Goal: Task Accomplishment & Management: Manage account settings

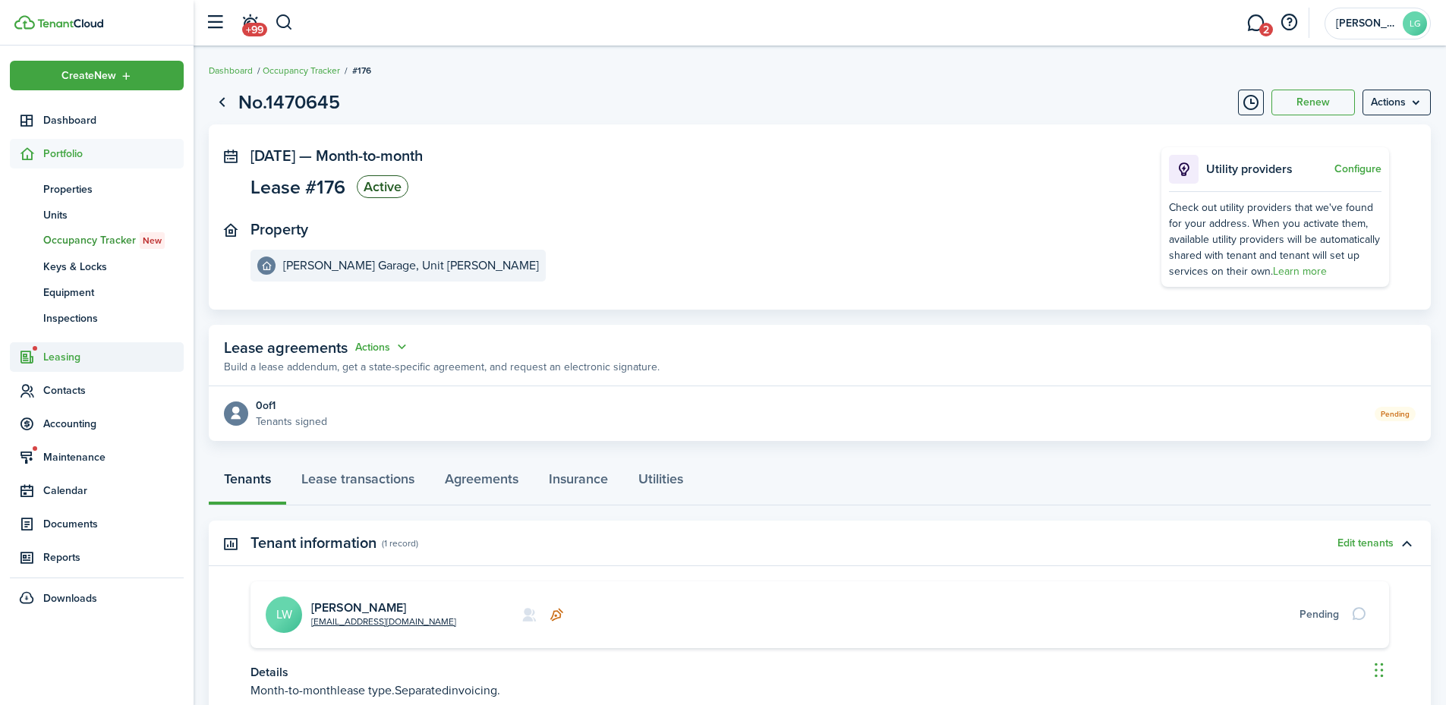
click at [72, 357] on span "Leasing" at bounding box center [113, 357] width 140 height 16
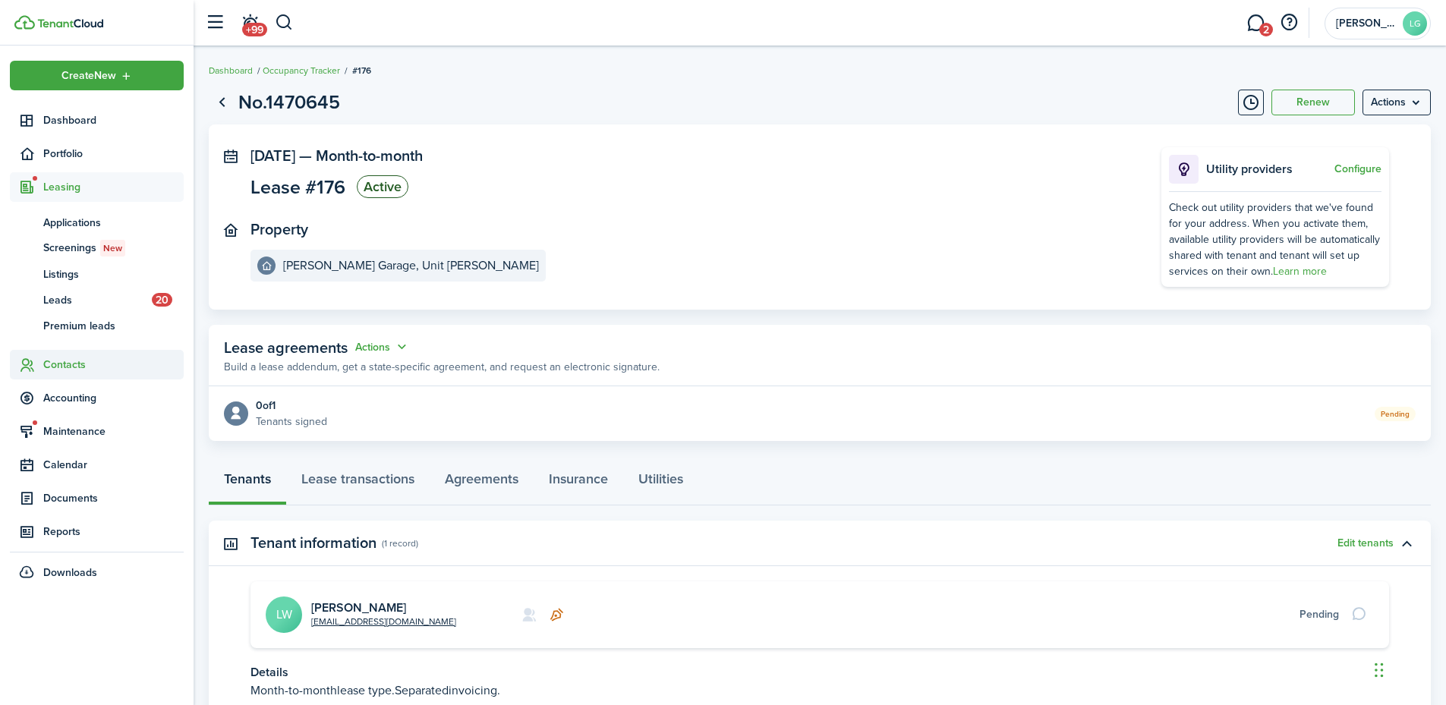
click at [69, 356] on span "Contacts" at bounding box center [97, 365] width 174 height 30
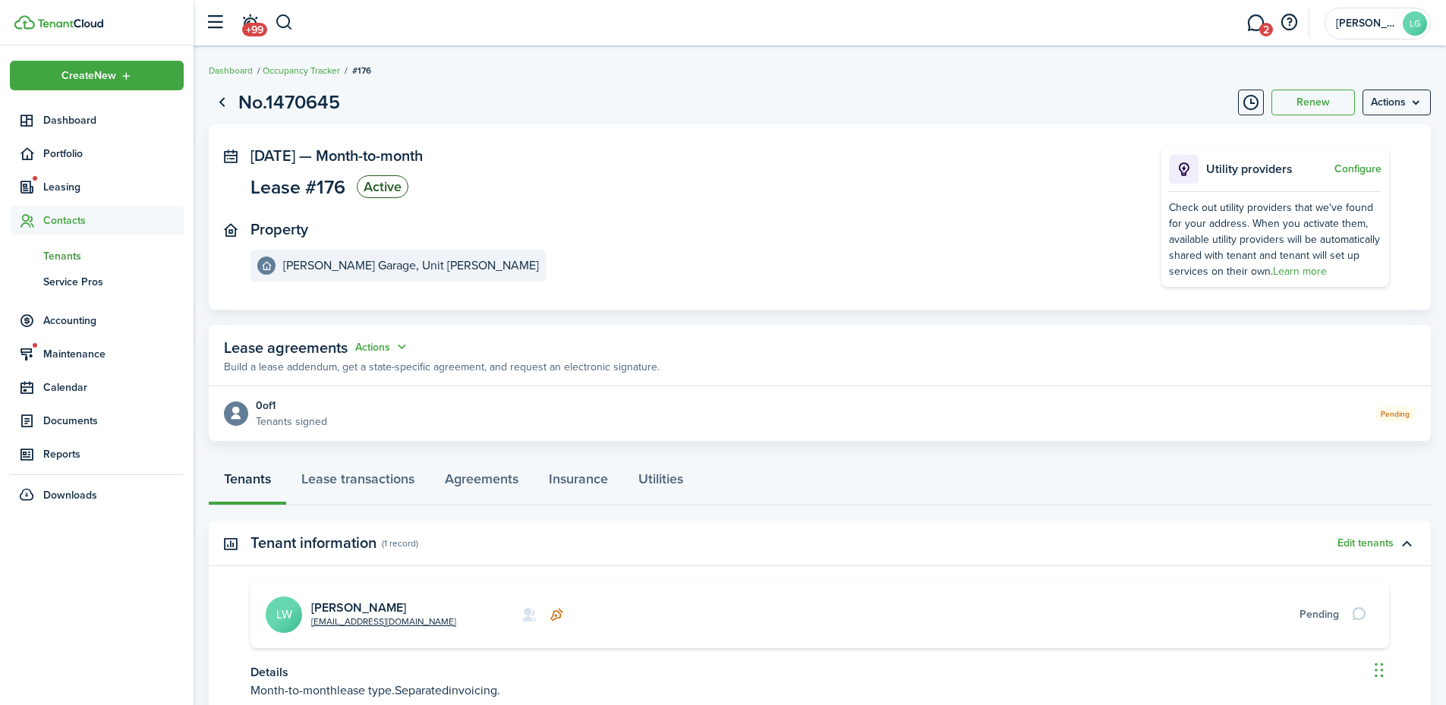
click at [57, 259] on span "Tenants" at bounding box center [113, 256] width 140 height 16
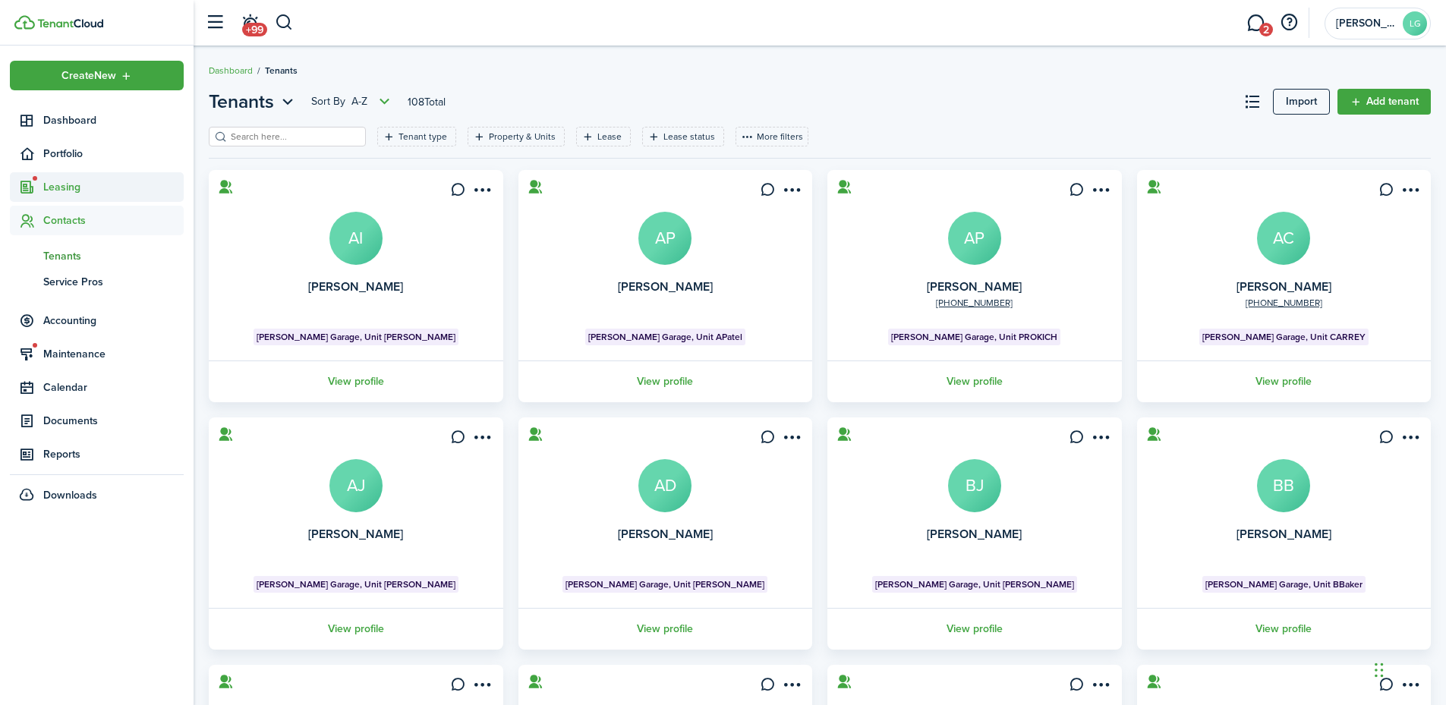
click at [69, 185] on span "Leasing" at bounding box center [113, 187] width 140 height 16
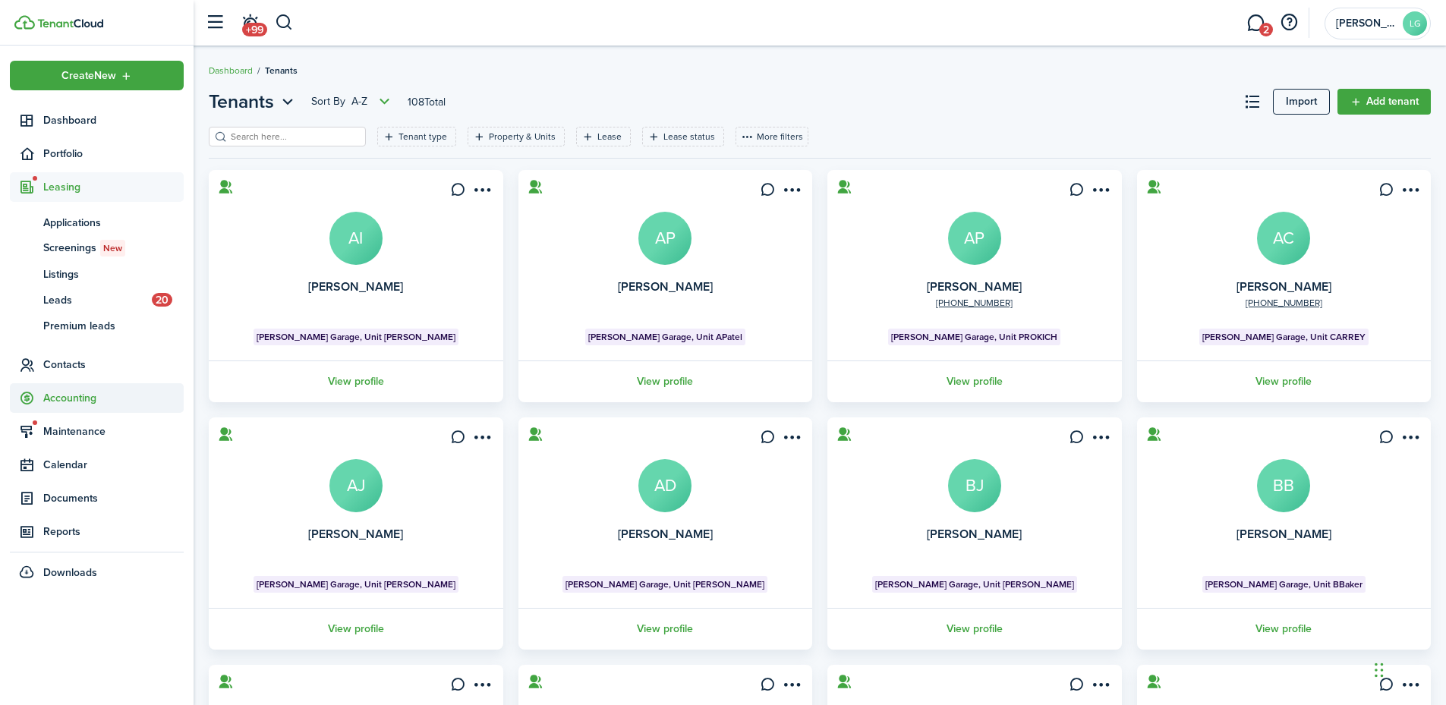
click at [65, 396] on span "Accounting" at bounding box center [113, 398] width 140 height 16
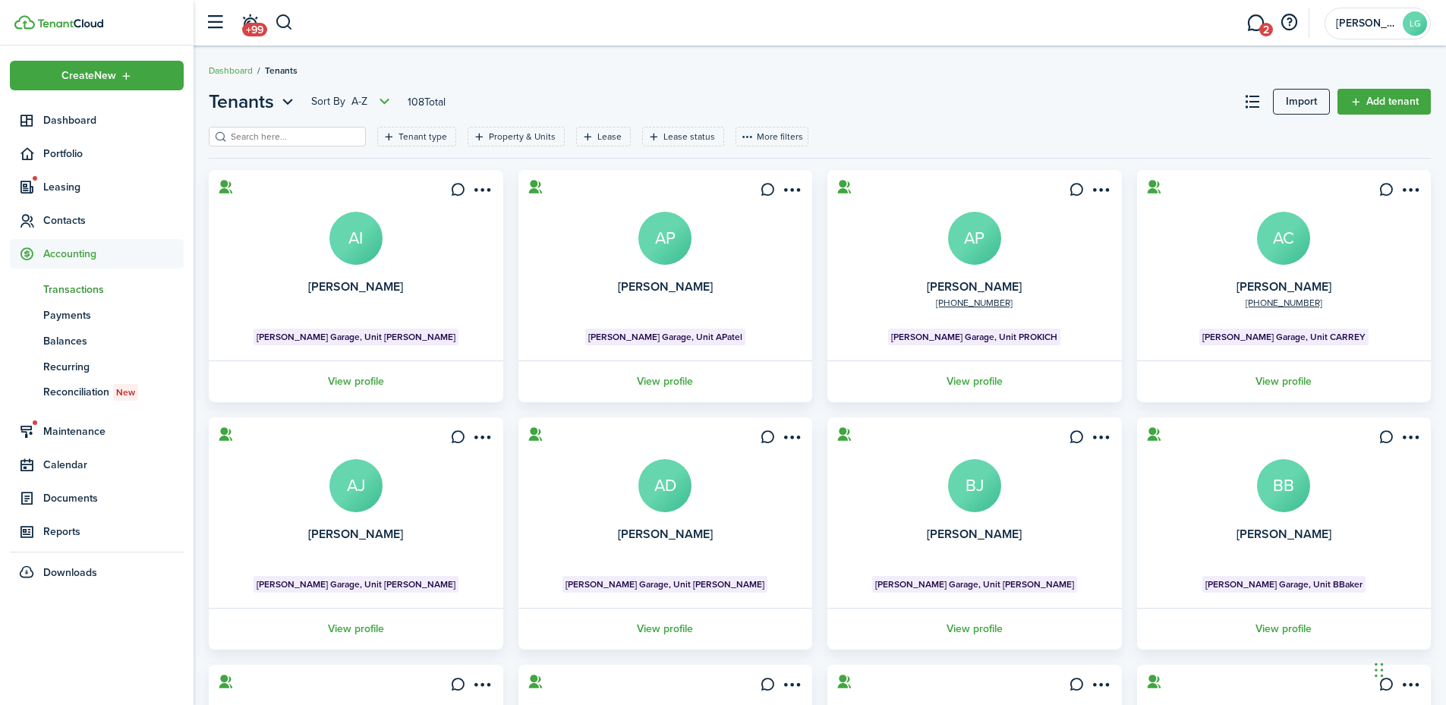
click at [54, 289] on span "Transactions" at bounding box center [113, 290] width 140 height 16
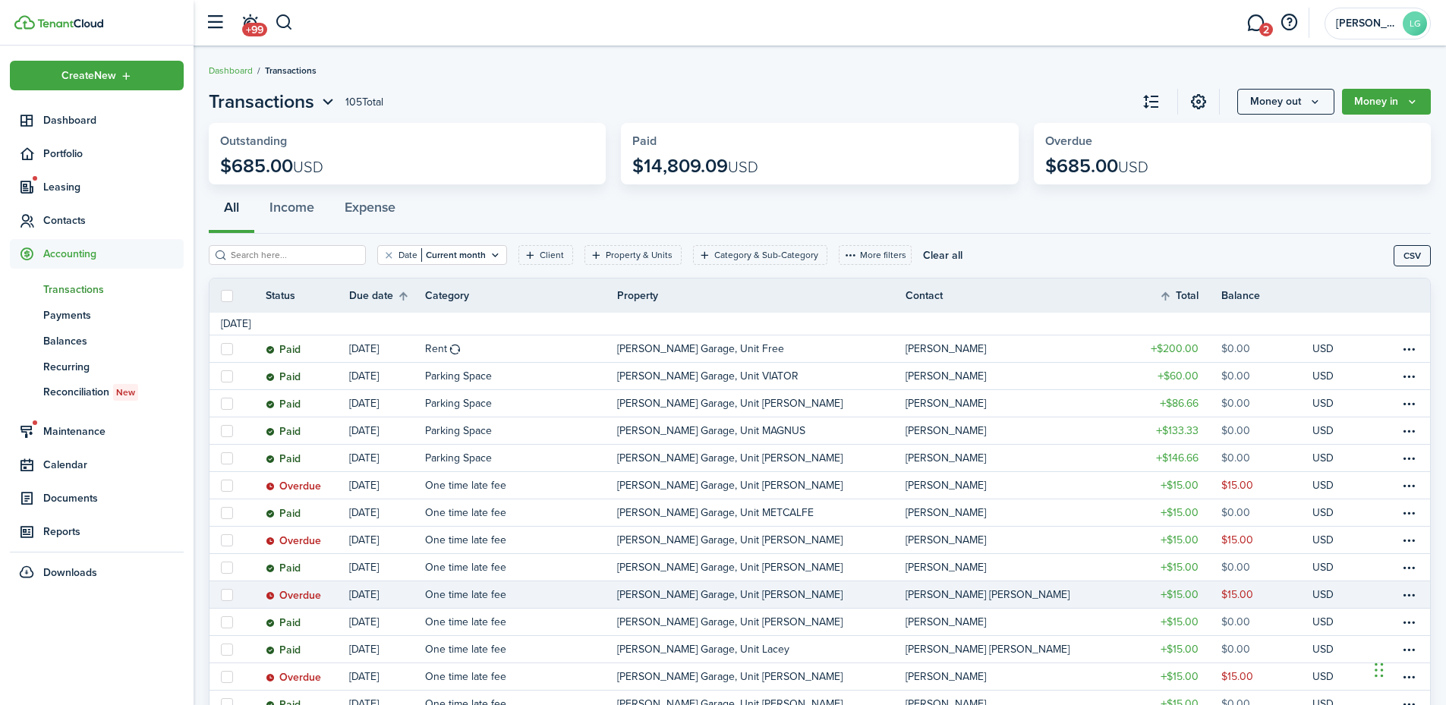
click at [911, 595] on table-profile-info-text "[PERSON_NAME] [PERSON_NAME]" at bounding box center [988, 595] width 164 height 12
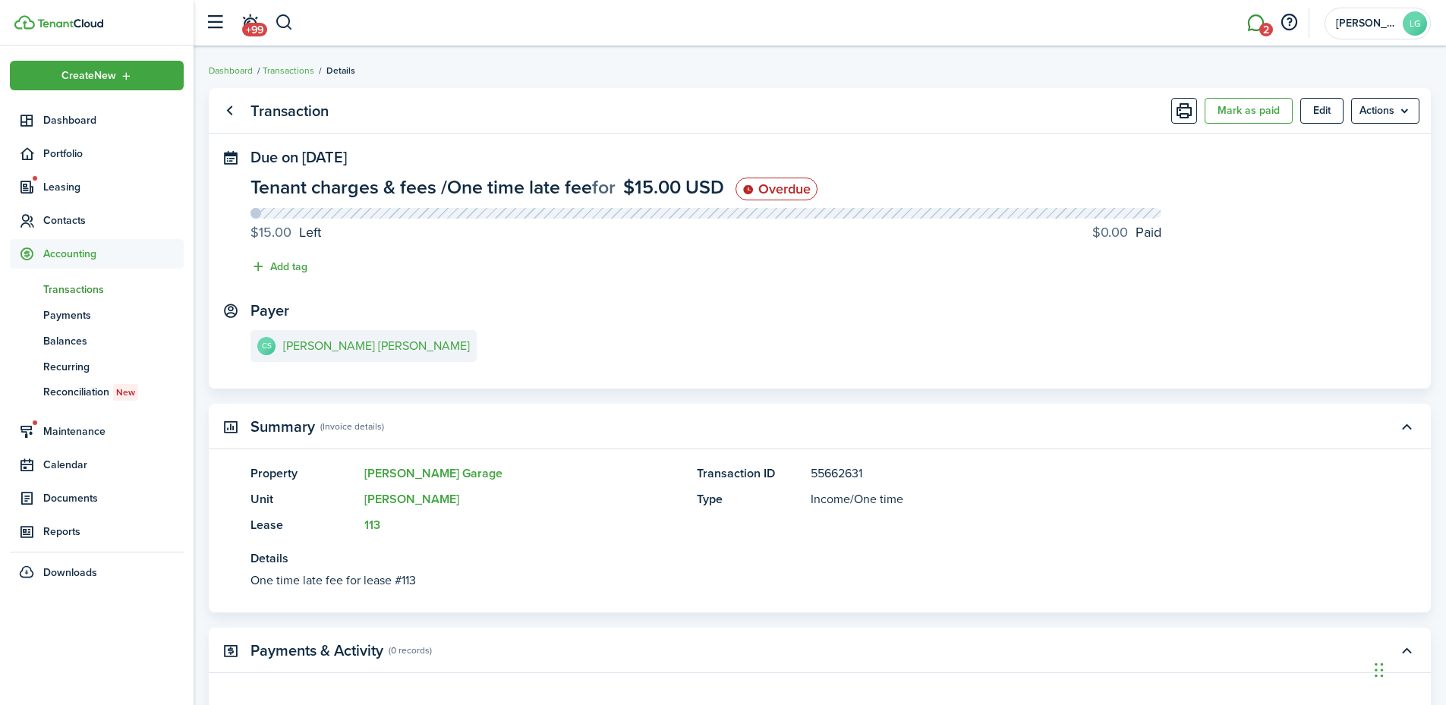
click at [1255, 27] on link "2" at bounding box center [1255, 23] width 29 height 39
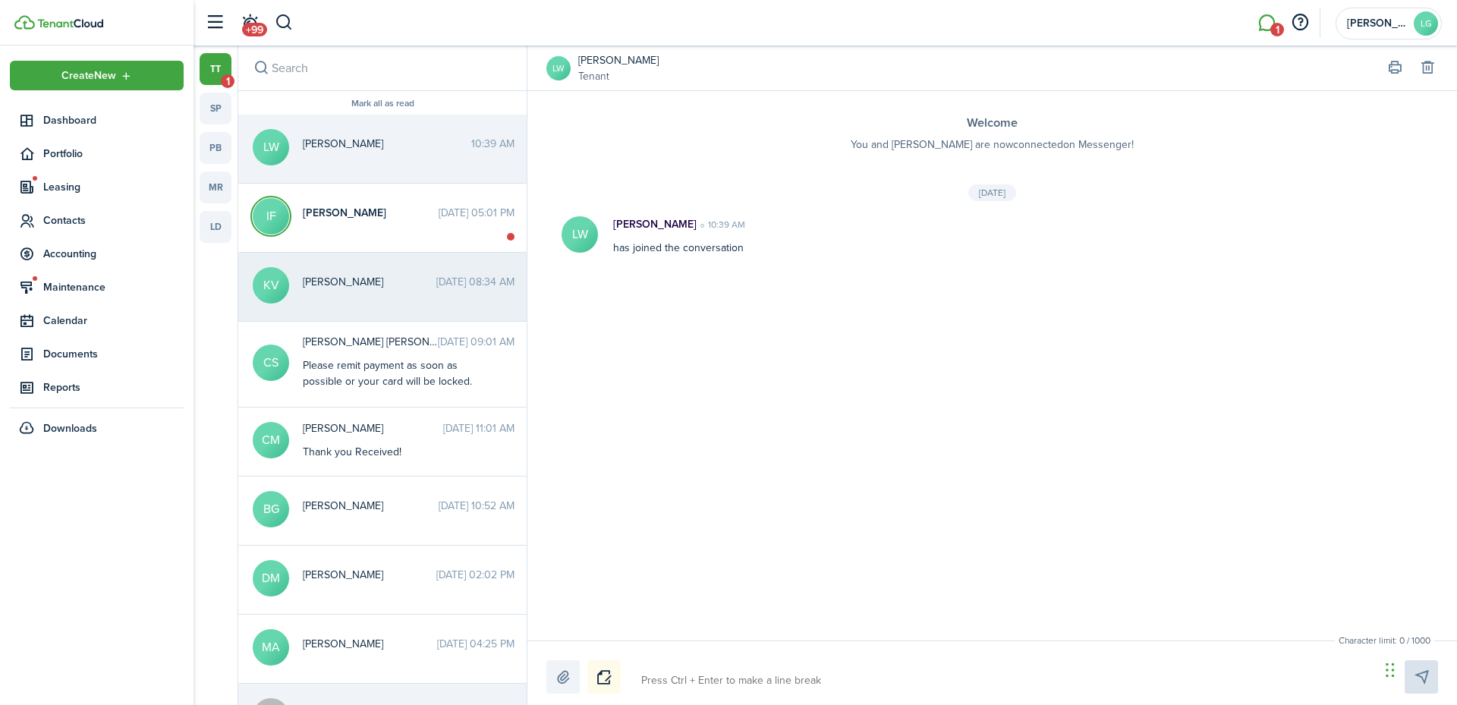
click at [383, 288] on span "[PERSON_NAME]" at bounding box center [370, 282] width 134 height 16
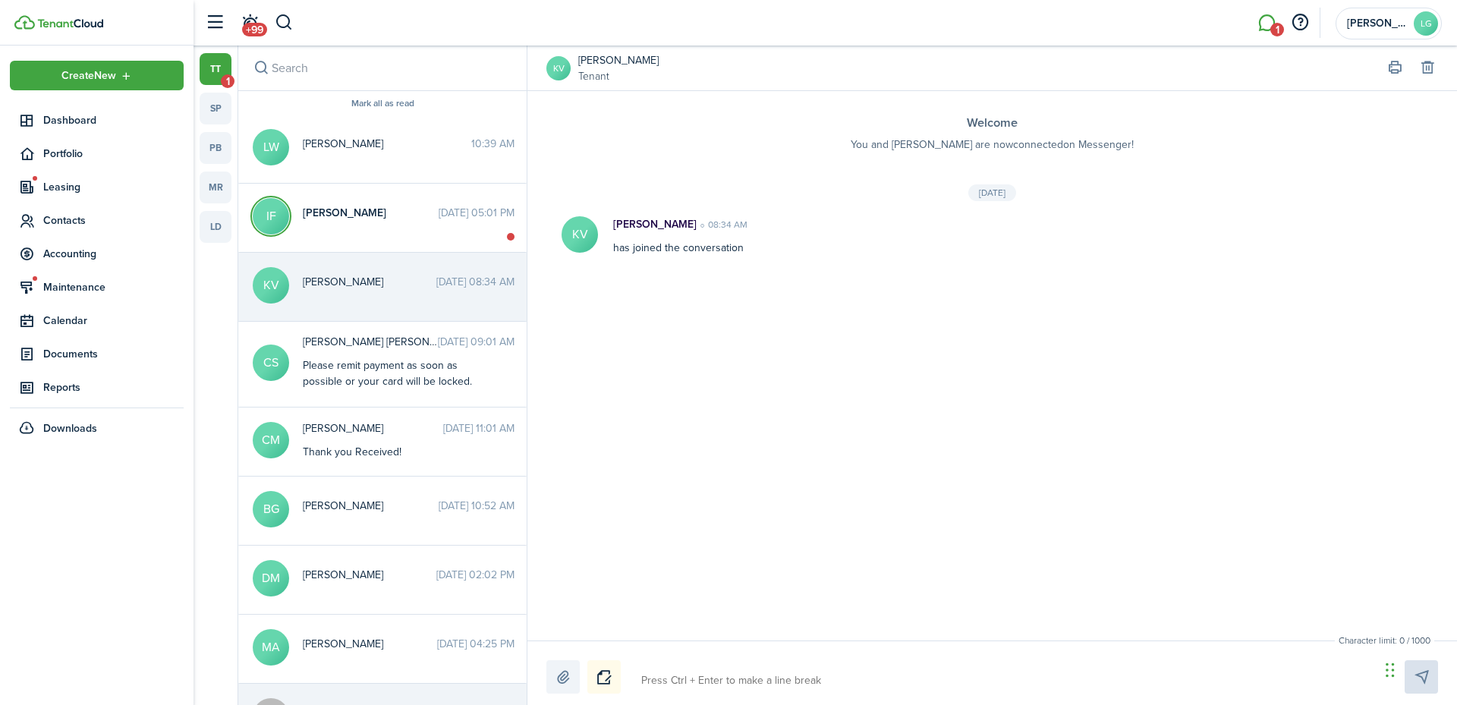
drag, startPoint x: 757, startPoint y: 676, endPoint x: 759, endPoint y: 661, distance: 14.6
click at [758, 663] on div at bounding box center [993, 676] width 892 height 33
type textarea "g"
type textarea "gO"
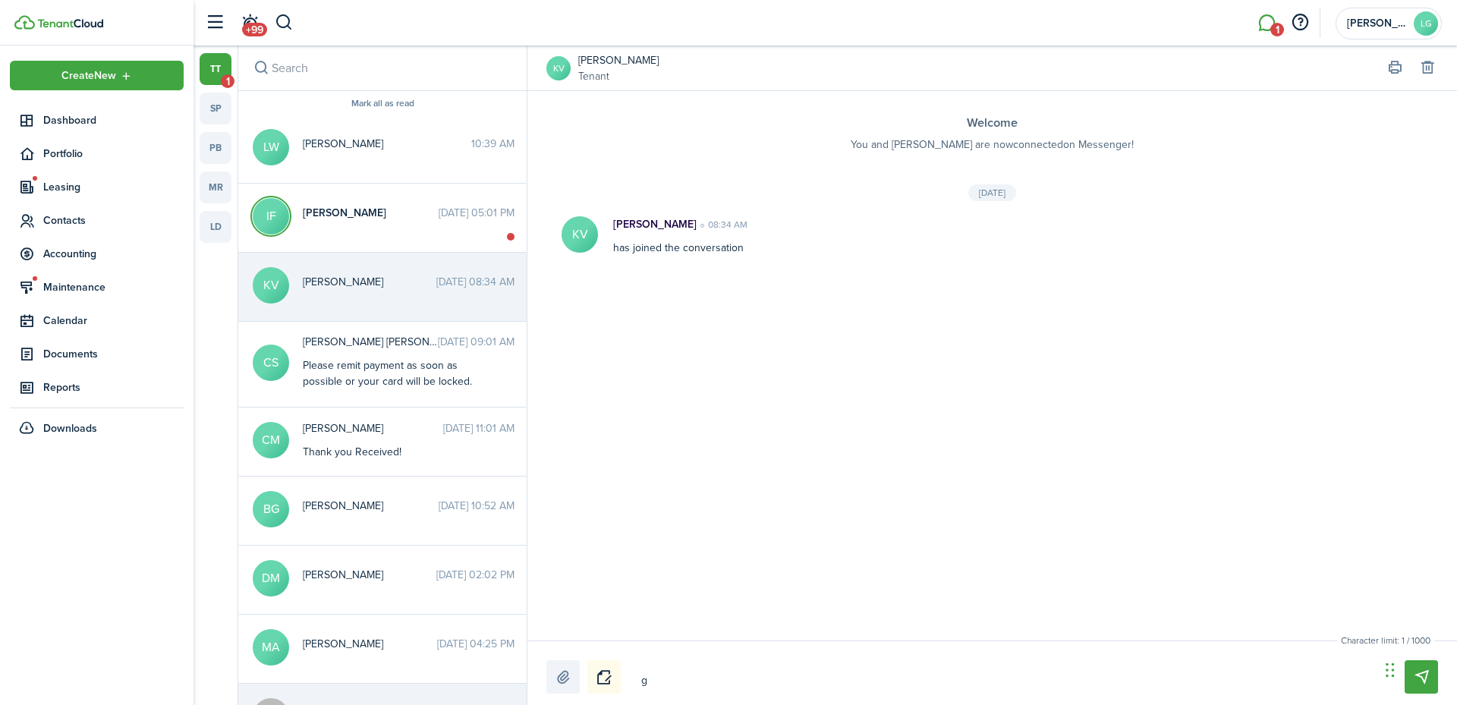
type textarea "gO"
type textarea "g"
type textarea "G"
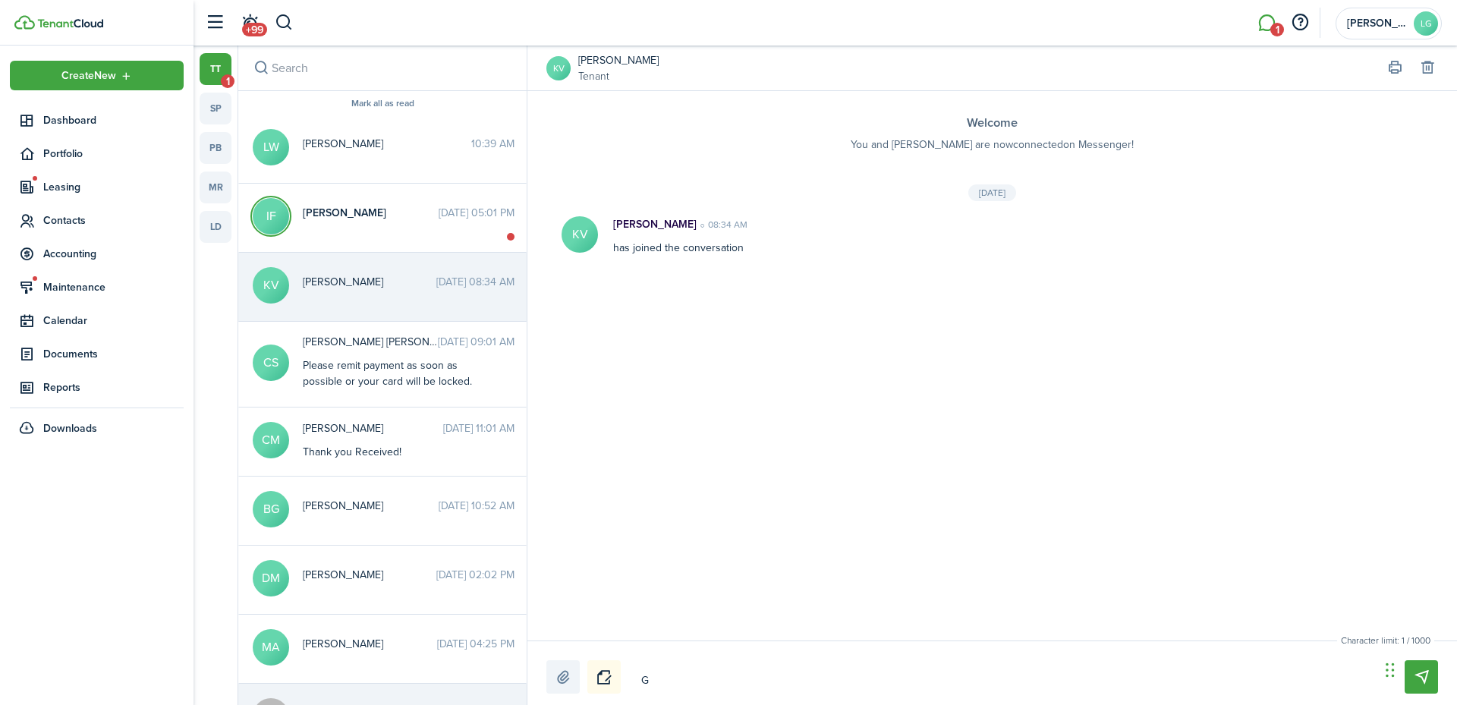
type textarea "Go"
type textarea "Goo"
type textarea "Good"
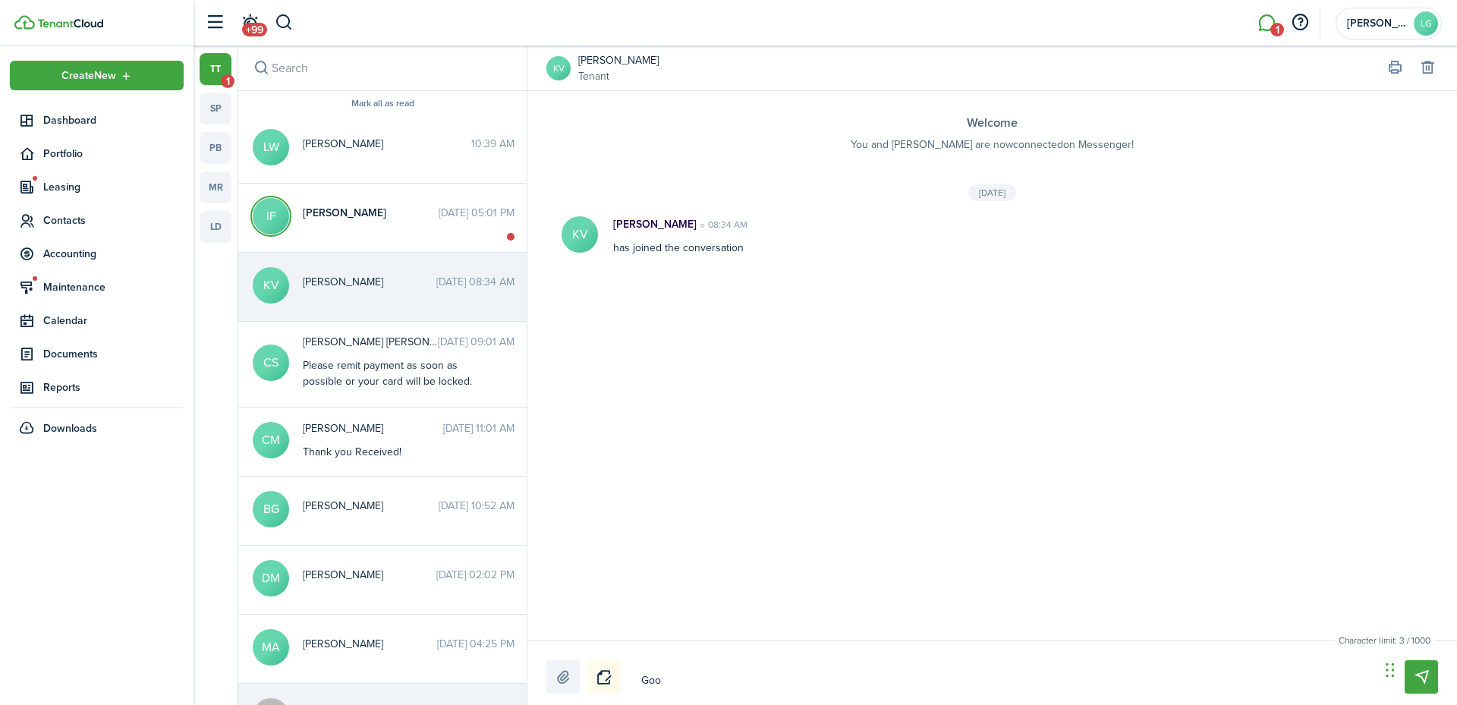
type textarea "Good"
type textarea "Good M"
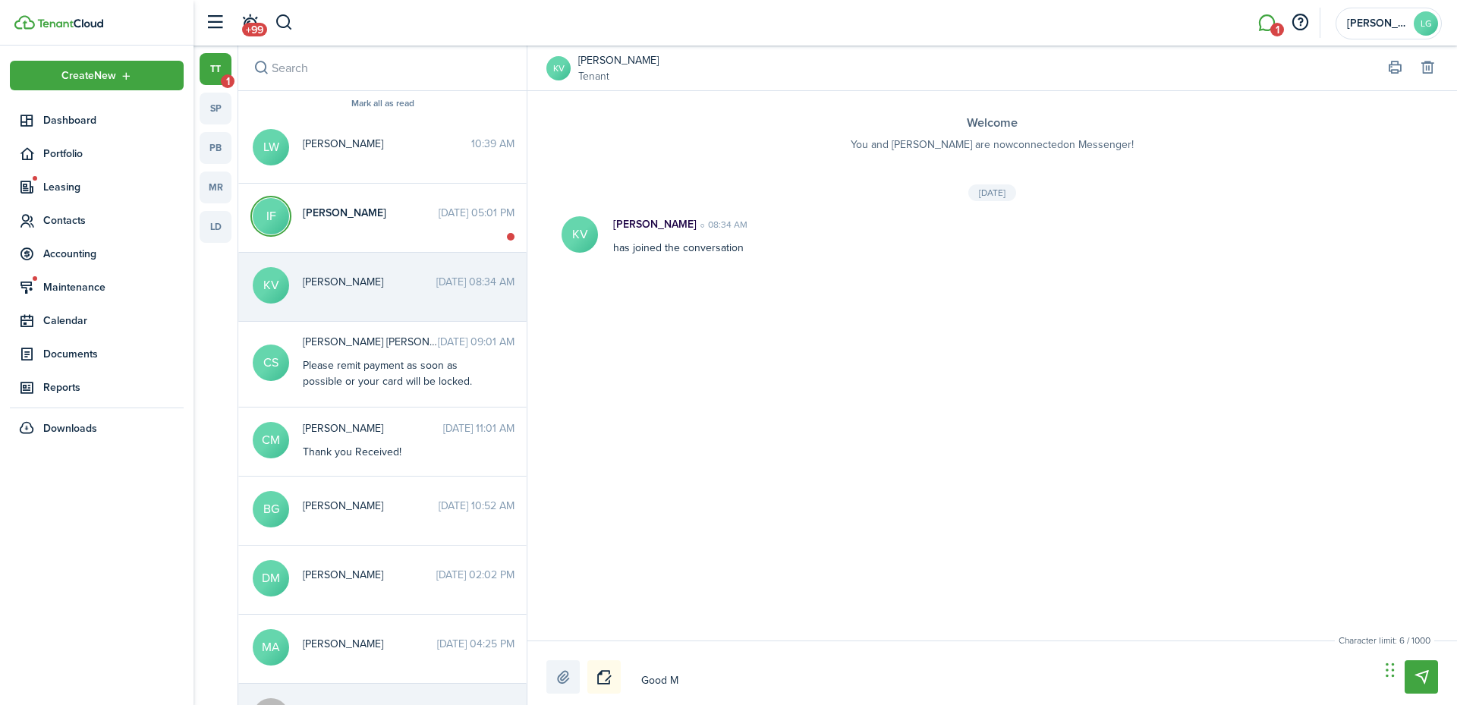
type textarea "Good Mo"
type textarea "Good Mor"
type textarea "Good Morn"
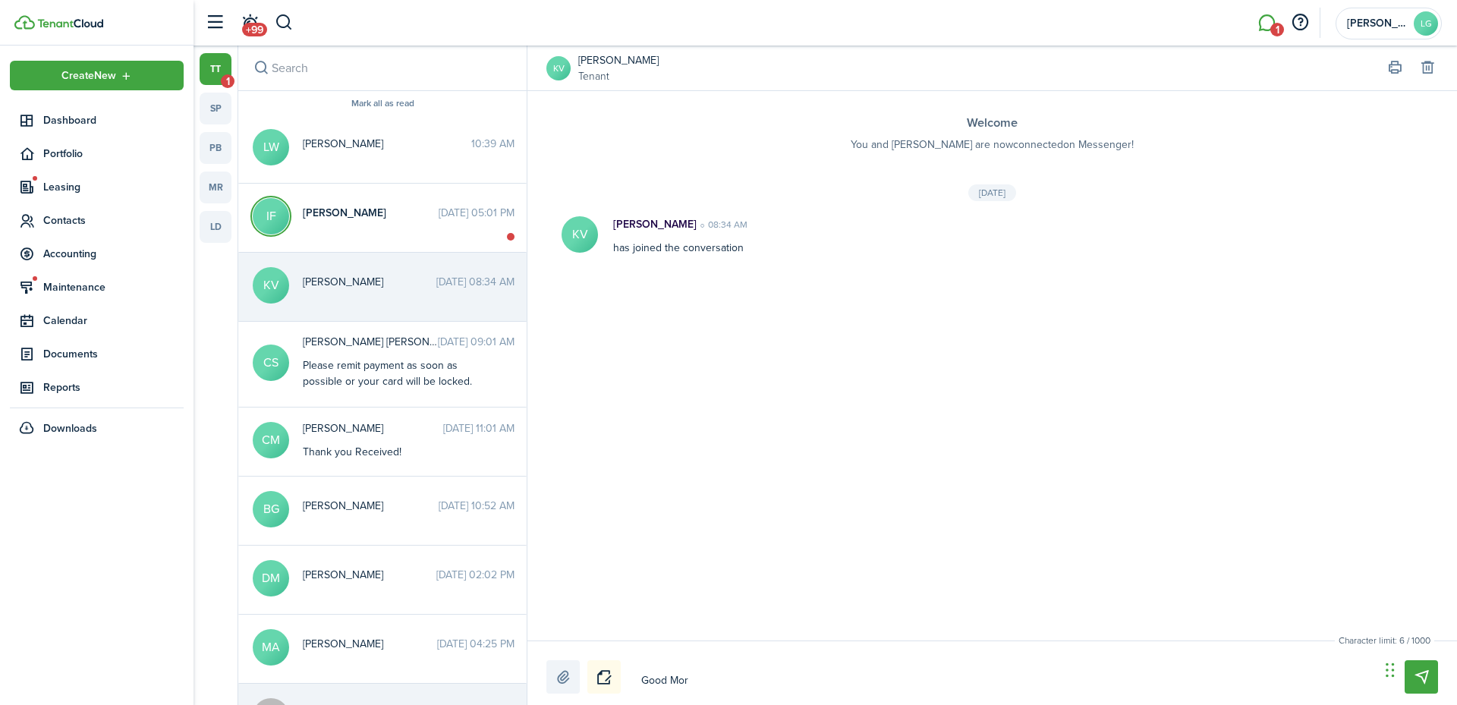
type textarea "Good Morn"
type textarea "Good Morni"
type textarea "Good Mornin"
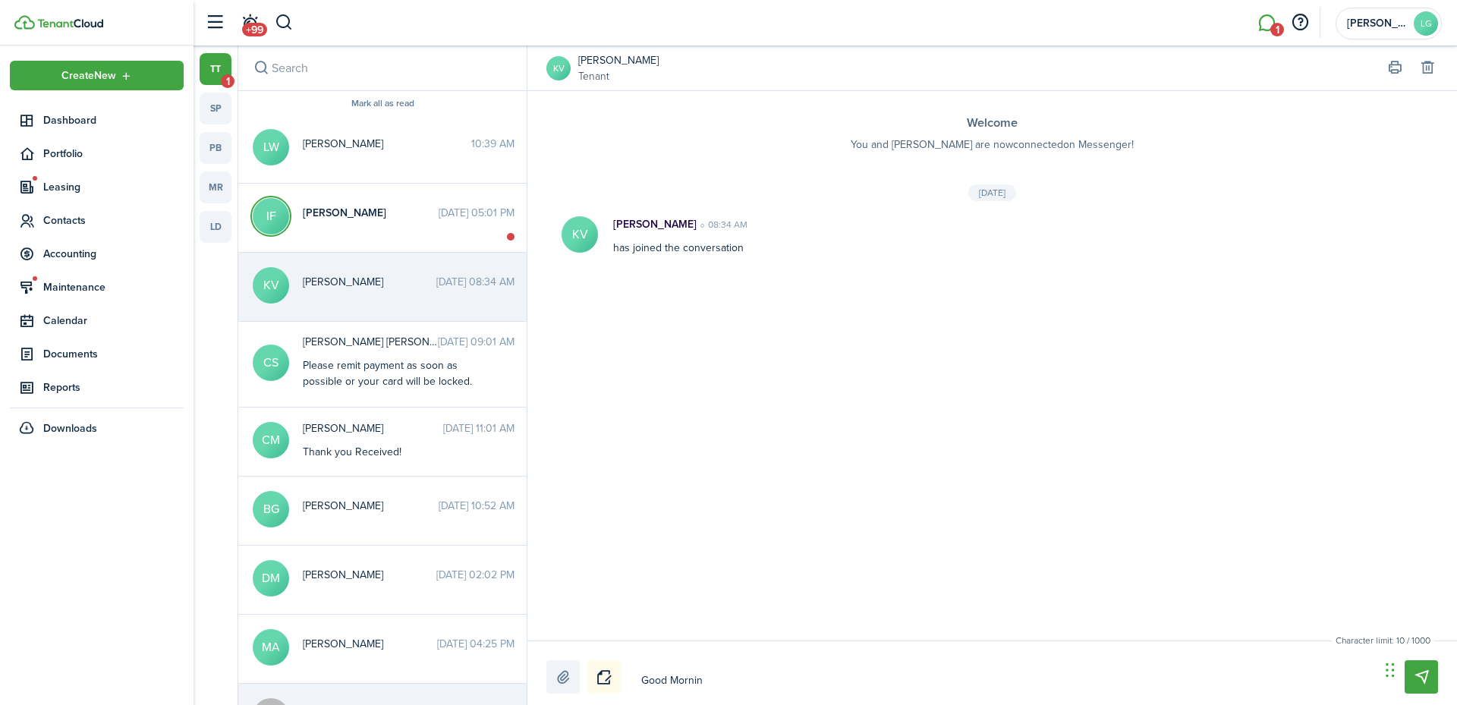
type textarea "Good Morning"
type textarea "Good Morning Y"
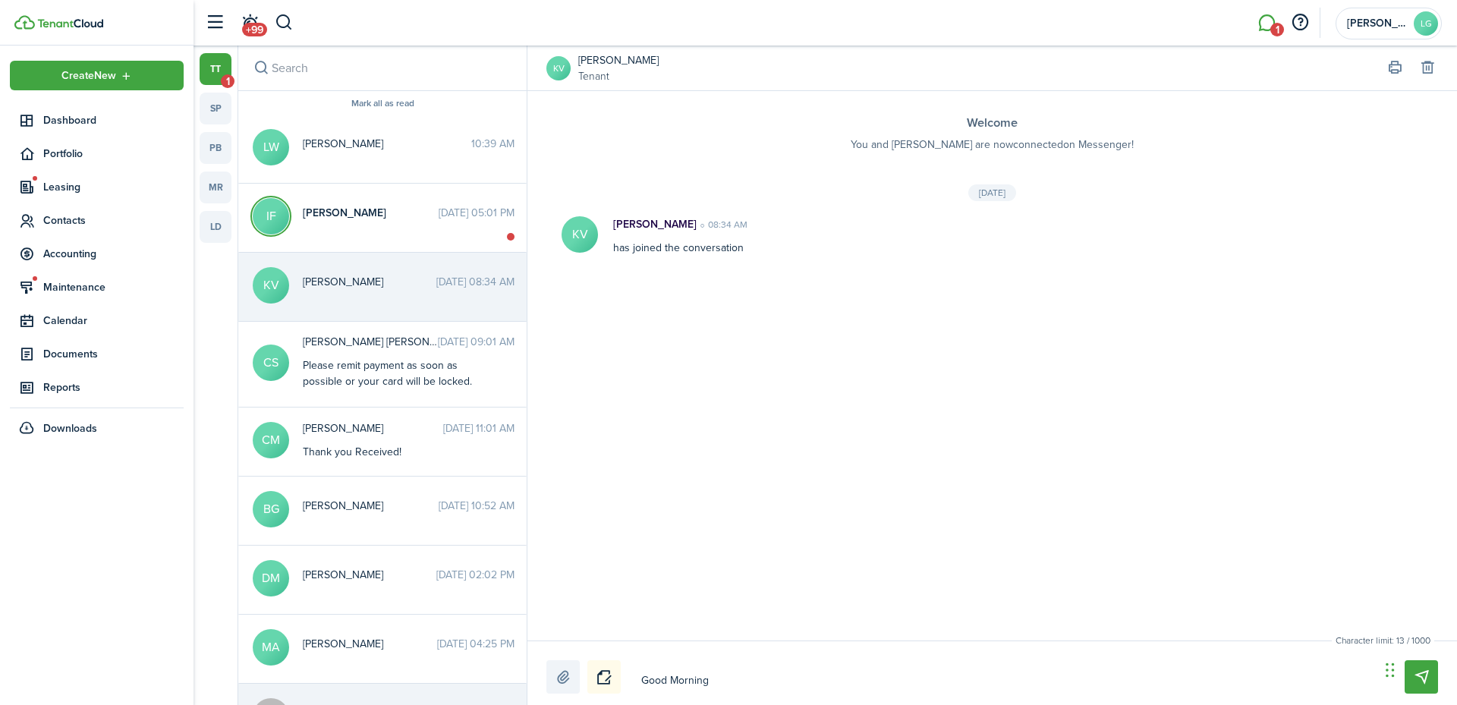
type textarea "Good Morning Y"
type textarea "Good Morning Yo"
type textarea "Good Morning You"
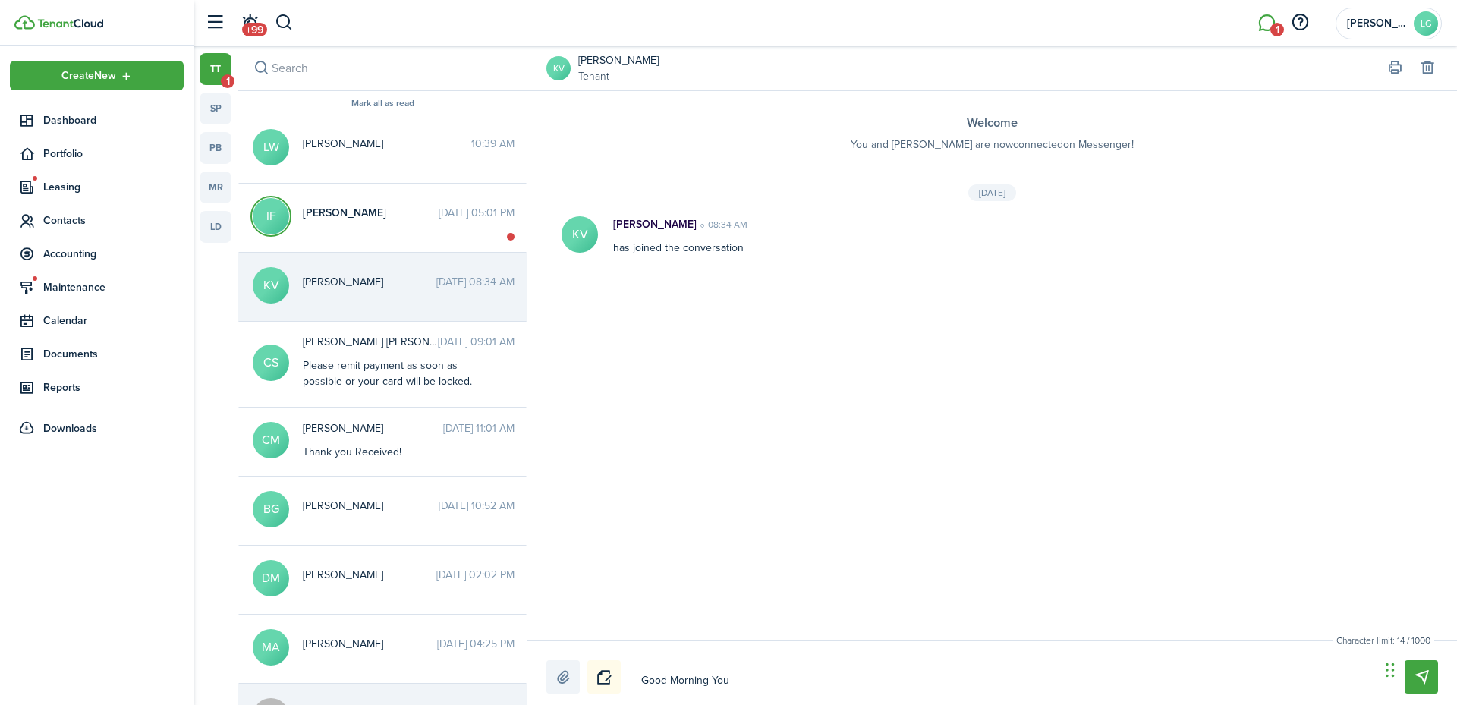
type textarea "Good Morning Your"
type textarea "Good Morning Your C"
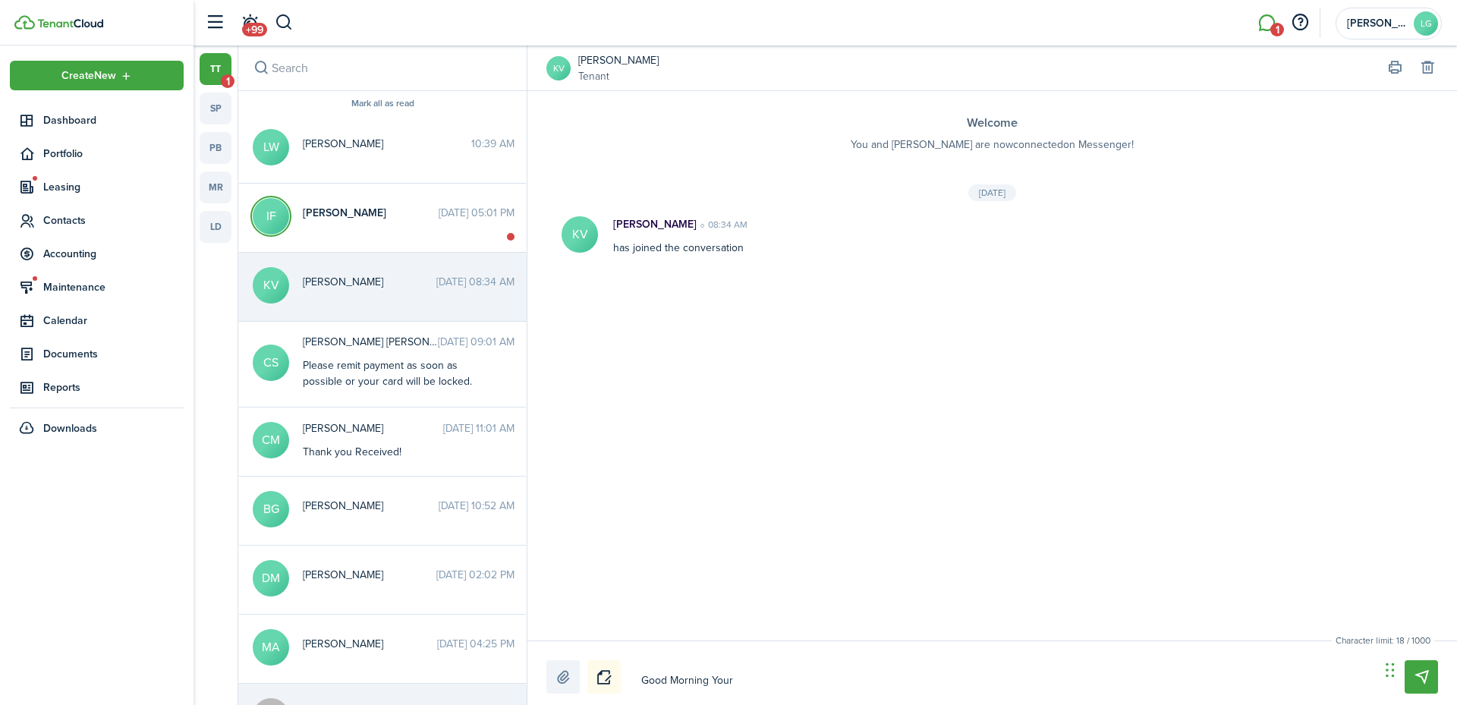
type textarea "Good Morning Your C"
type textarea "Good Morning Your Ca"
type textarea "Good Morning Your Car"
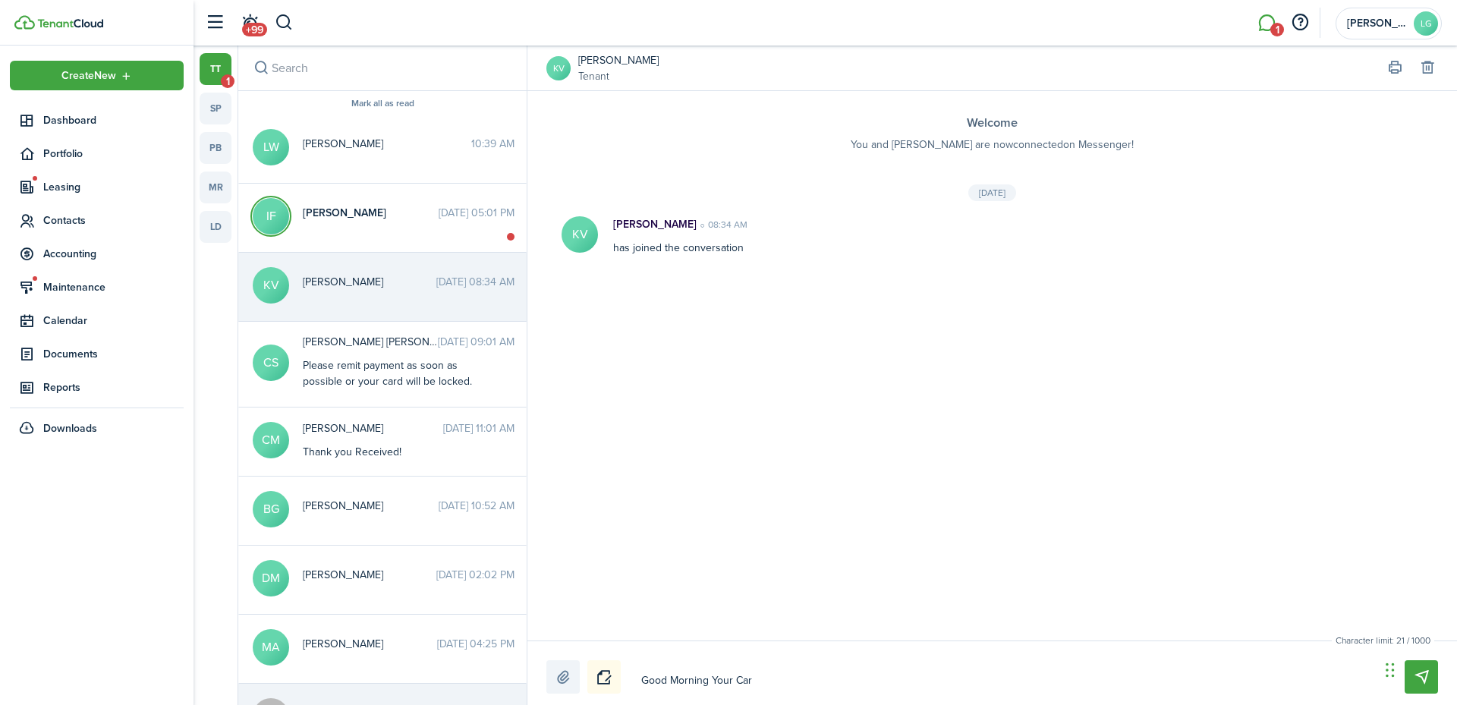
type textarea "Good Morning Your Card"
type textarea "Good Morning Your Card i"
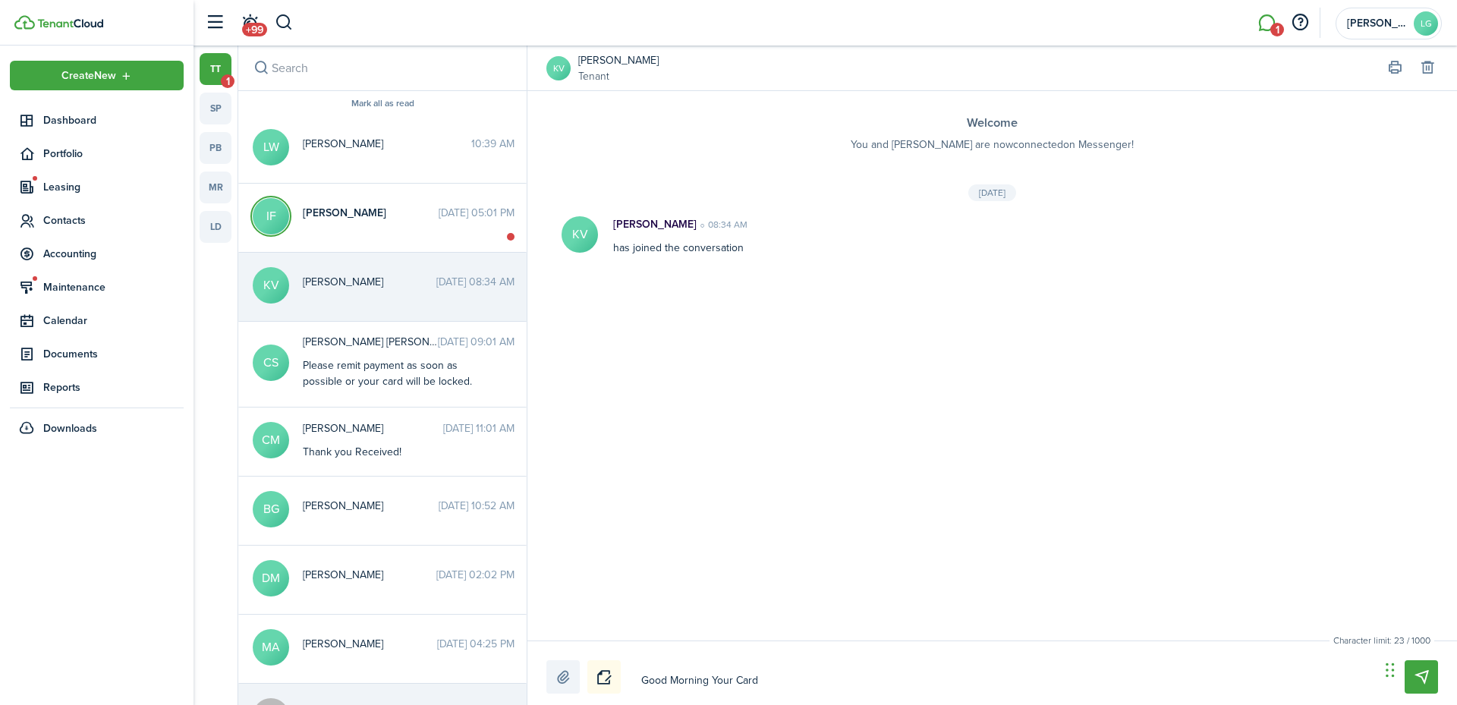
type textarea "Good Morning Your Card i"
type textarea "Good Morning Your Card is"
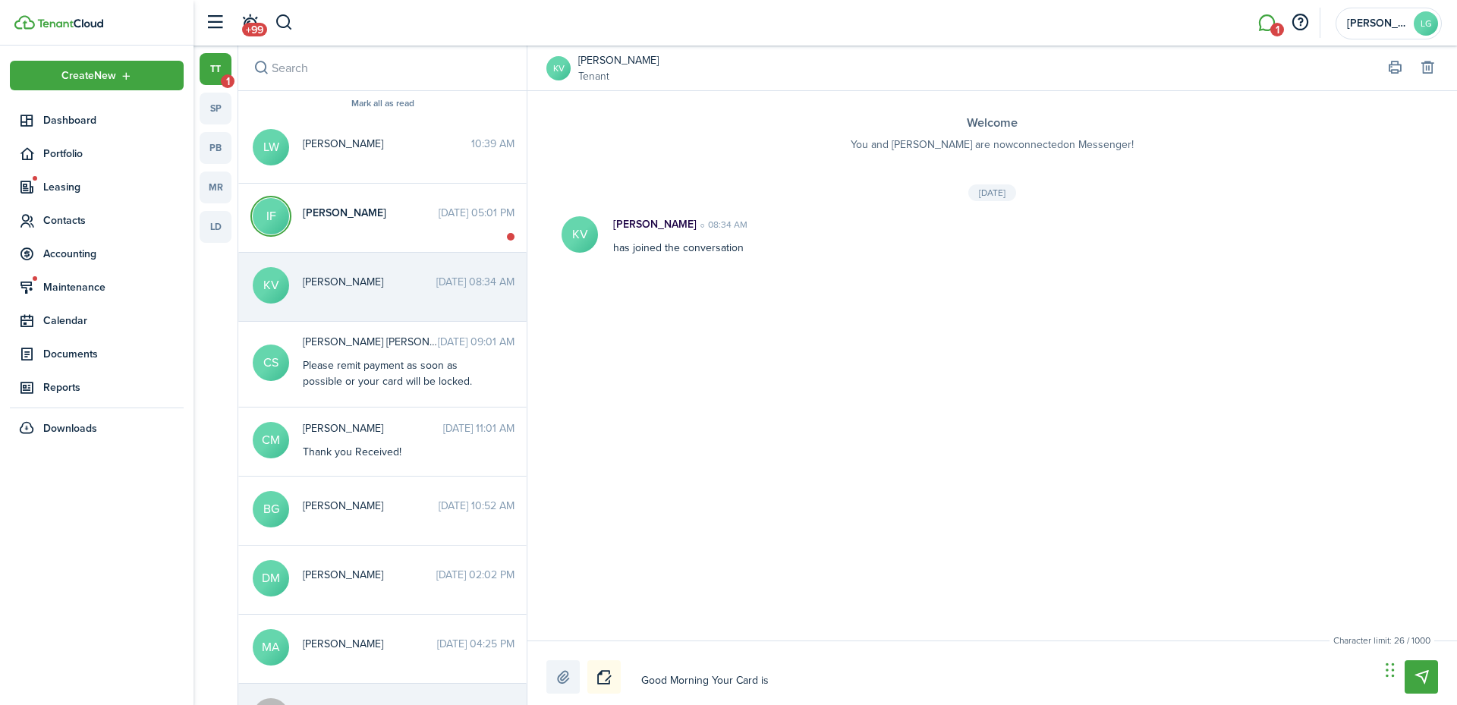
type textarea "Good Morning Your Card is A"
type textarea "Good Morning Your Card is Av"
type textarea "Good Morning Your Card is Ava"
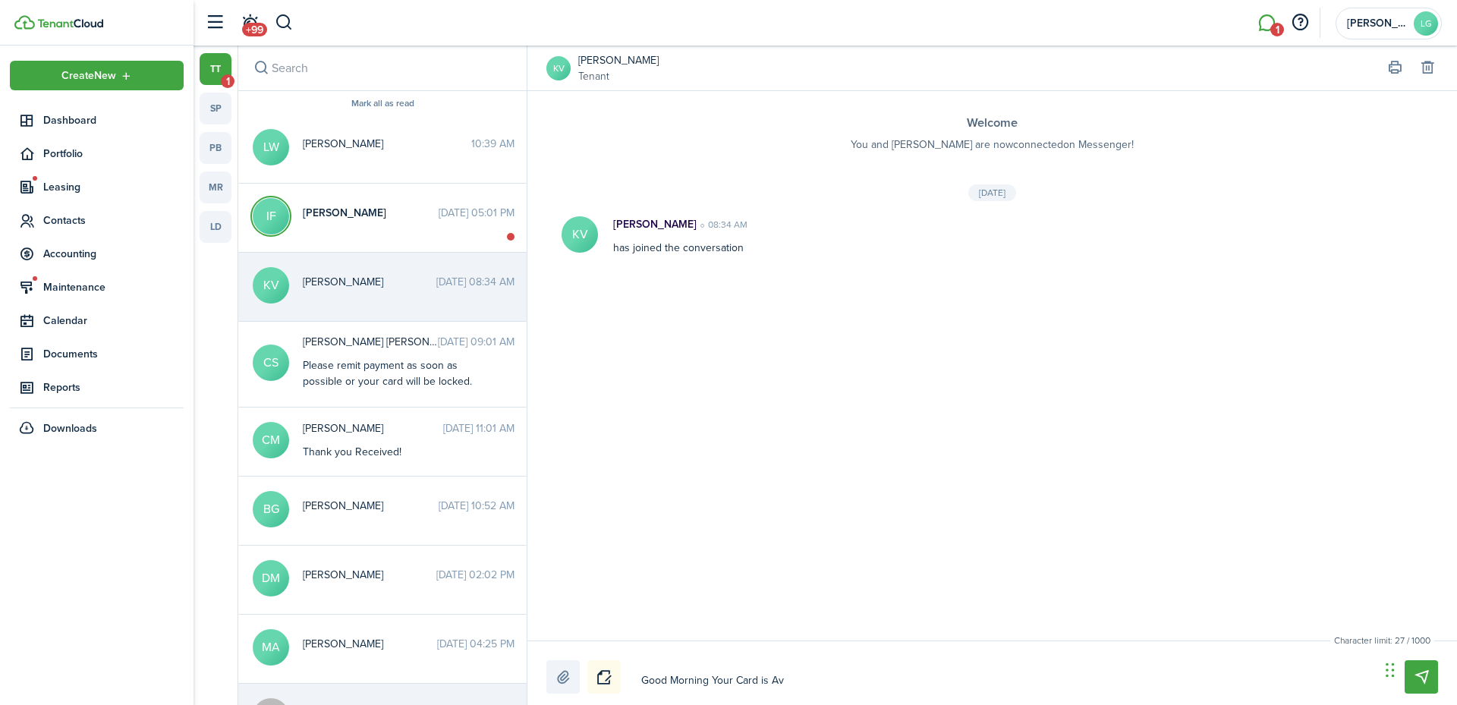
type textarea "Good Morning Your Card is Ava"
type textarea "Good Morning Your Card is [PERSON_NAME]"
type textarea "Good Morning Your Card is Avail"
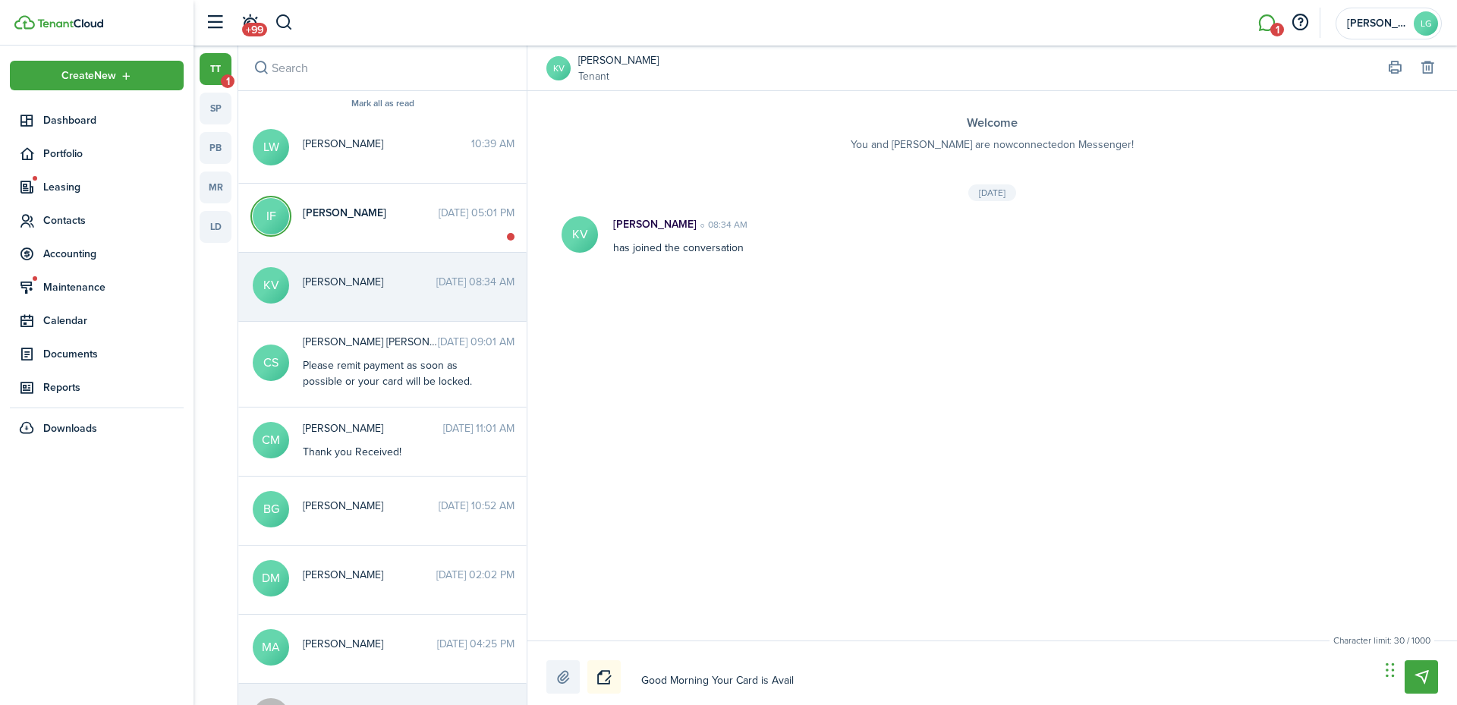
type textarea "Good Morning Your Card is Availa"
type textarea "Good Morning Your Card is Availab"
type textarea "Good Morning Your Card is Availabl"
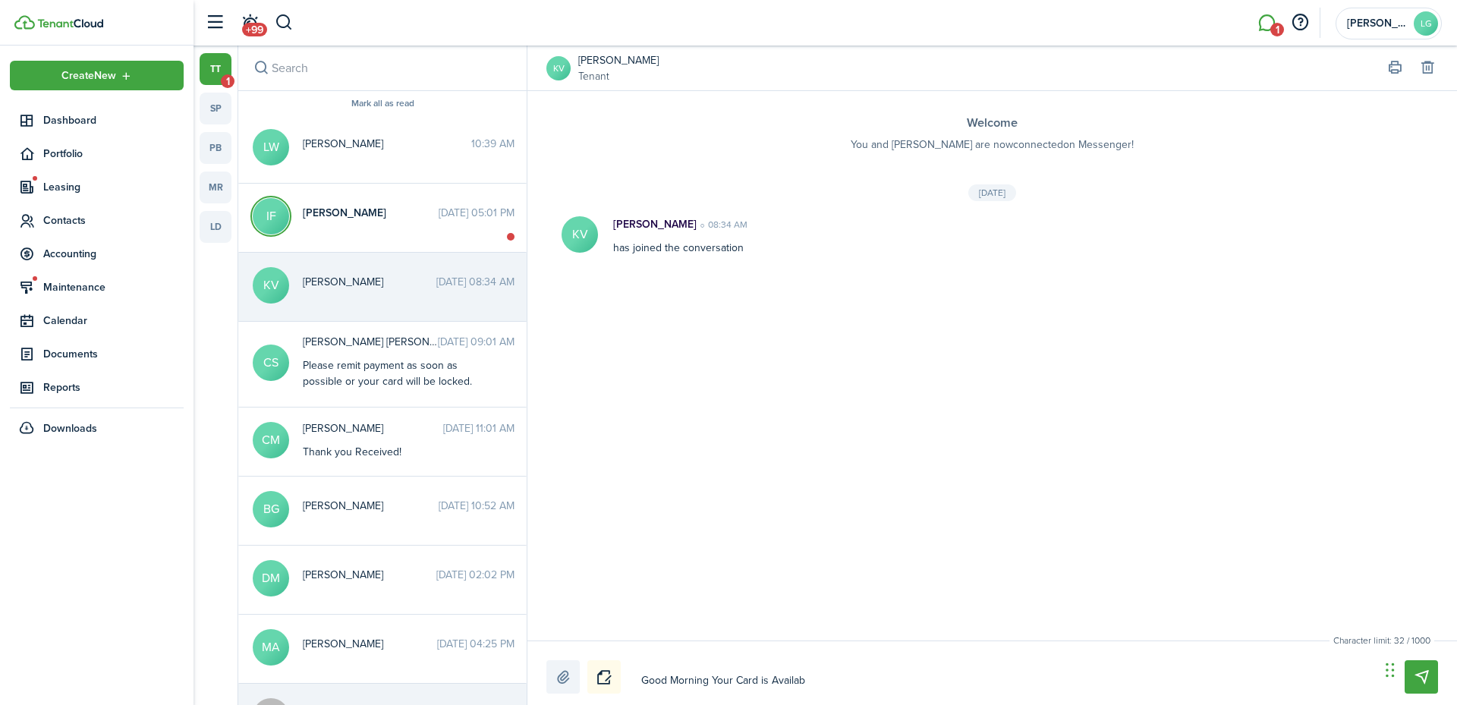
type textarea "Good Morning Your Card is Availabl"
type textarea "Good Morning Your Card is Availabll"
type textarea "Good Morning Your Card is Availablle"
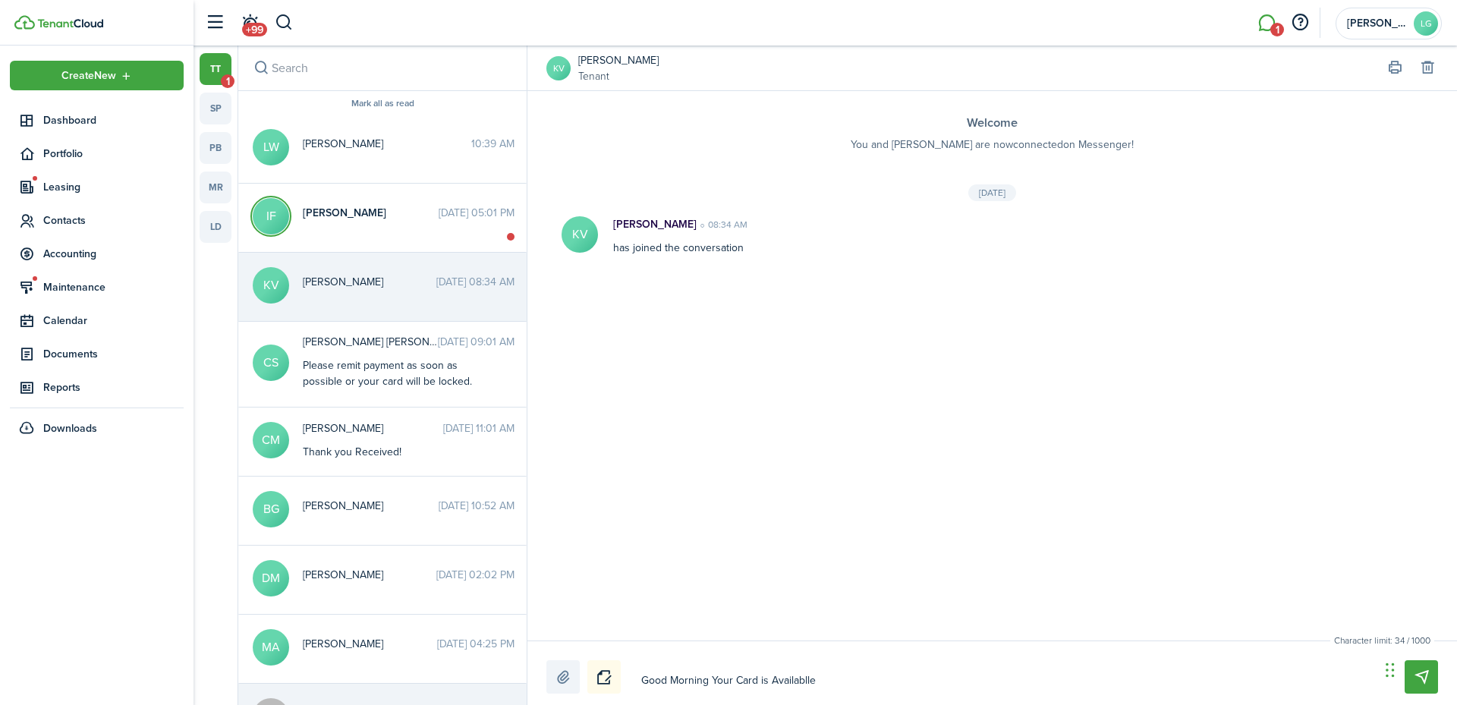
type textarea "Good Morning Your Card is Availablle"
type textarea "Good Morning Your Card is Availablle f"
type textarea "Good Morning Your Card is Availablle fo"
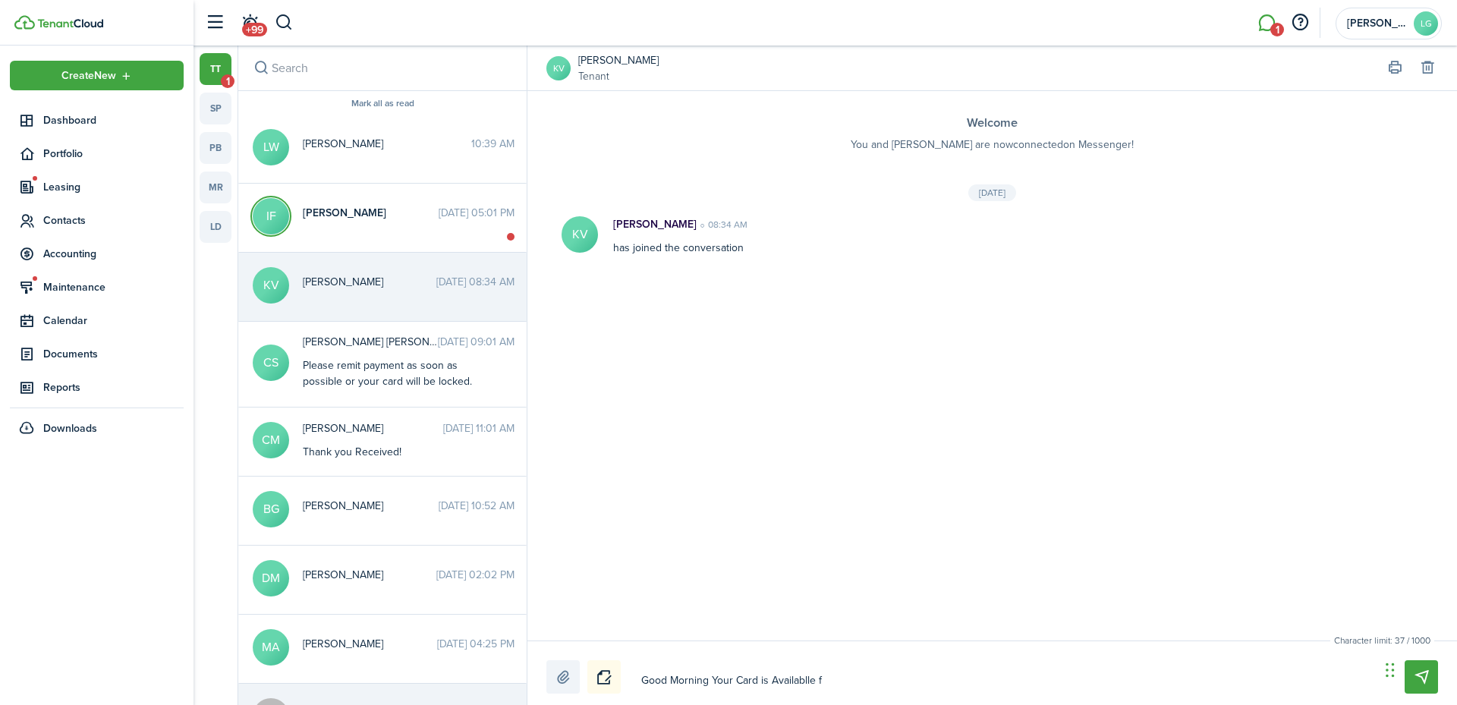
type textarea "Good Morning Your Card is Availablle fo"
type textarea "Good Morning Your Card is Availablle for"
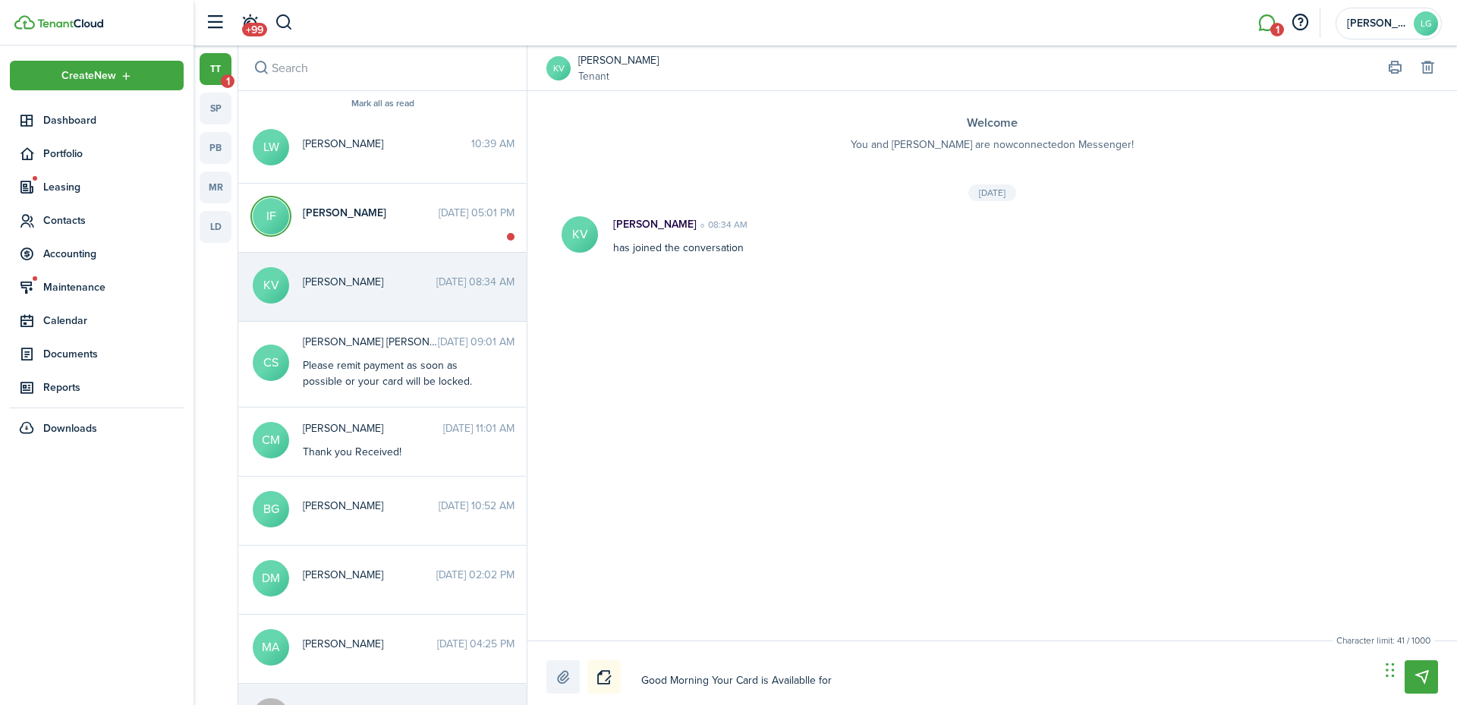
type textarea "Good Morning Your Card is Availablle for P"
type textarea "Good Morning Your Card is Availablle for"
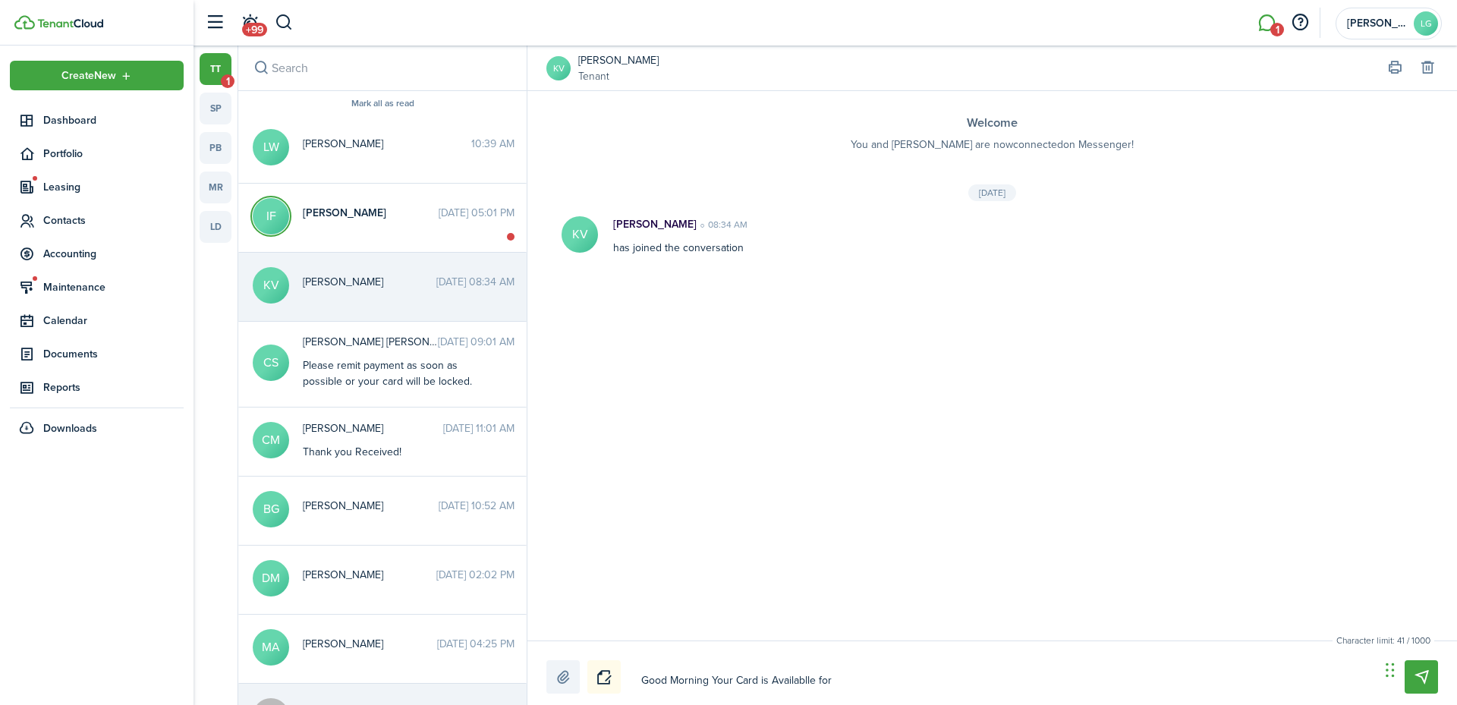
type textarea "Good Morning Your Card is Availablle for"
type textarea "Good Morning Your Card is Availablle fo"
type textarea "Good Morning Your Card is Availablle f"
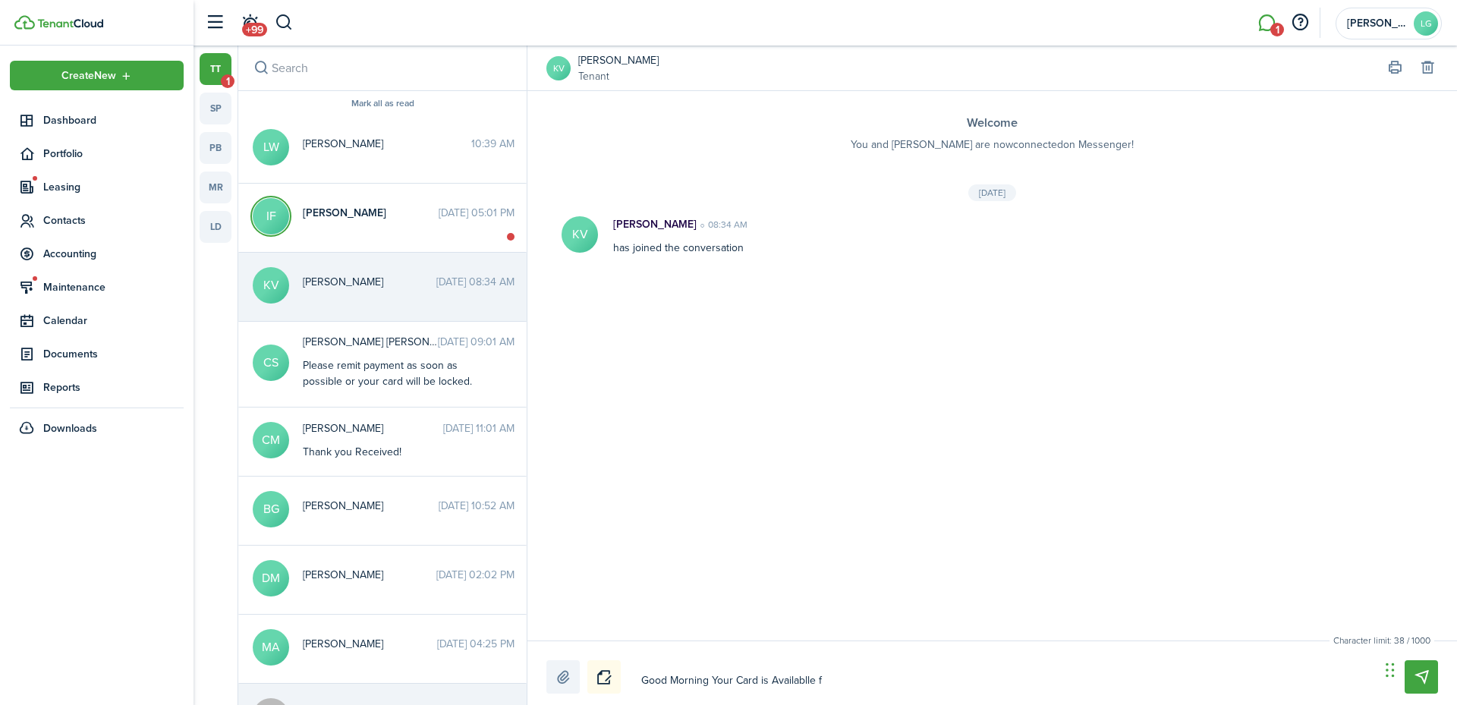
type textarea "Good Morning Your Card is Availablle"
type textarea "Good Morning Your Card is Availabll"
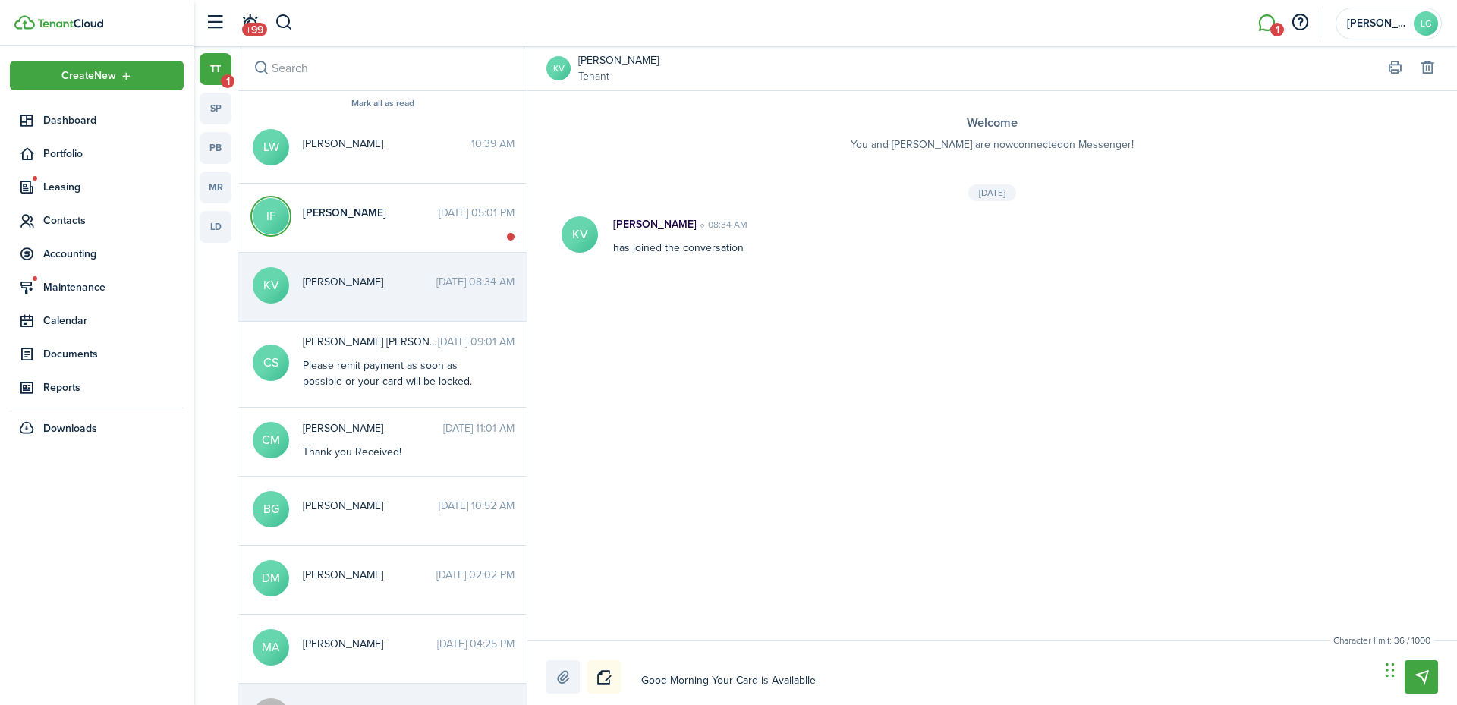
type textarea "Good Morning Your Card is Availabll"
type textarea "Good Morning Your Card is Availabl"
type textarea "Good Morning Your Card is Available"
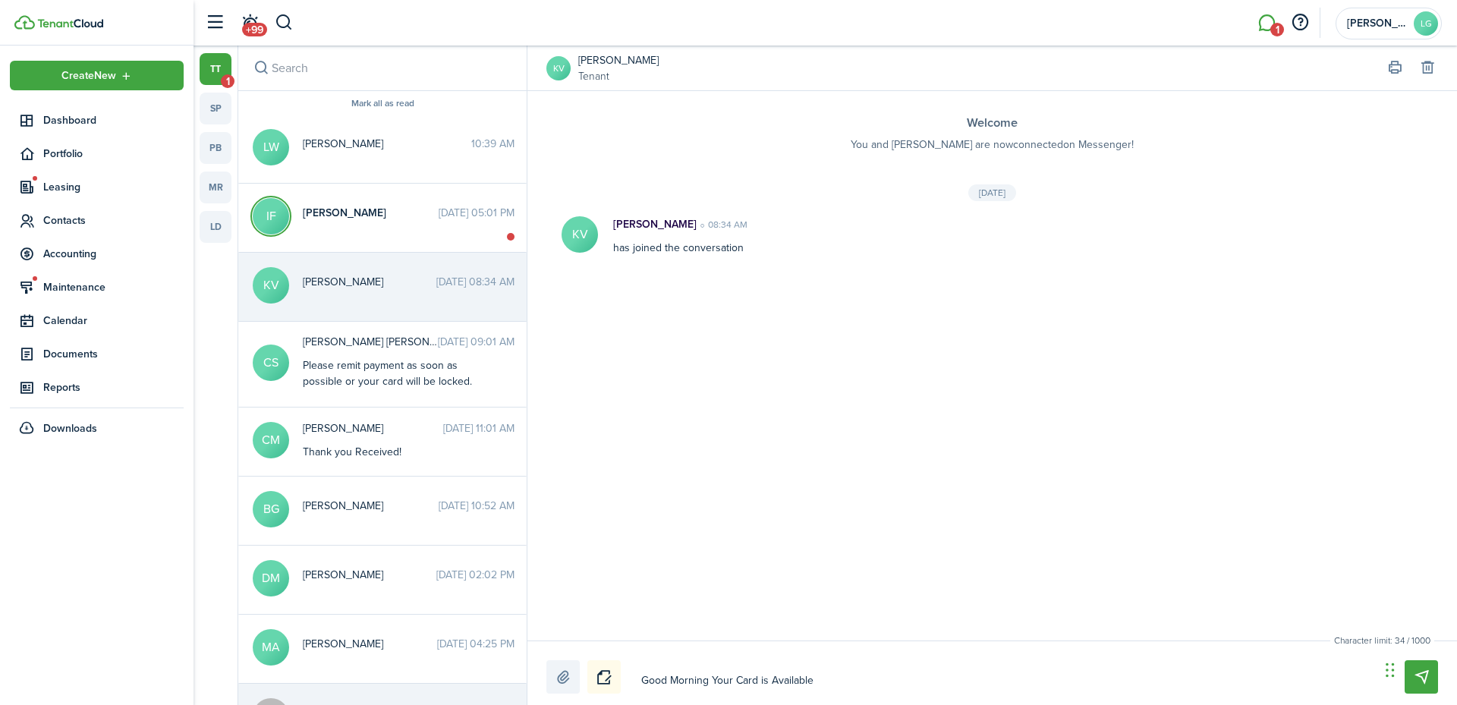
type textarea "Good Morning Your Card is Available"
type textarea "Good Morning Your Card is Available f"
type textarea "Good Morning Your Card is Available fo"
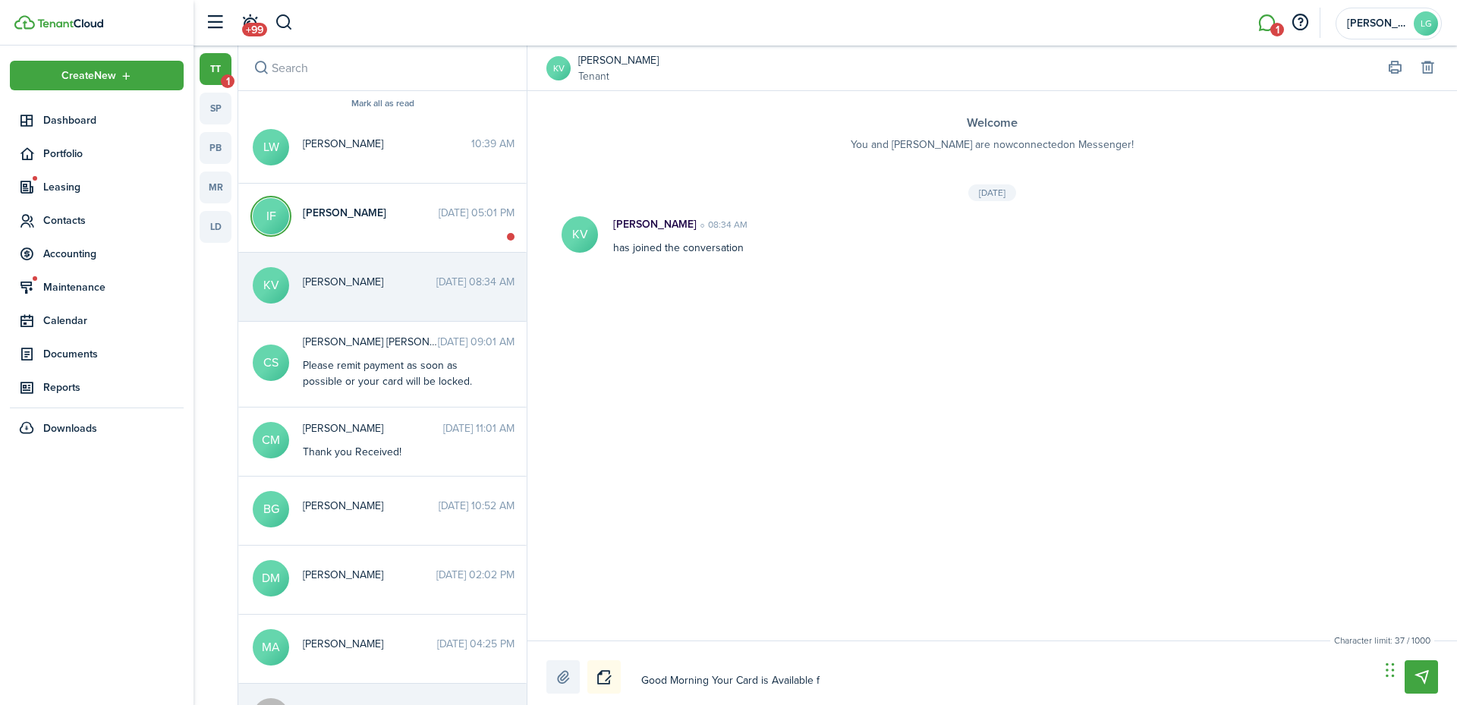
type textarea "Good Morning Your Card is Available fo"
type textarea "Good Morning Your Card is Available for"
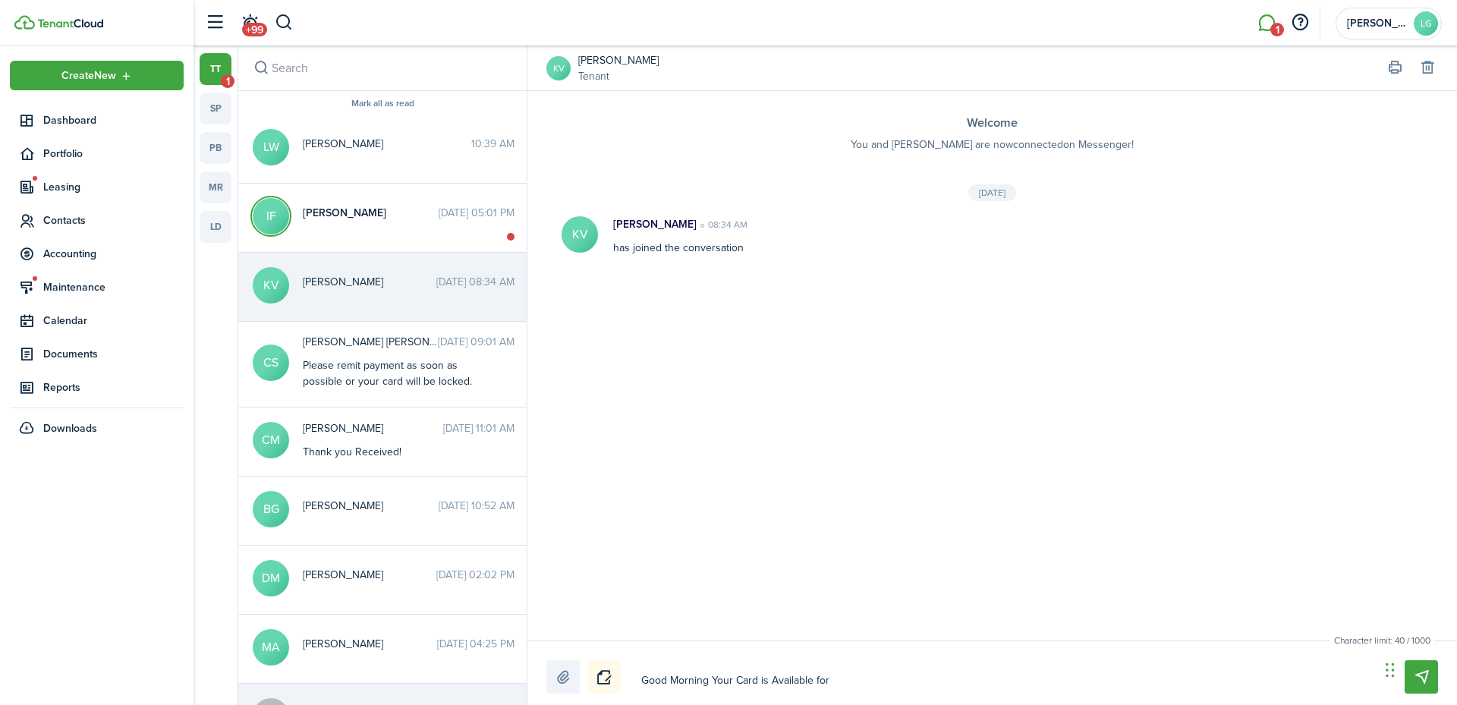
type textarea "Good Morning Your Card is Available for P"
type textarea "Good Morning Your Card is Available for Pi"
type textarea "Good Morning Your Card is Available for Pic"
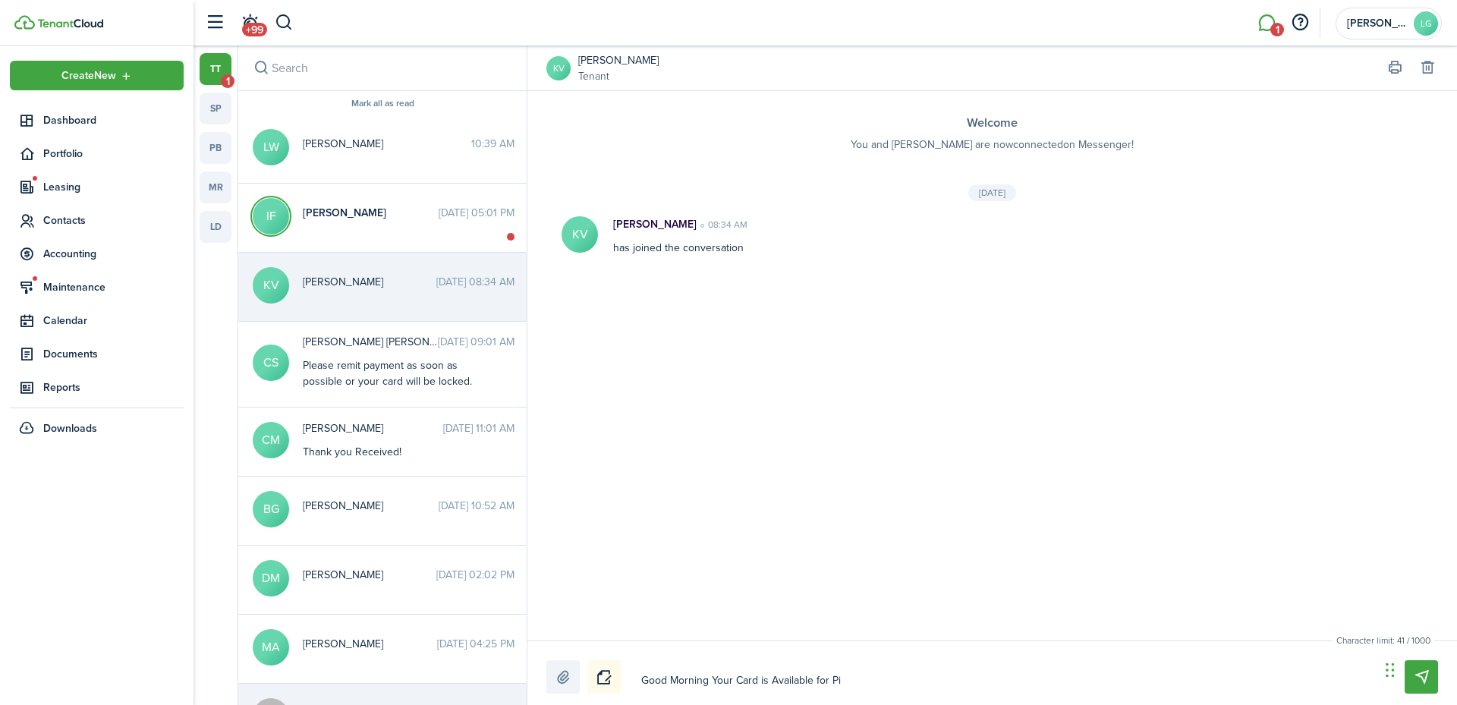
type textarea "Good Morning Your Card is Available for Pic"
type textarea "Good Morning Your Card is Available for Pick"
type textarea "Good Morning Your Card is Available for Picku"
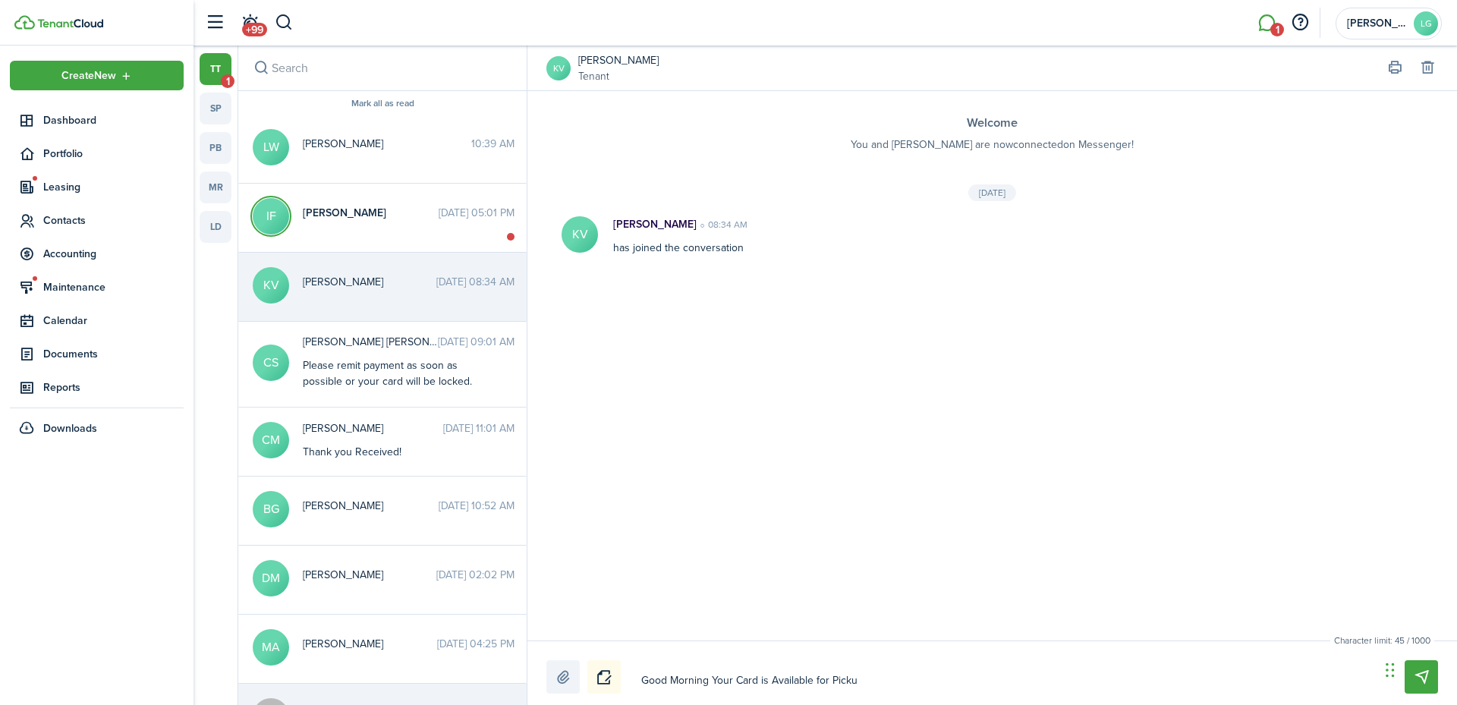
type textarea "Good Morning Your Card is Available for Pickup"
type textarea "Good Morning Your Card is Available for Pickup -"
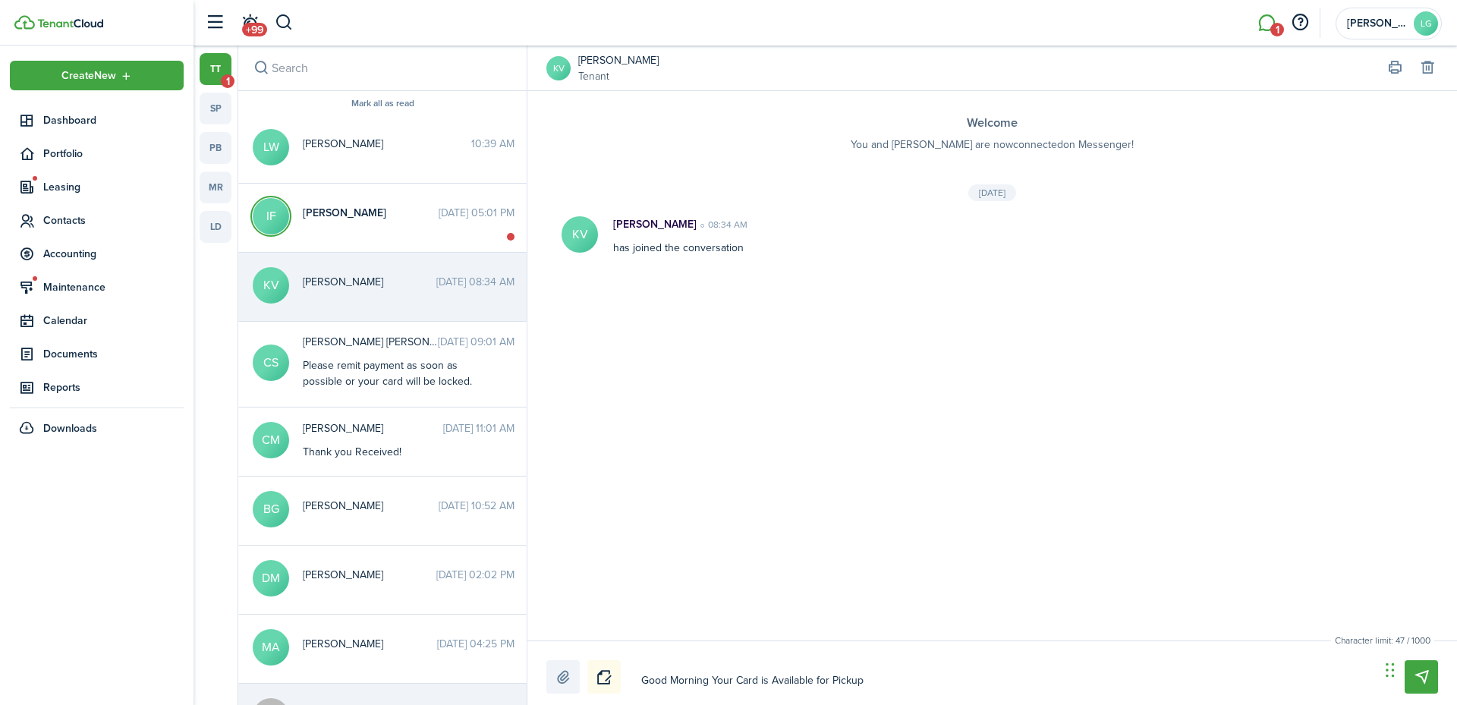
type textarea "Good Morning Your Card is Available for Pickup -"
type textarea "Good Morning Your Card is Available for Pickup - 5"
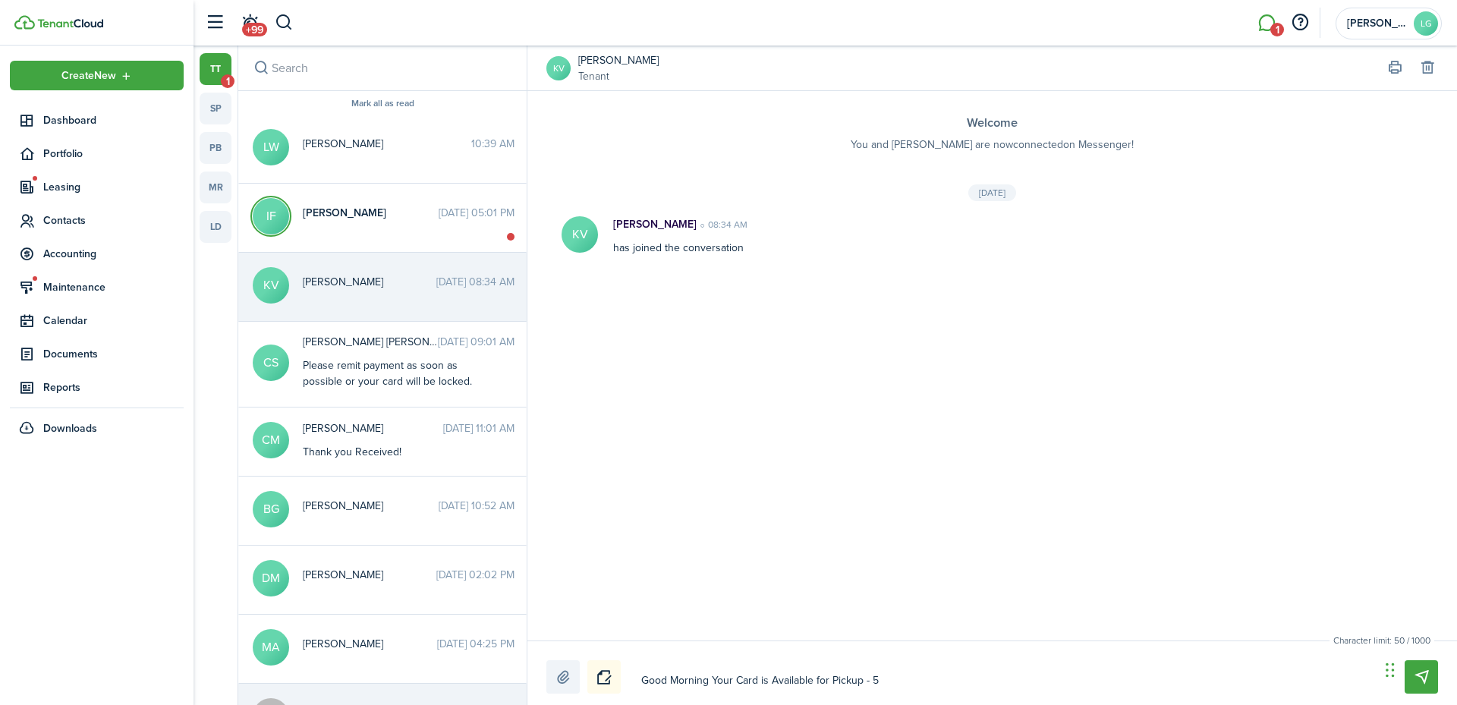
type textarea "Good Morning Your Card is Available for Pickup - 52"
type textarea "Good Morning Your Card is Available for Pickup - 520"
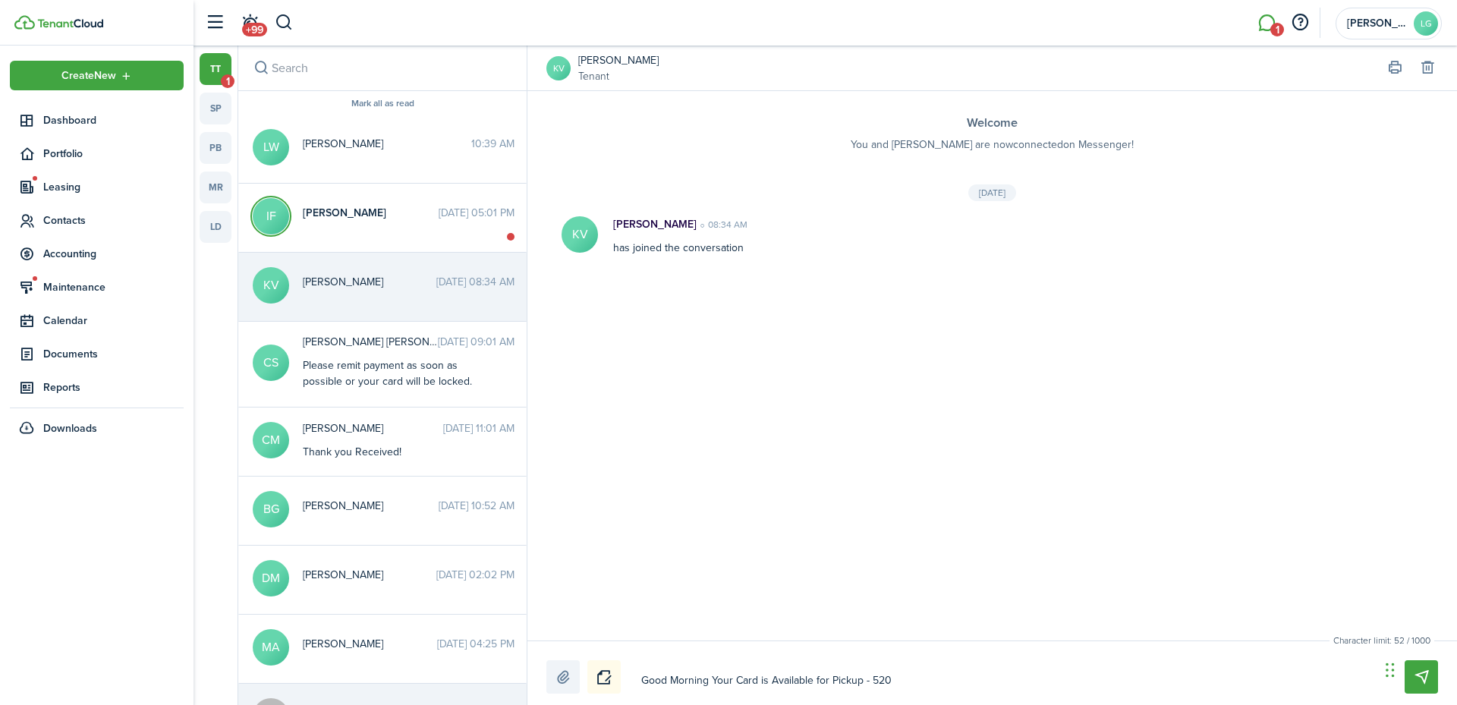
type textarea "Good Morning Your Card is Available for Pickup - 520"
type textarea "Good Morning Your Card is Available for Pickup - 520 W"
type textarea "Good Morning Your Card is Available for Pickup - 520 W."
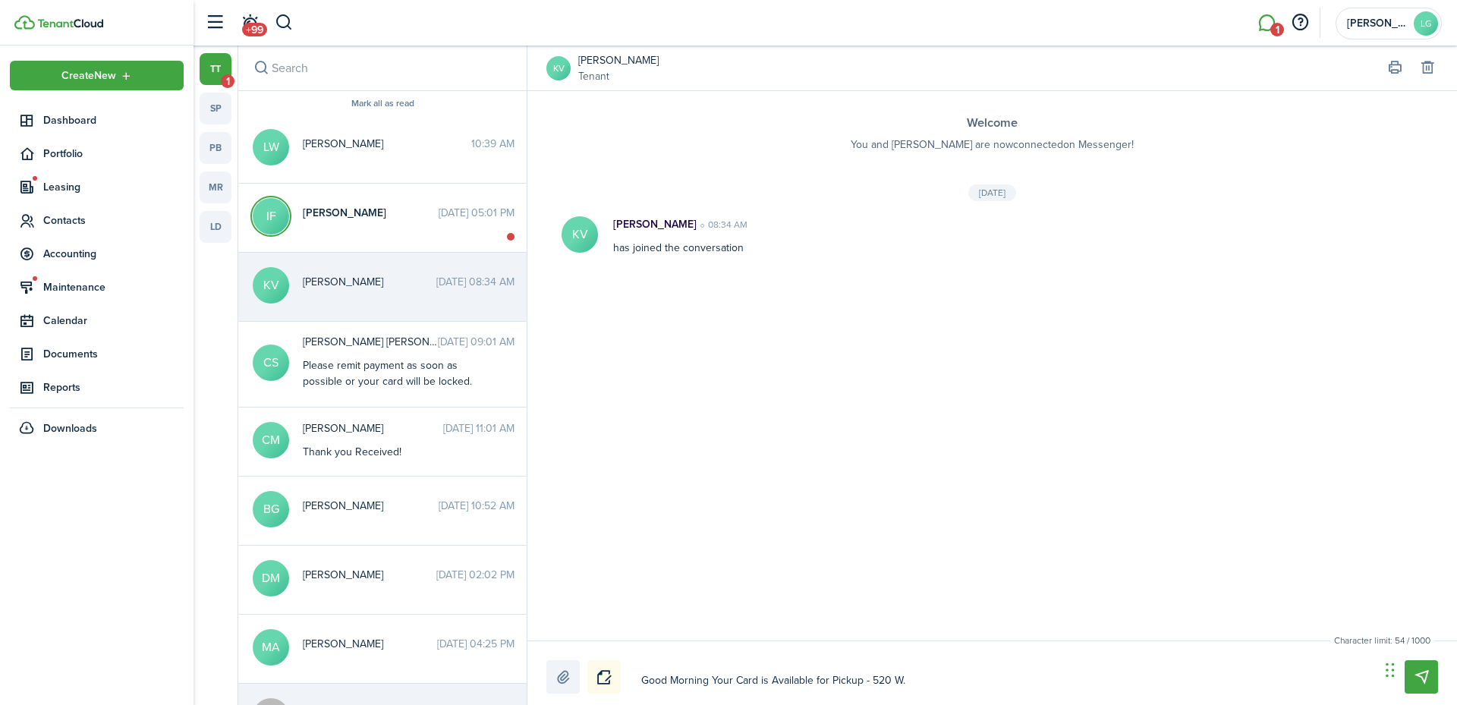
type textarea "Good Morning Your Card is Available for Pickup - 520 W."
type textarea "Good Morning Your Card is Available for Pickup - 520 W. S"
type textarea "Good Morning Your Card is Available for Pickup - 520 W. Su"
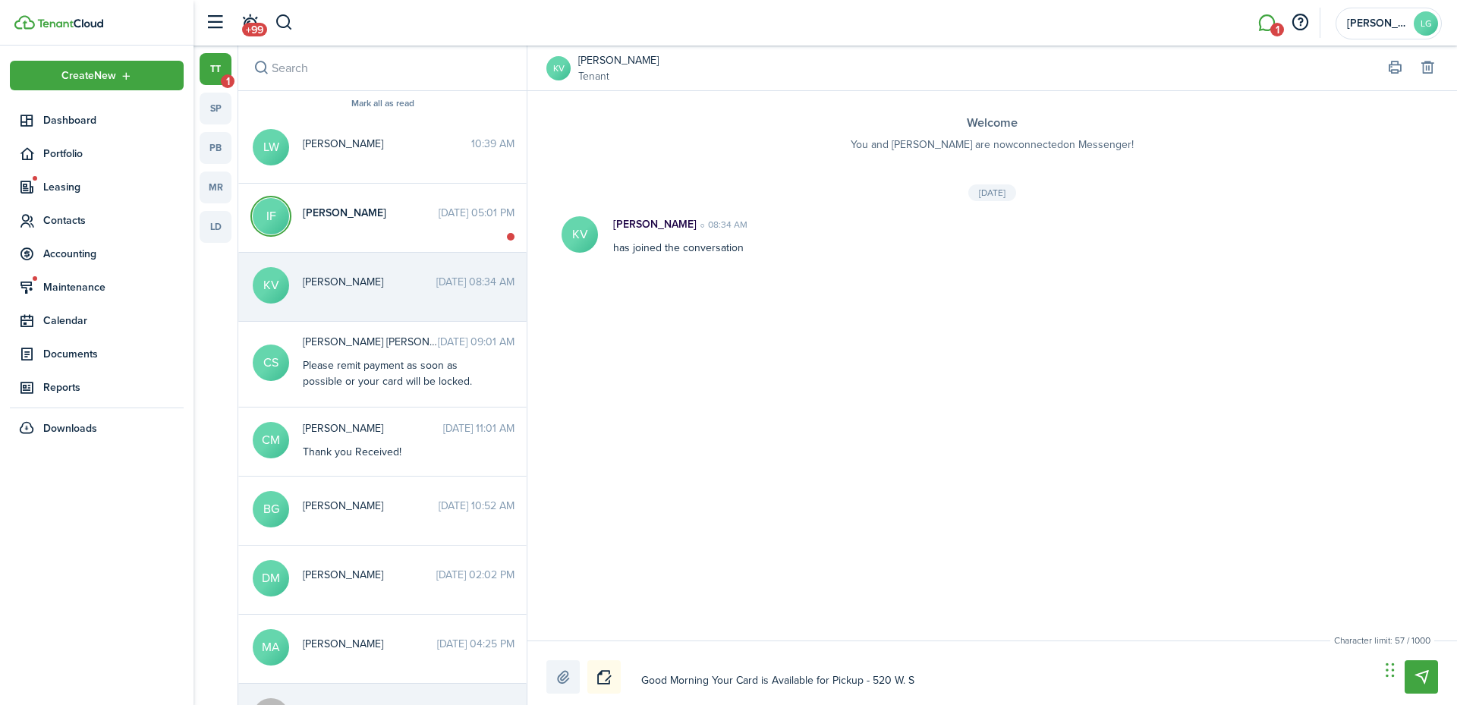
type textarea "Good Morning Your Card is Available for Pickup - 520 W. Su"
type textarea "Good Morning Your Card is Available for Pickup - 520 W. Sum"
type textarea "Good Morning Your Card is Available for Pickup - 520 W. Summ"
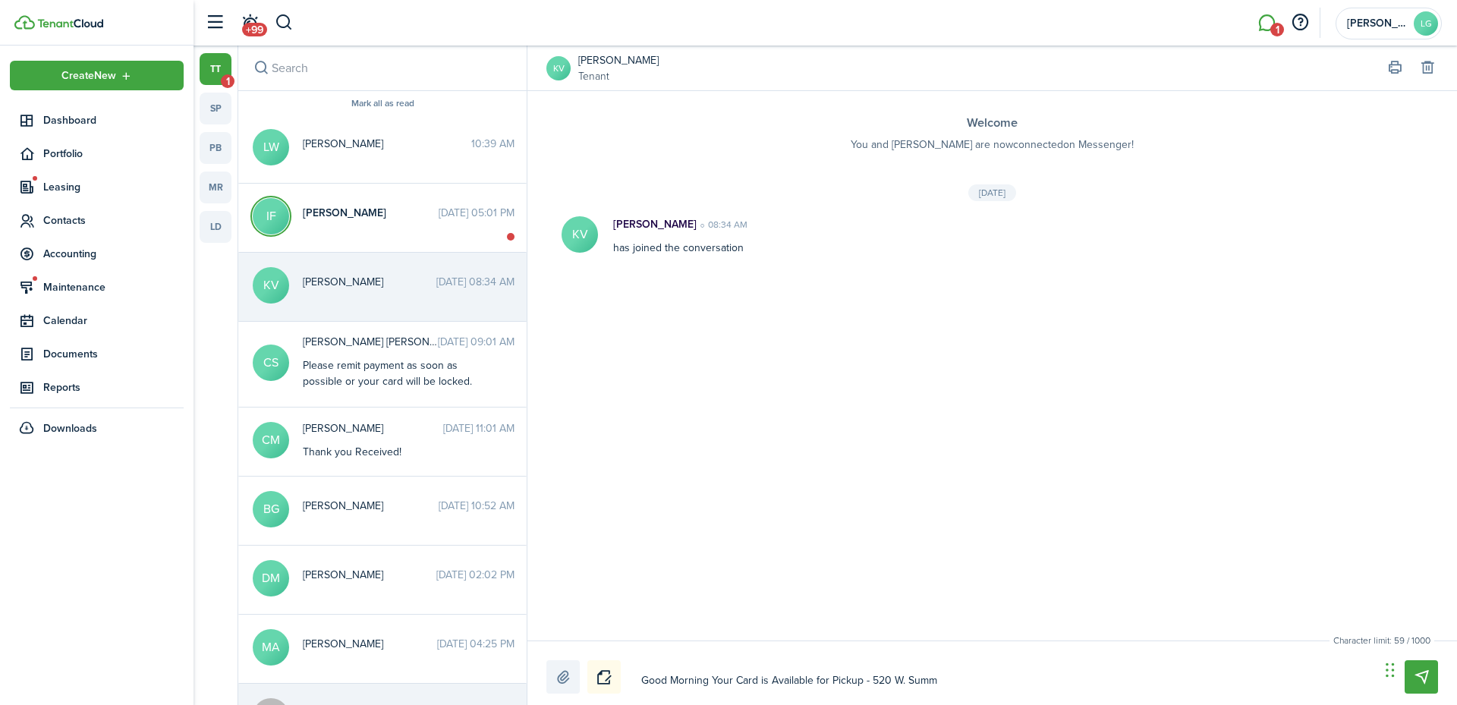
type textarea "Good Morning Your Card is Available for Pickup - 520 W. Summi"
type textarea "Good Morning Your Card is Available for Pickup - 520 W. Summit"
type textarea "Good Morning Your Card is Available for Pickup - [STREET_ADDRESS][PERSON_NAME]"
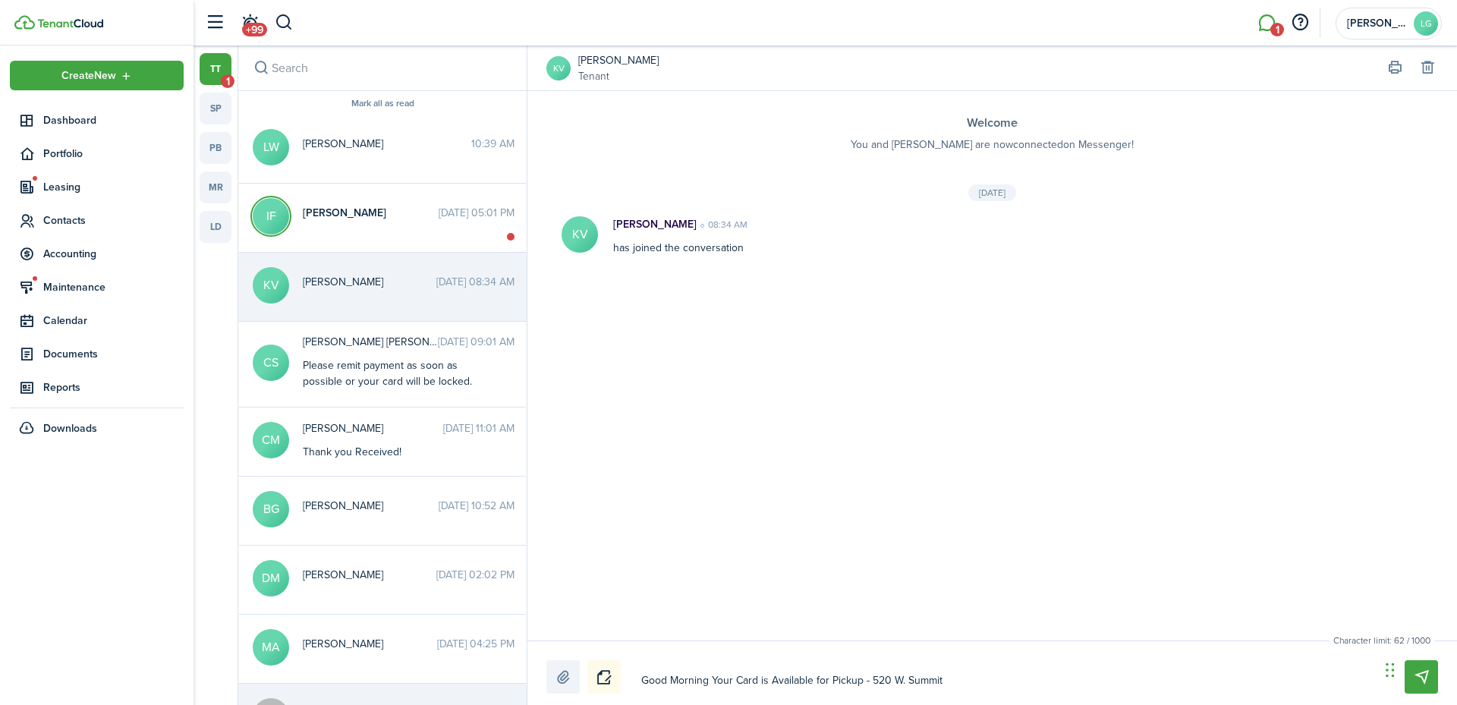
type textarea "Good Morning Your Card is Available for Pickup - [STREET_ADDRESS][PERSON_NAME]"
type textarea "Good Morning Your Card is Available for Pickup - 520 [PERSON_NAME] H"
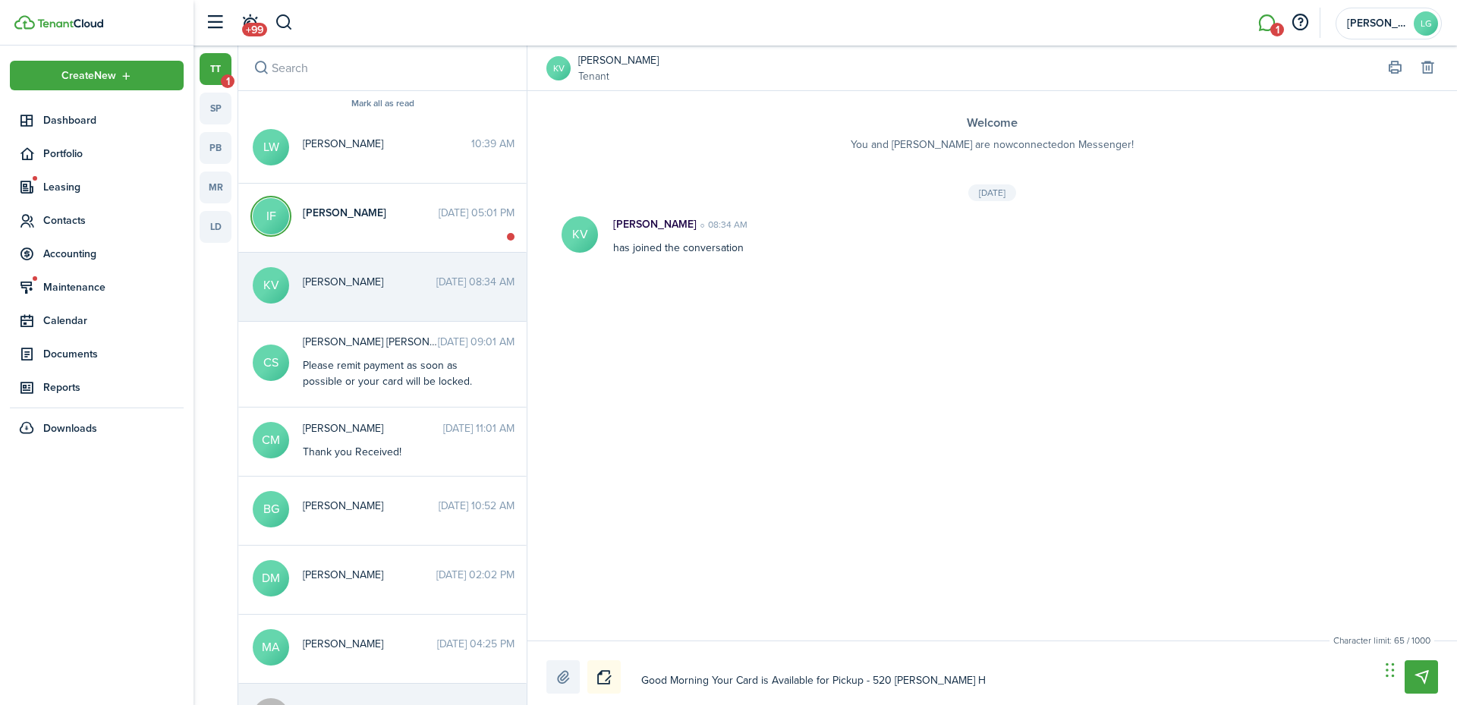
type textarea "Good Morning Your Card is Available for Pickup - [STREET_ADDRESS][PERSON_NAME]"
type textarea "Good Morning Your Card is Available for Pickup - [STREET_ADDRESS][PERSON_NAME][…"
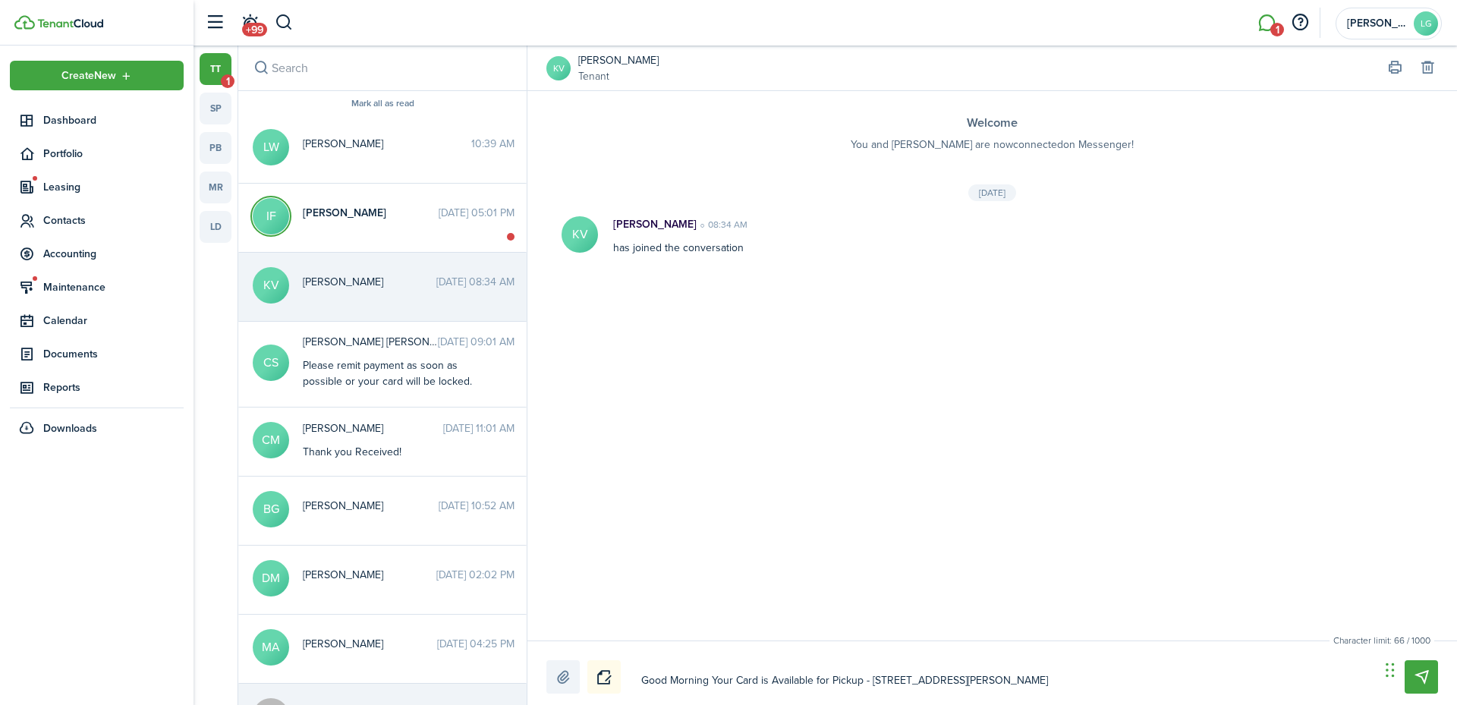
type textarea "Good Morning Your Card is Available for Pickup - [STREET_ADDRESS][PERSON_NAME][…"
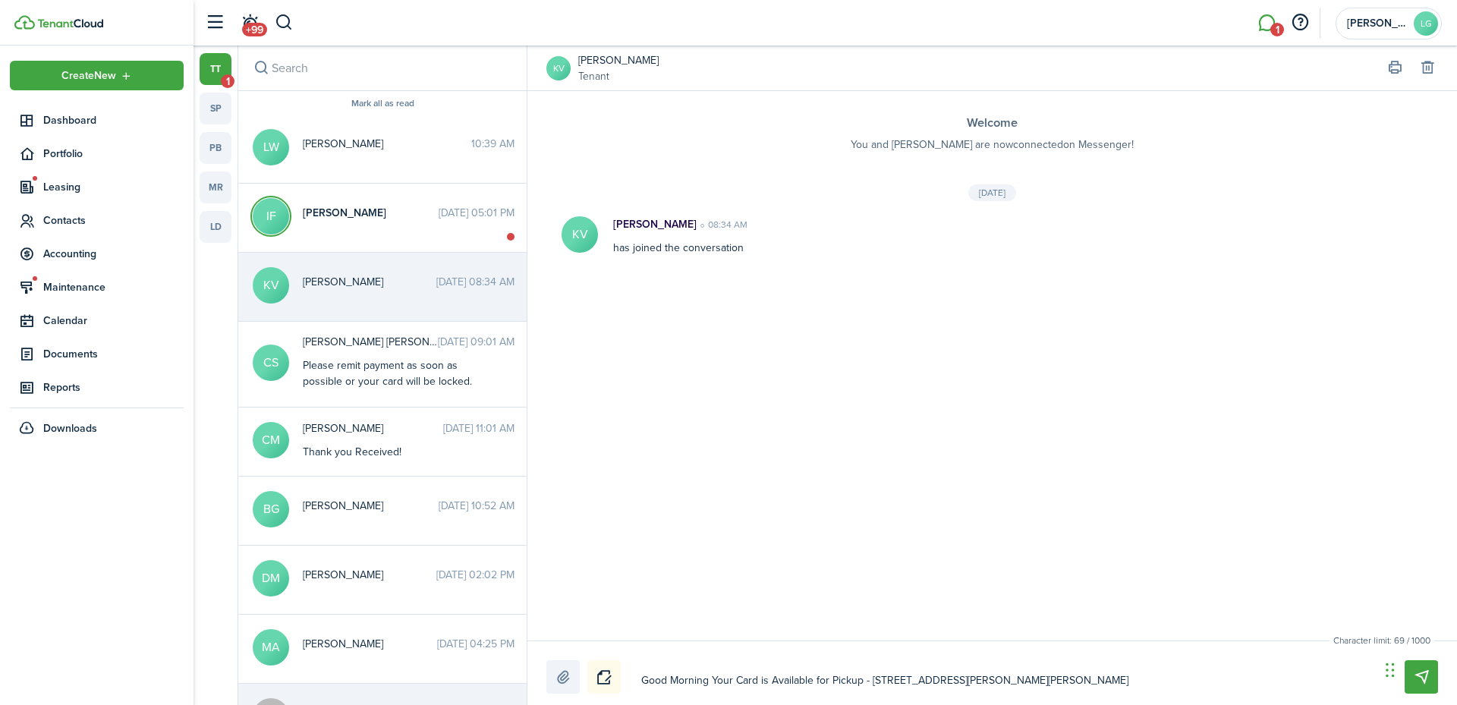
type textarea "Good Morning Your Card is Available for Pickup - [STREET_ADDRESS][PERSON_NAME][…"
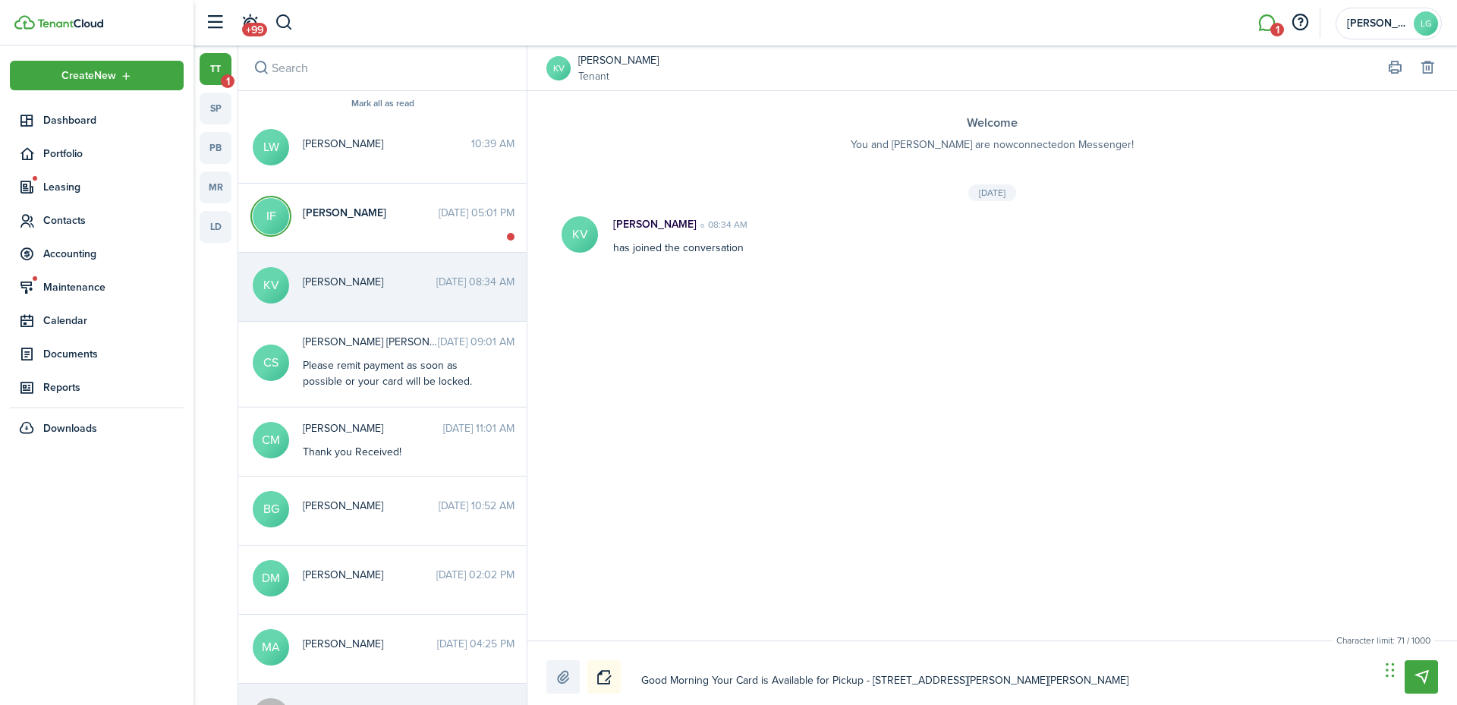
type textarea "Good Morning Your Card is Available for Pickup - [STREET_ADDRESS][PERSON_NAME][…"
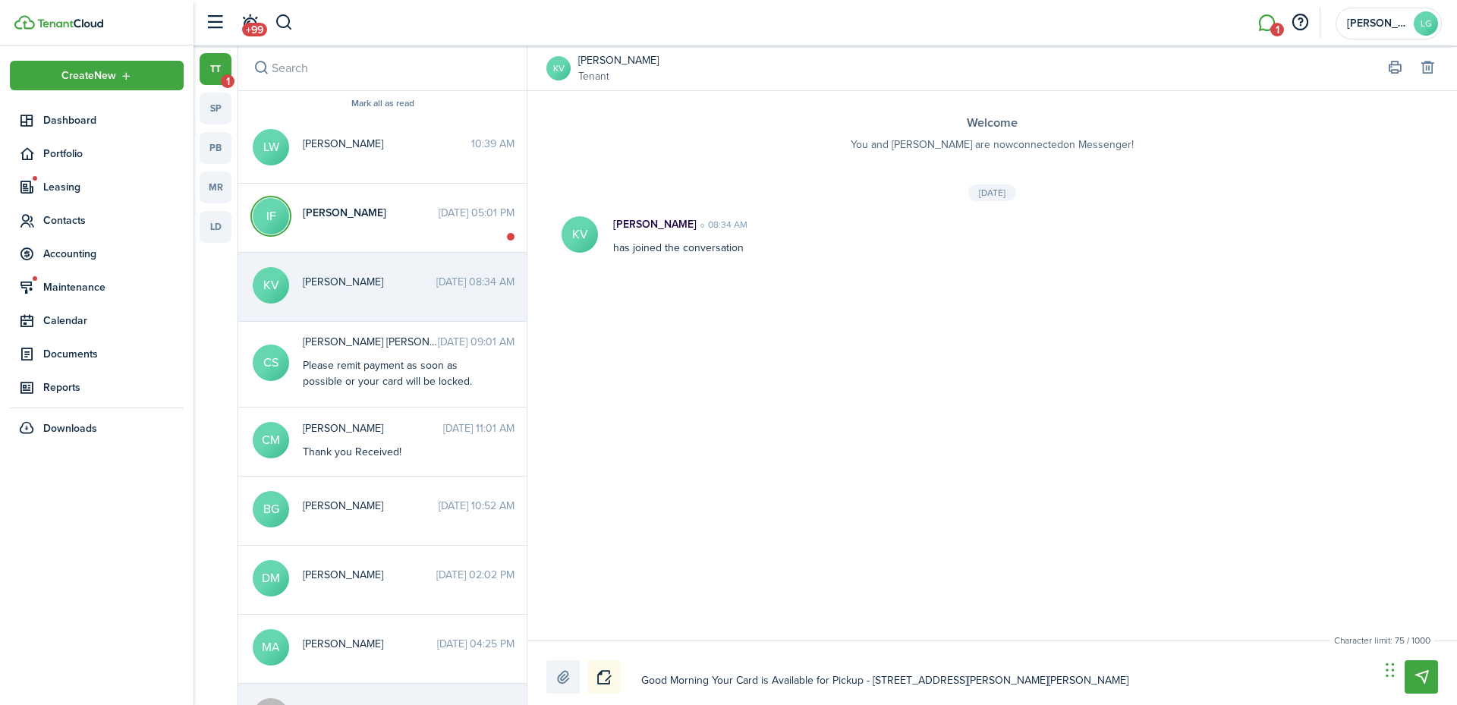
type textarea "Good Morning Your Card is Available for Pickup - [STREET_ADDRESS][PERSON_NAME][…"
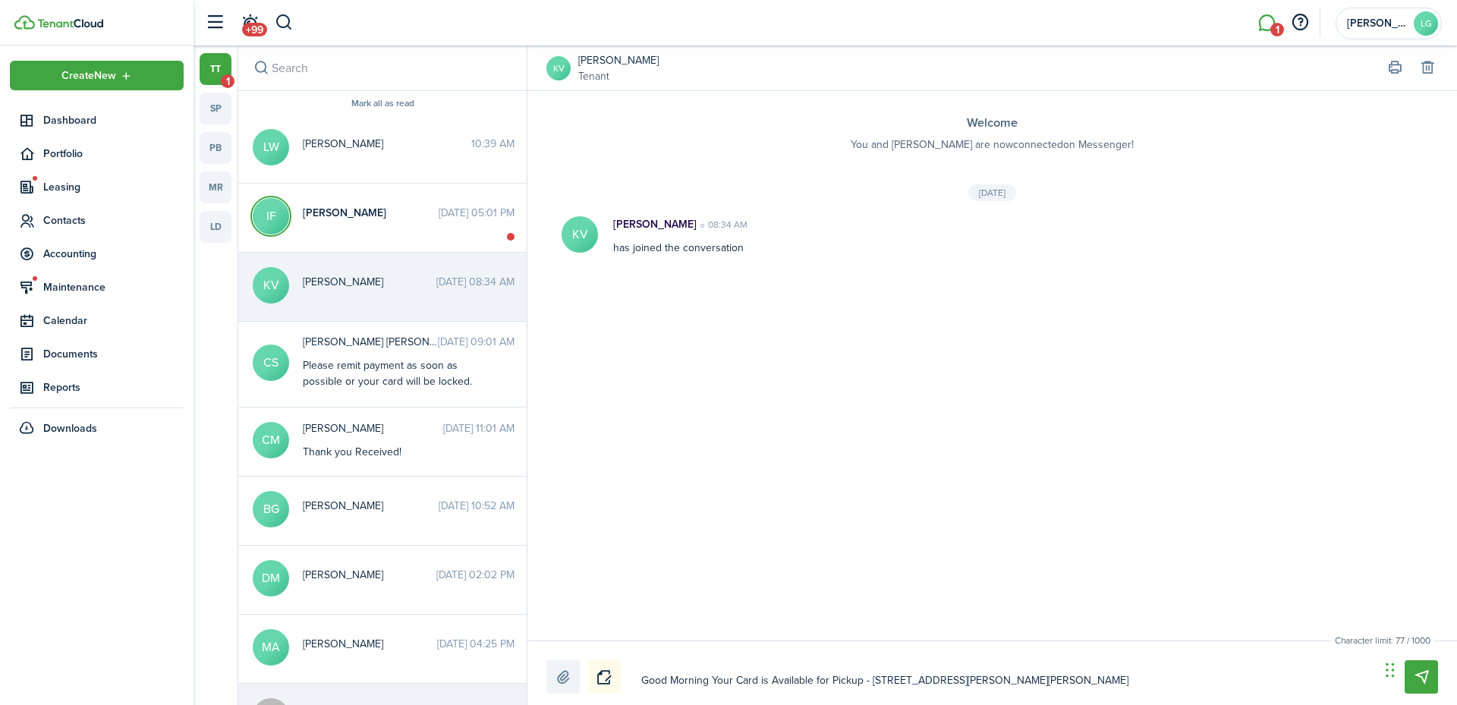
type textarea "Good Morning Your Card is Available for Pickup - [STREET_ADDRESS][PERSON_NAME][…"
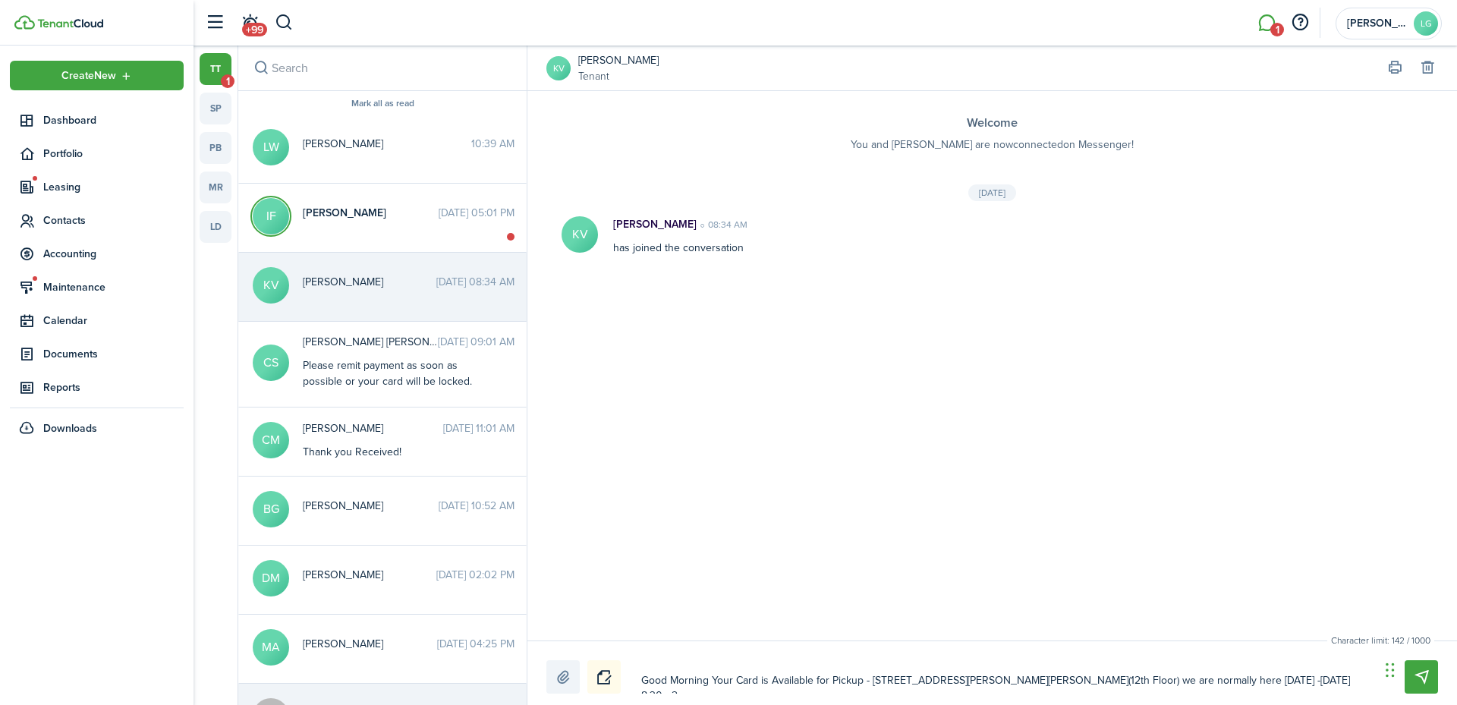
click at [1219, 684] on textarea "Good Morning Your Card is Available for Pickup - [STREET_ADDRESS][PERSON_NAME][…" at bounding box center [1005, 681] width 739 height 26
click at [1327, 678] on textarea "Good Morning Your Card is Available for Pickup - [STREET_ADDRESS][PERSON_NAME][…" at bounding box center [1005, 681] width 739 height 26
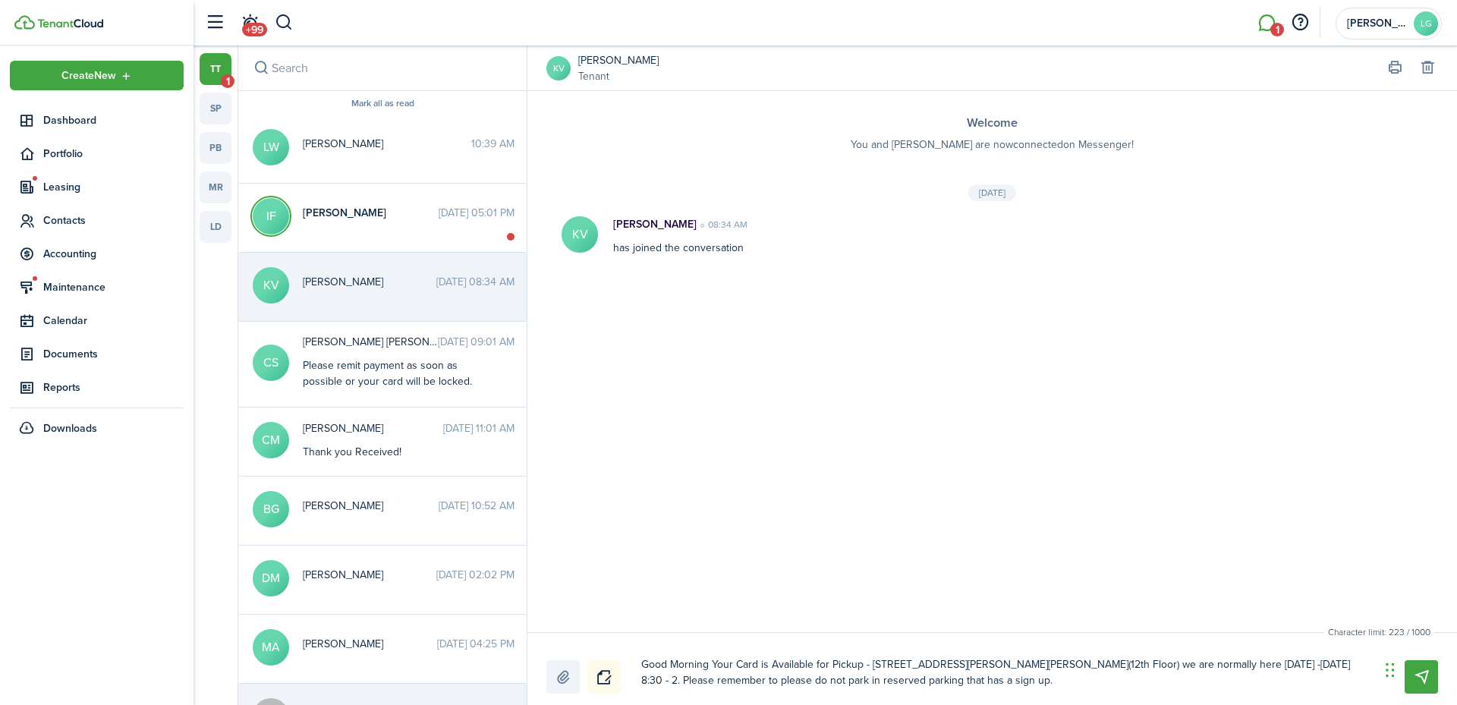
click at [934, 685] on textarea "Good Morning Your Card is Available for Pickup - [STREET_ADDRESS][PERSON_NAME][…" at bounding box center [1005, 673] width 739 height 42
click at [1074, 687] on textarea "Good Morning Your Card is Available for Pickup - [STREET_ADDRESS][PERSON_NAME][…" at bounding box center [1005, 673] width 739 height 42
click at [734, 682] on textarea "Good Morning Your Card is Available for Pickup - [STREET_ADDRESS][PERSON_NAME][…" at bounding box center [1005, 673] width 739 height 42
click at [1038, 683] on textarea "Good Morning Your Card is Available for Pickup - [STREET_ADDRESS][PERSON_NAME][…" at bounding box center [1005, 673] width 739 height 42
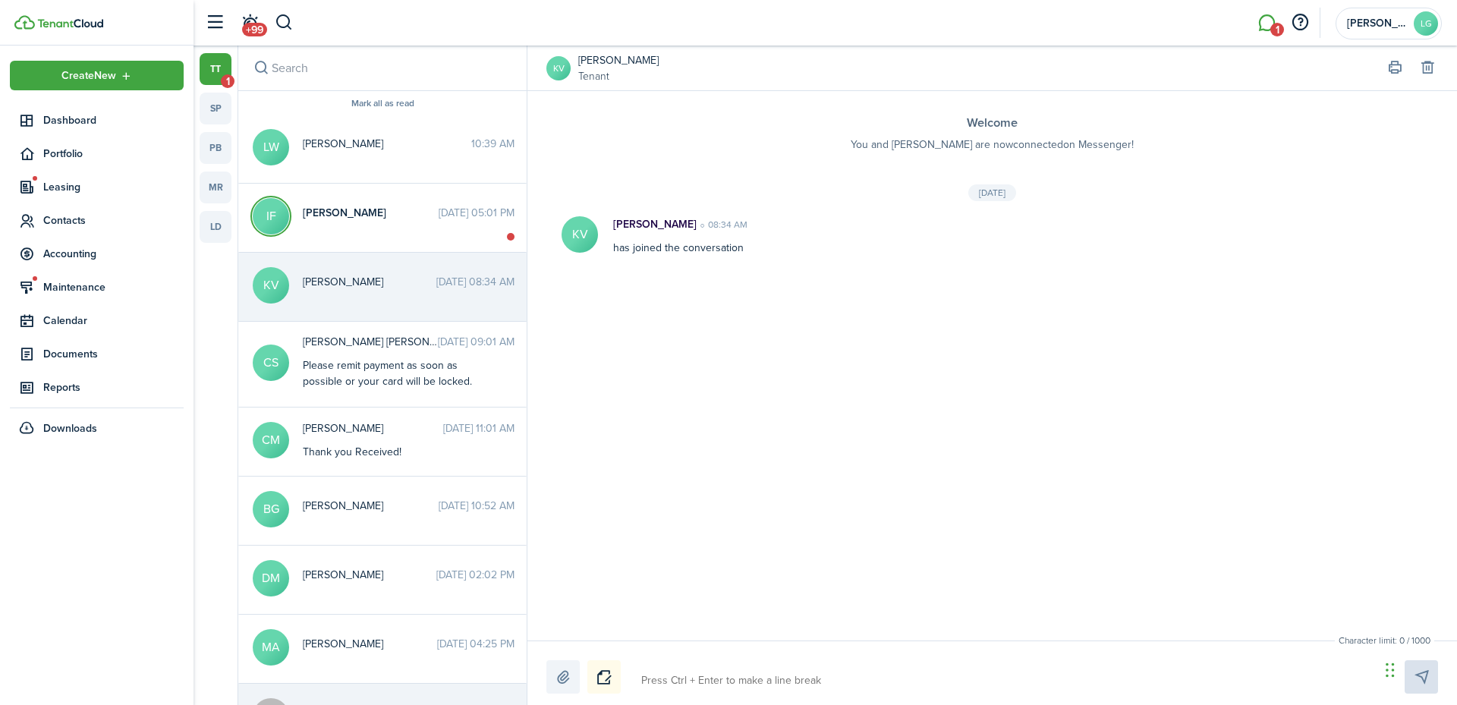
paste textarea "Good morning, Your card is now available for pickup at the following location: …"
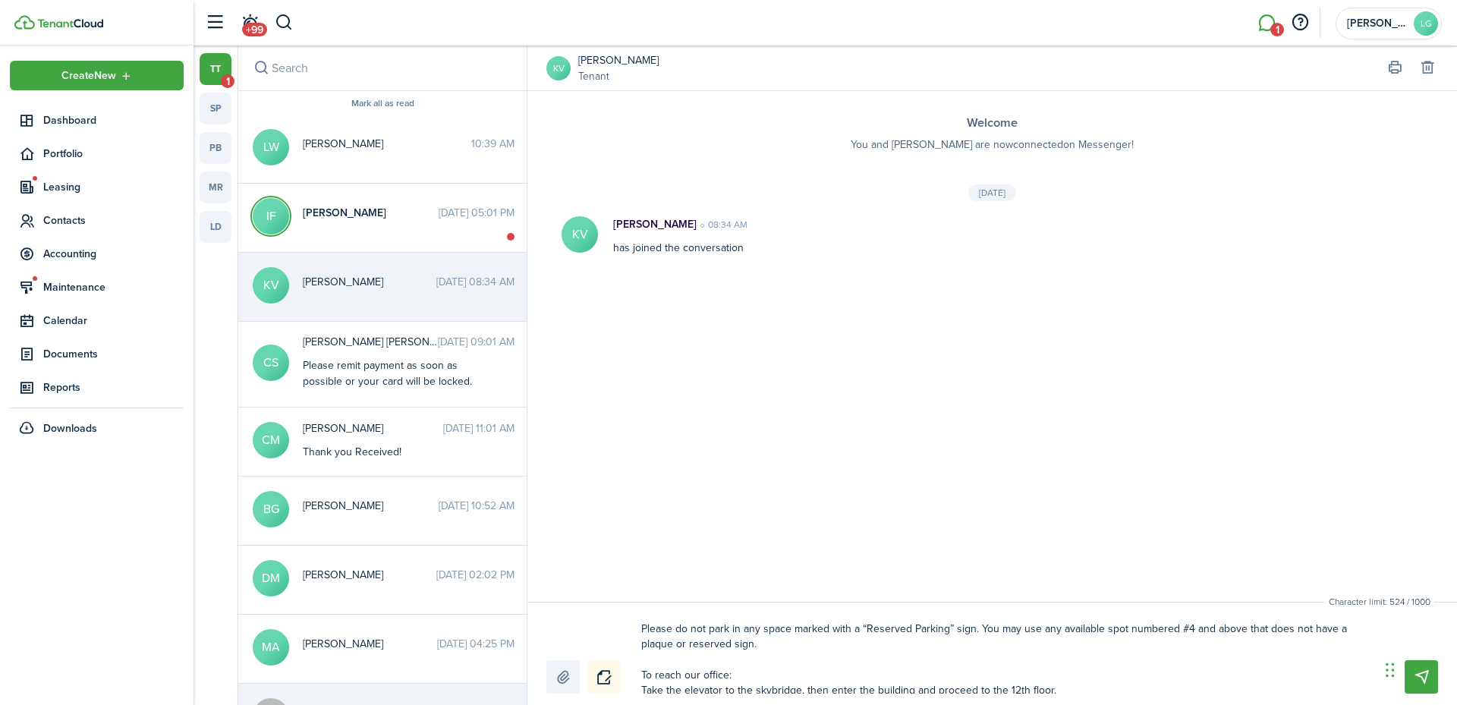
scroll to position [112, 0]
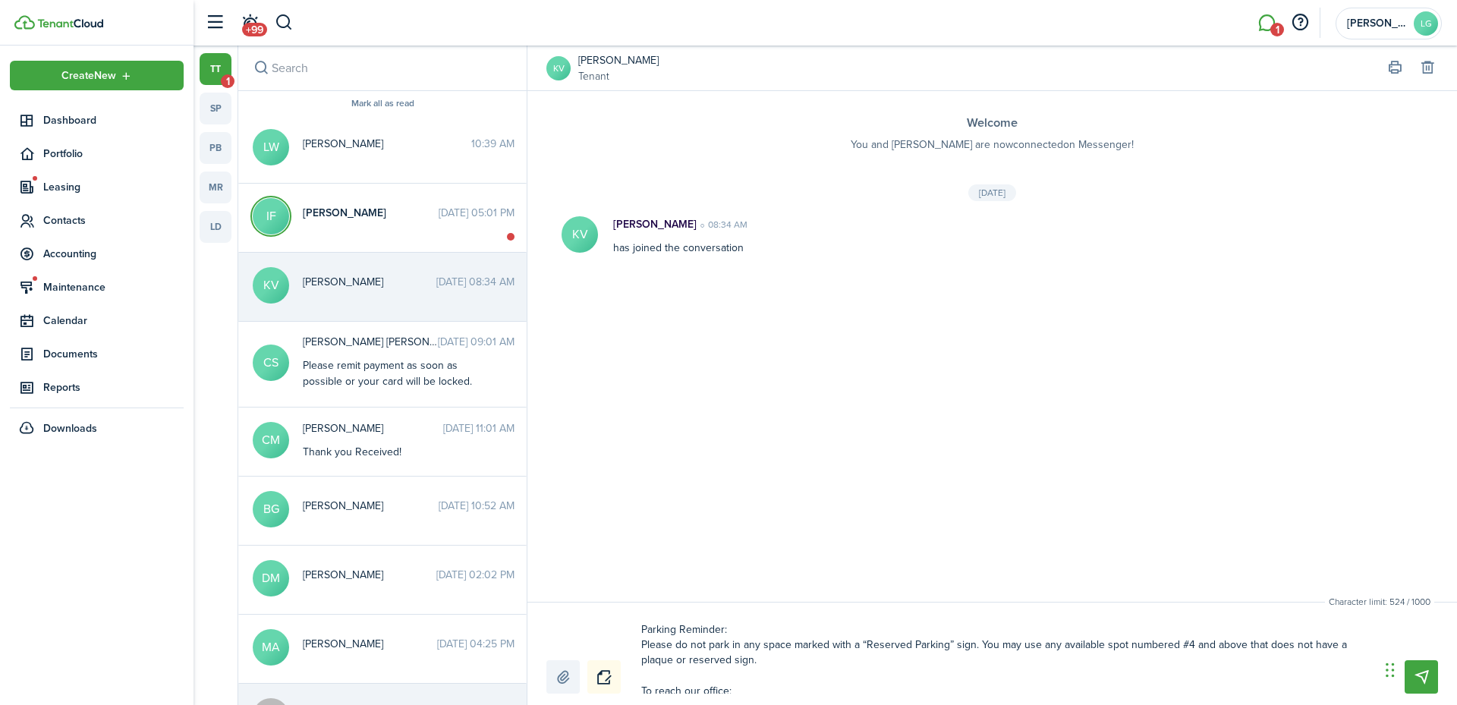
click at [1195, 646] on textarea "Good morning, Your card is now available for pickup at the following location: …" at bounding box center [1005, 658] width 739 height 72
drag, startPoint x: 1192, startPoint y: 647, endPoint x: 1134, endPoint y: 653, distance: 58.0
click at [1134, 653] on textarea "Good morning, Your card is now available for pickup at the following location: …" at bounding box center [1005, 658] width 739 height 72
click at [1217, 642] on textarea "Good morning, Your card is now available for pickup at the following location: …" at bounding box center [1005, 658] width 739 height 72
drag, startPoint x: 1242, startPoint y: 649, endPoint x: 1127, endPoint y: 654, distance: 114.7
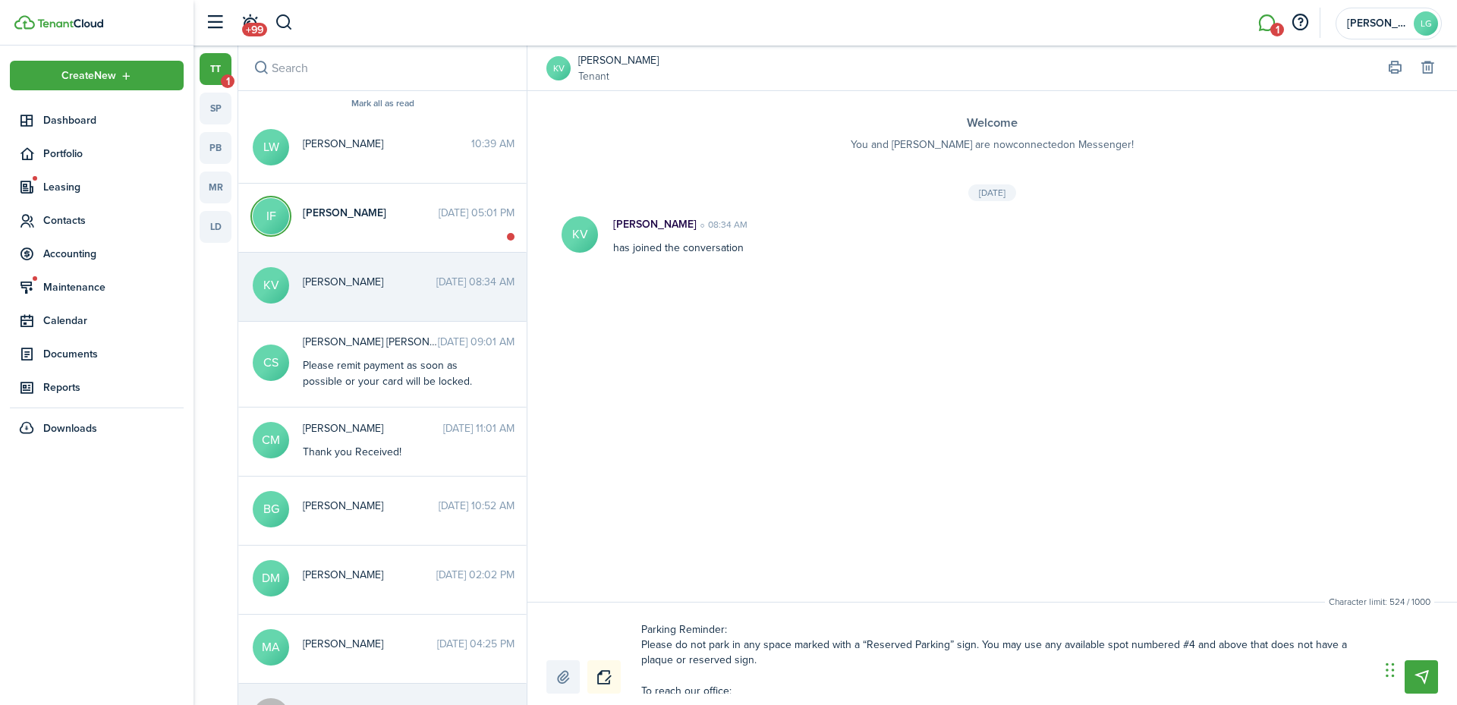
click at [1127, 654] on textarea "Good morning, Your card is now available for pickup at the following location: …" at bounding box center [1005, 658] width 739 height 72
click at [1132, 650] on textarea "Good morning, Your card is now available for pickup at the following location: …" at bounding box center [1005, 658] width 739 height 72
drag, startPoint x: 1125, startPoint y: 642, endPoint x: 1239, endPoint y: 641, distance: 113.9
click at [1239, 641] on textarea "Good morning, Your card is now available for pickup at the following location: …" at bounding box center [1005, 658] width 739 height 72
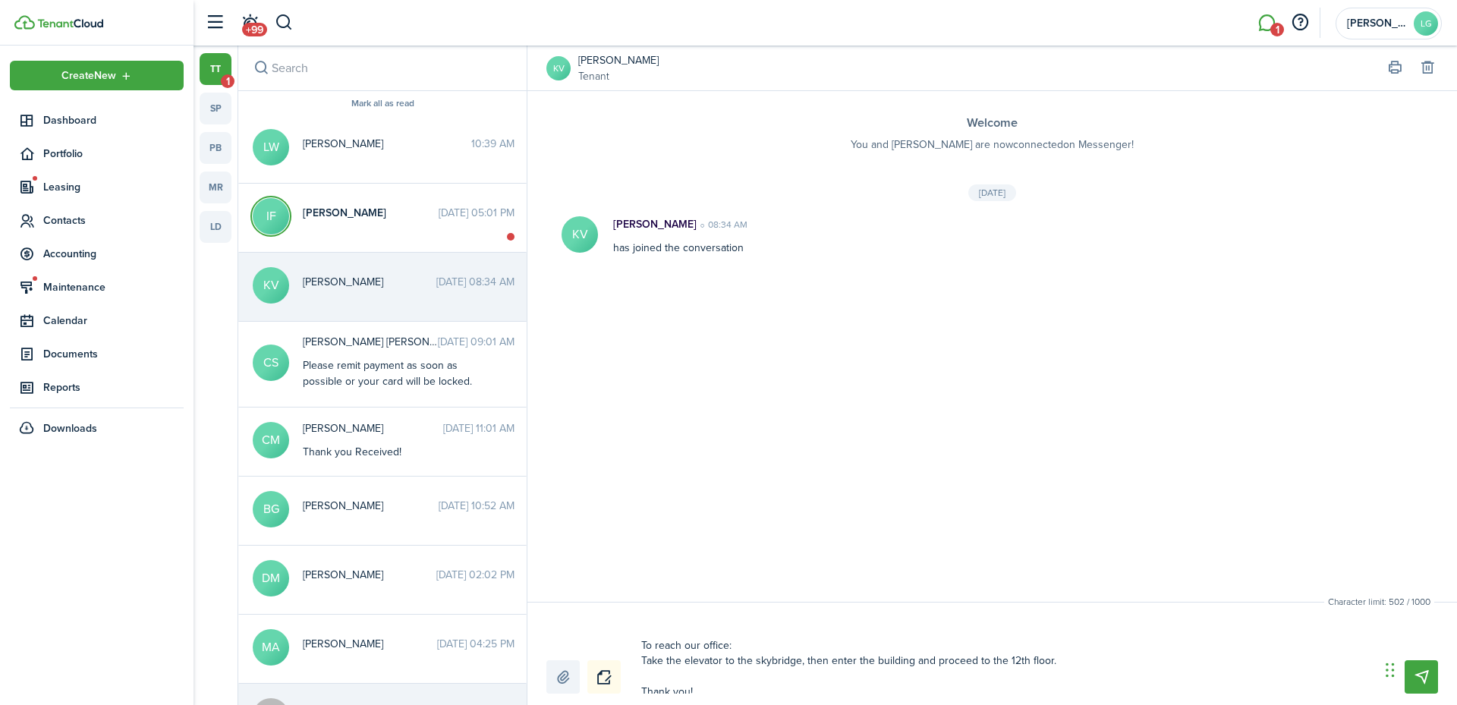
scroll to position [169, 0]
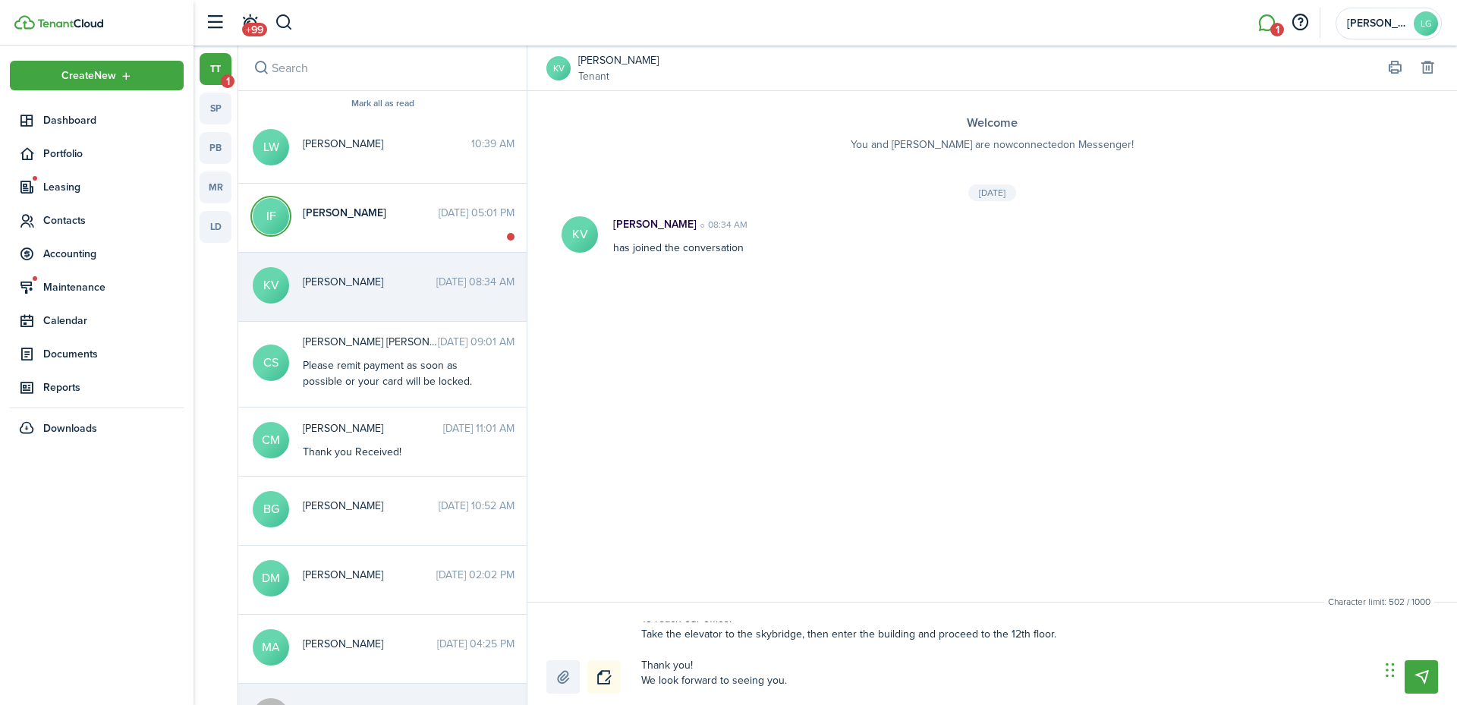
click at [926, 682] on textarea "Good morning, Your card is now available for pickup at the following location: …" at bounding box center [1005, 658] width 739 height 72
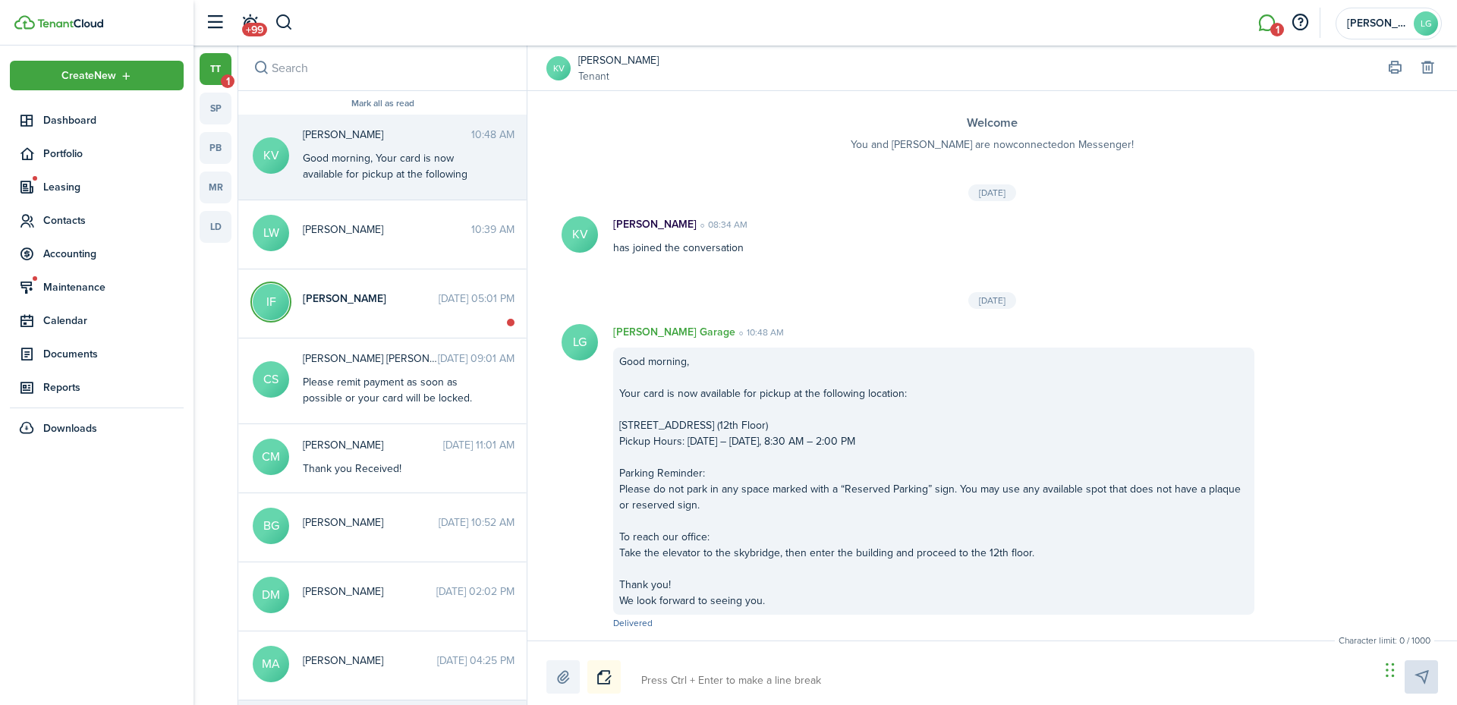
scroll to position [0, 0]
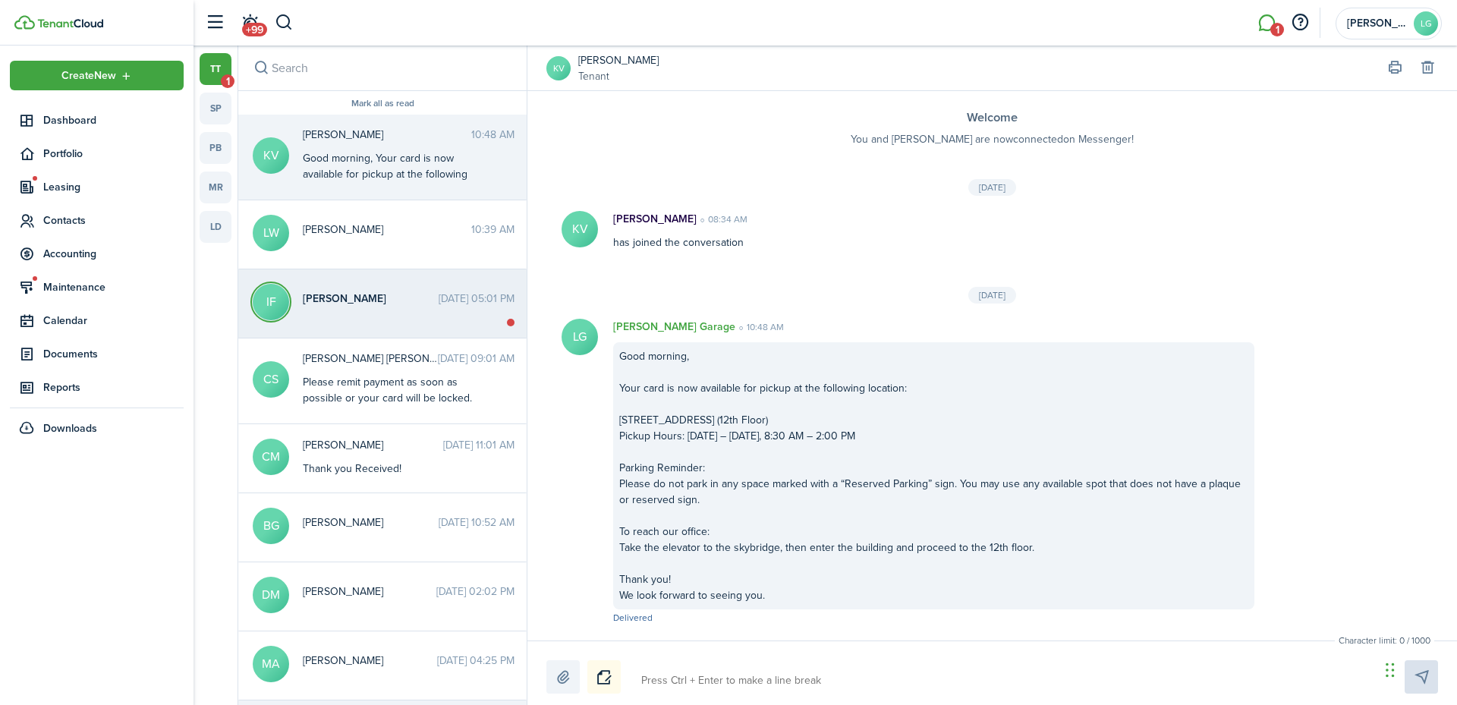
click at [401, 332] on messenger-thread-item "IF [PERSON_NAME] Free [DATE] 05:01 PM" at bounding box center [382, 303] width 288 height 69
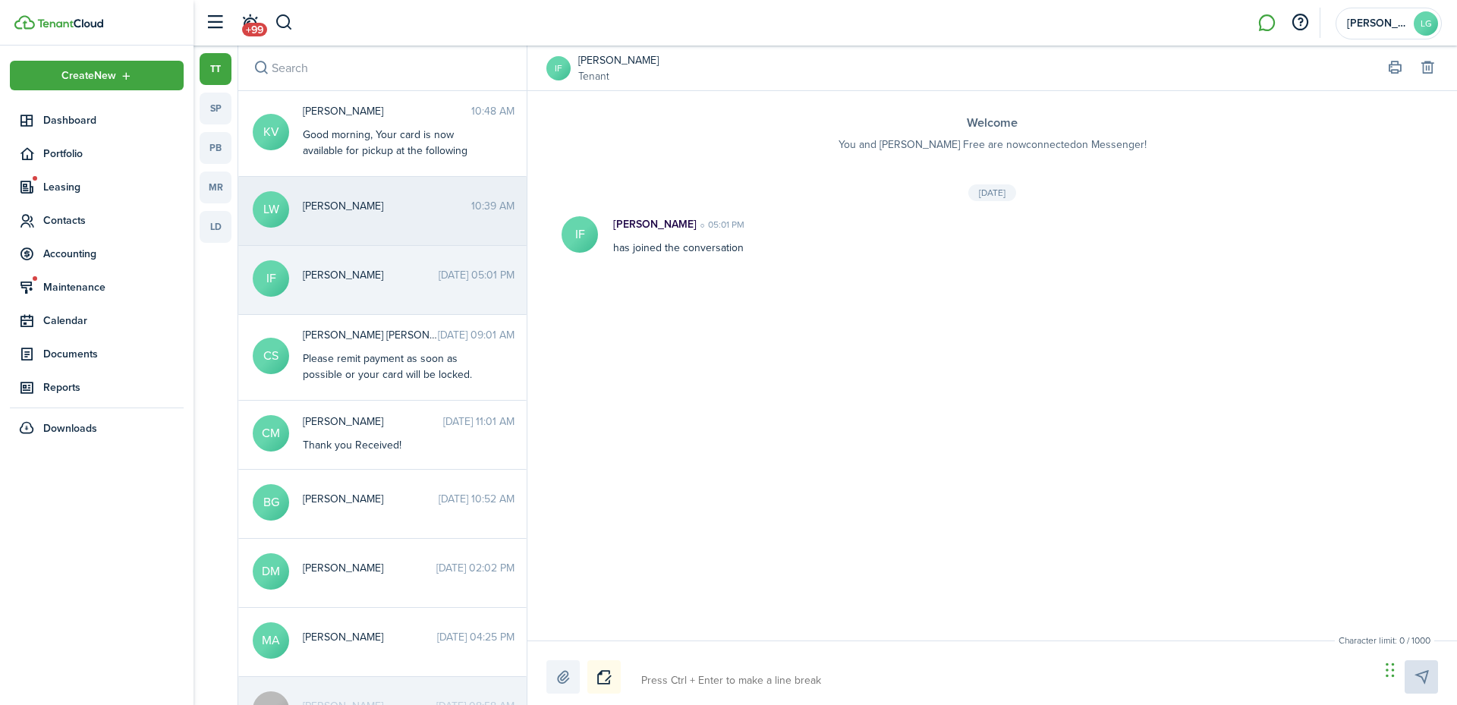
click at [436, 229] on messenger-thread-item "[PERSON_NAME] 10:39 AM" at bounding box center [382, 211] width 288 height 69
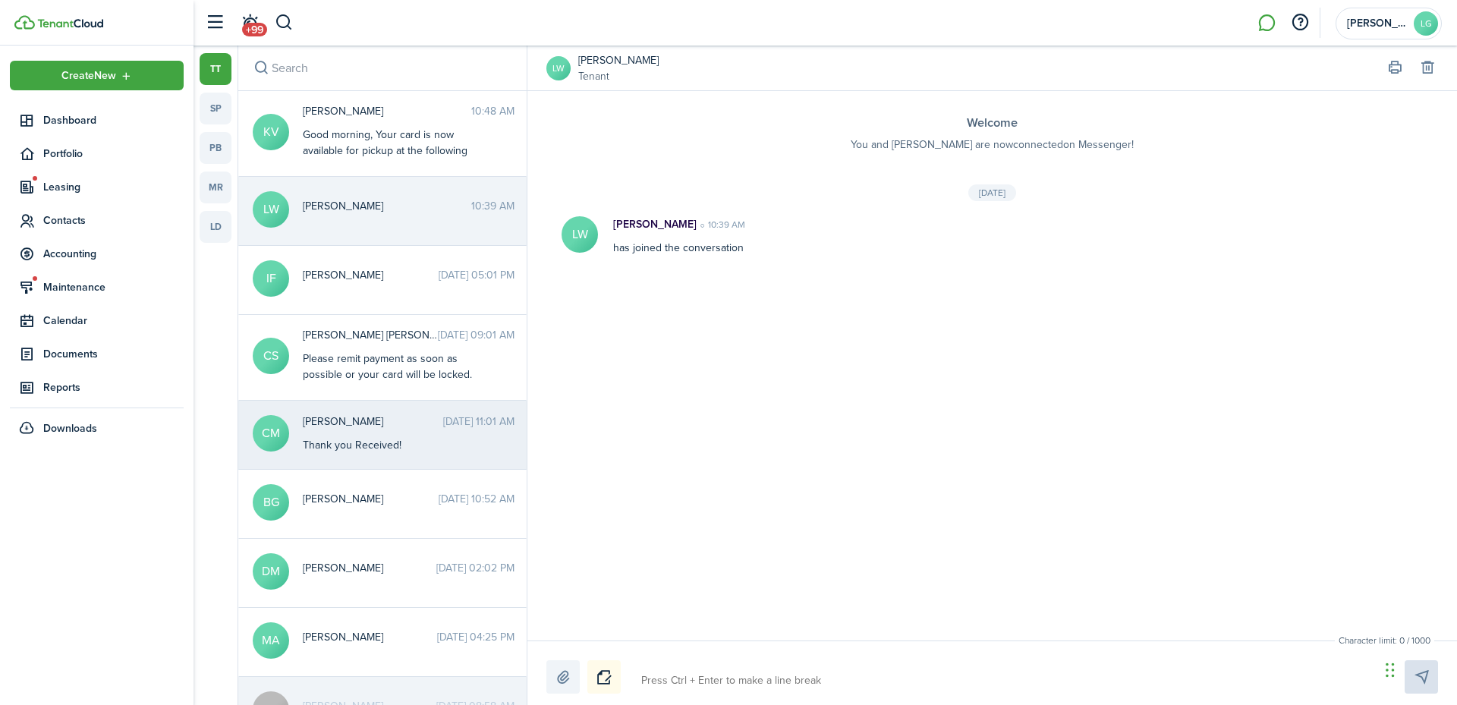
click at [367, 440] on div "Thank you Received!" at bounding box center [398, 445] width 190 height 16
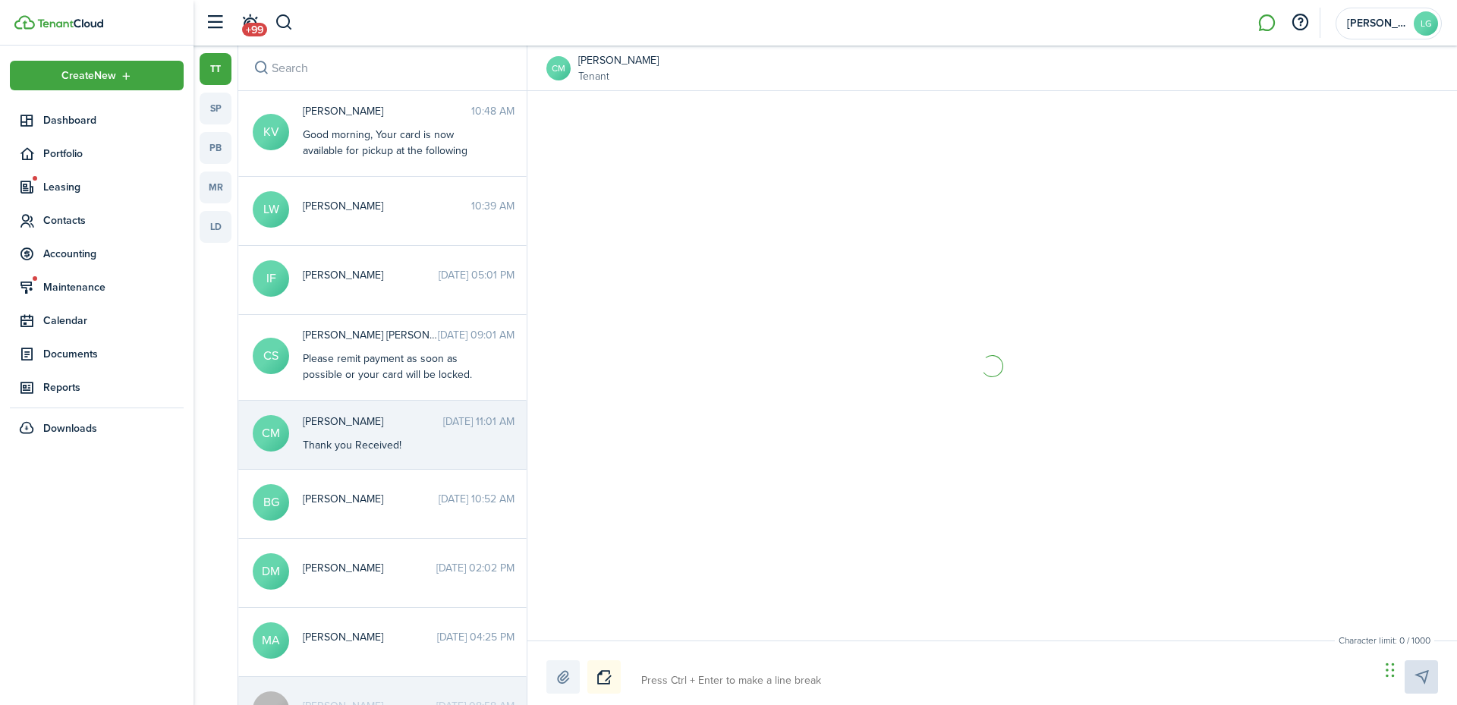
scroll to position [1067, 0]
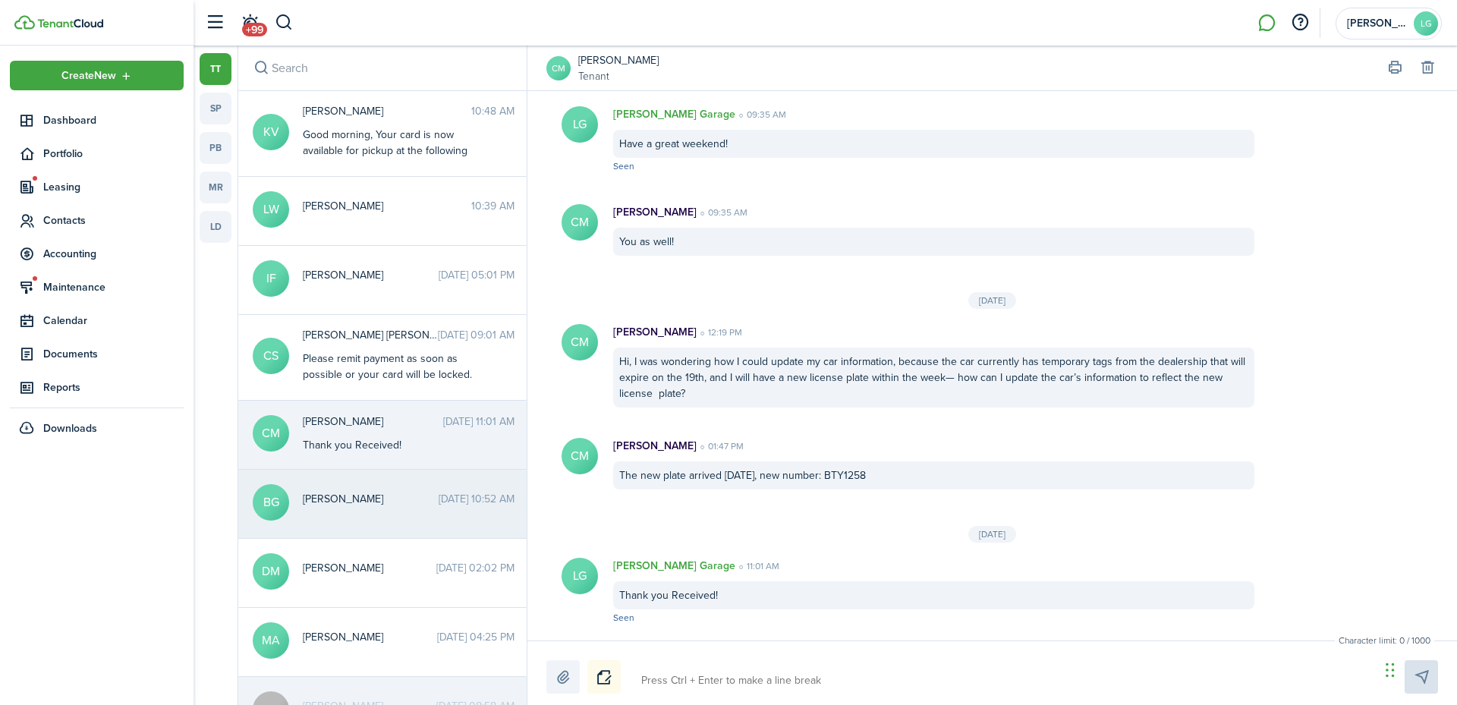
click at [371, 504] on span "[PERSON_NAME]" at bounding box center [371, 499] width 136 height 16
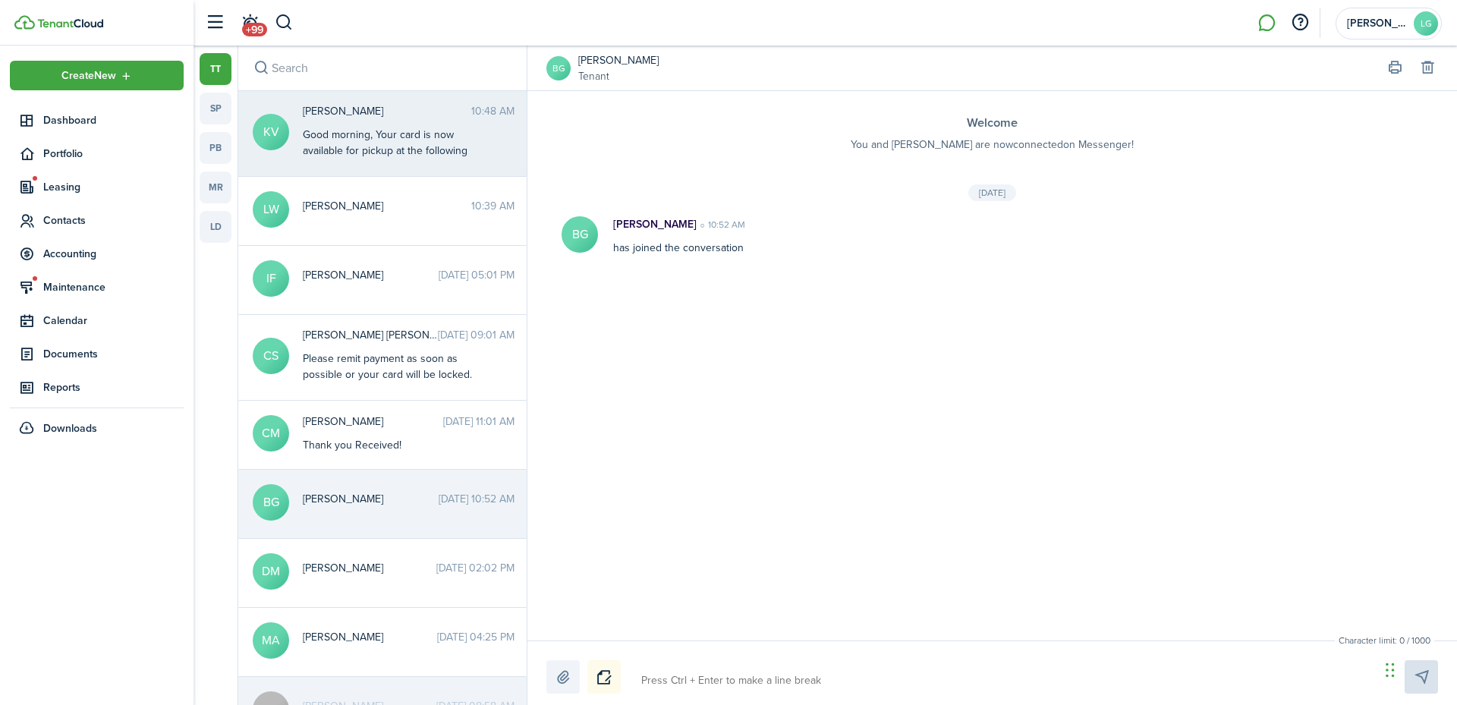
click at [367, 140] on div "Good morning, Your card is now available for pickup at the following location: …" at bounding box center [398, 230] width 190 height 207
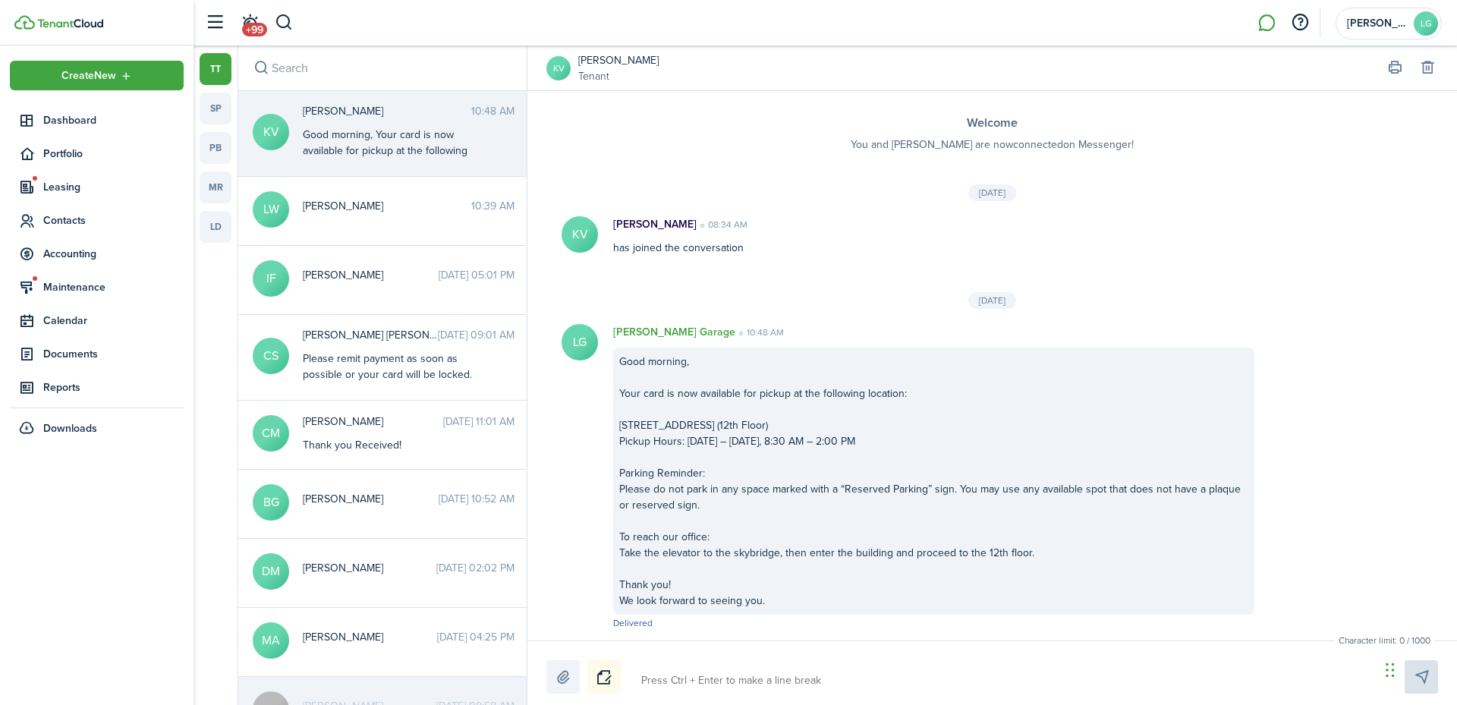
scroll to position [5, 0]
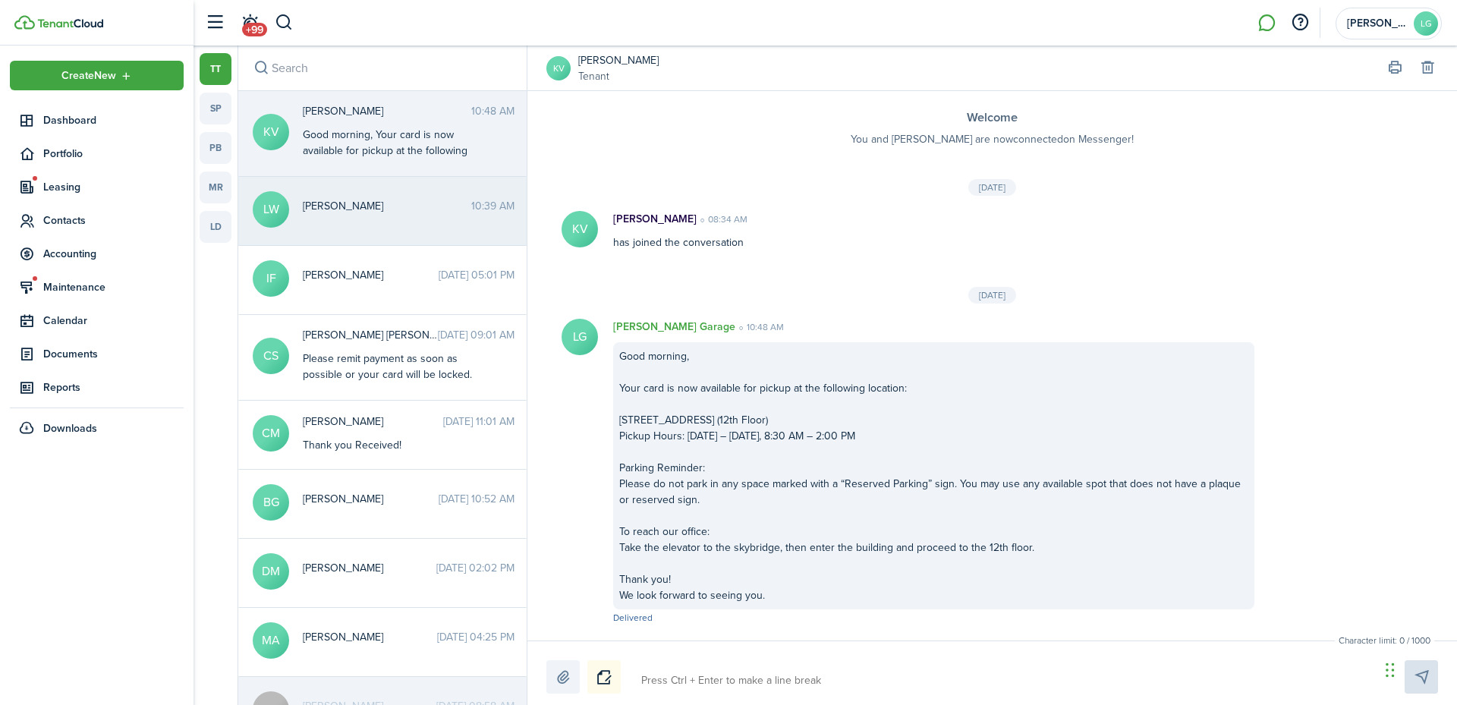
click at [353, 219] on div "[PERSON_NAME] 10:39 AM" at bounding box center [408, 210] width 235 height 24
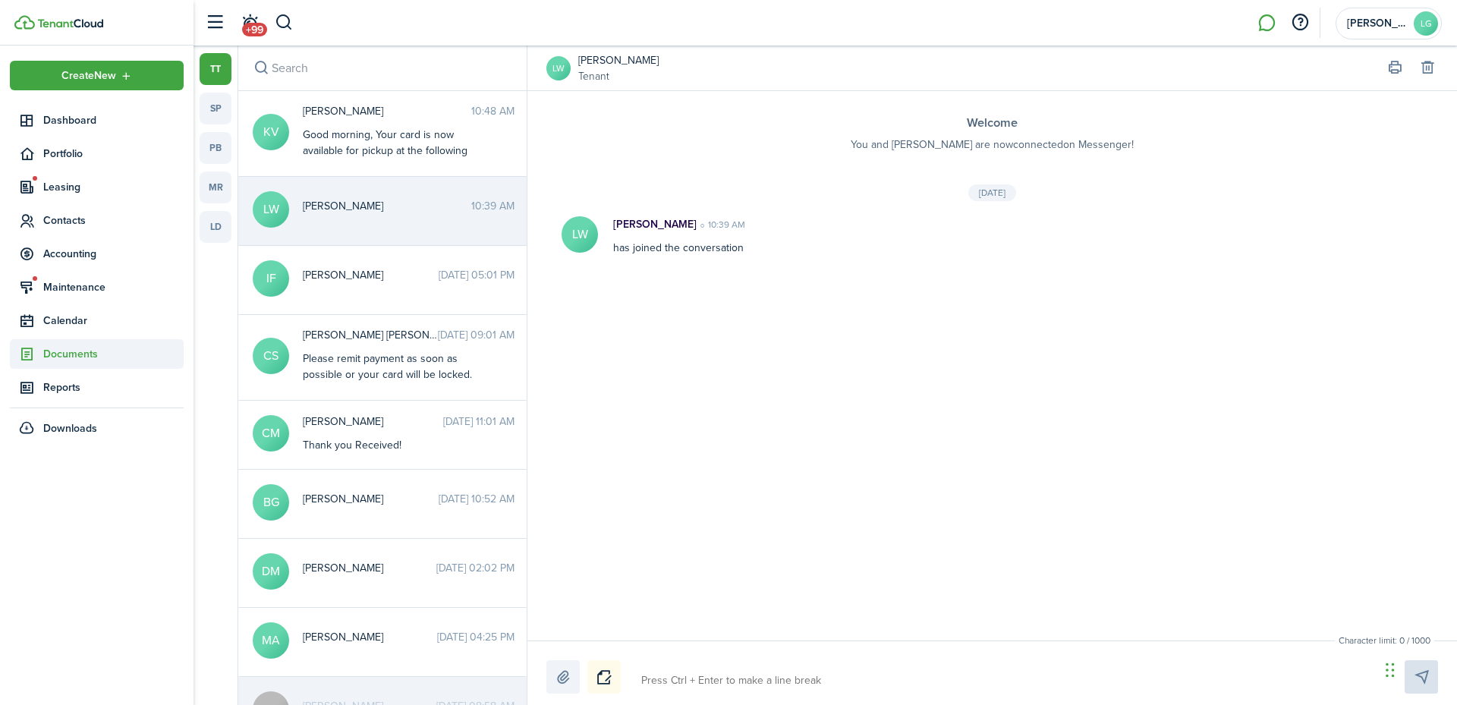
click at [70, 355] on span "Documents" at bounding box center [113, 354] width 140 height 16
click at [68, 392] on span "Landlord forms" at bounding box center [113, 390] width 140 height 16
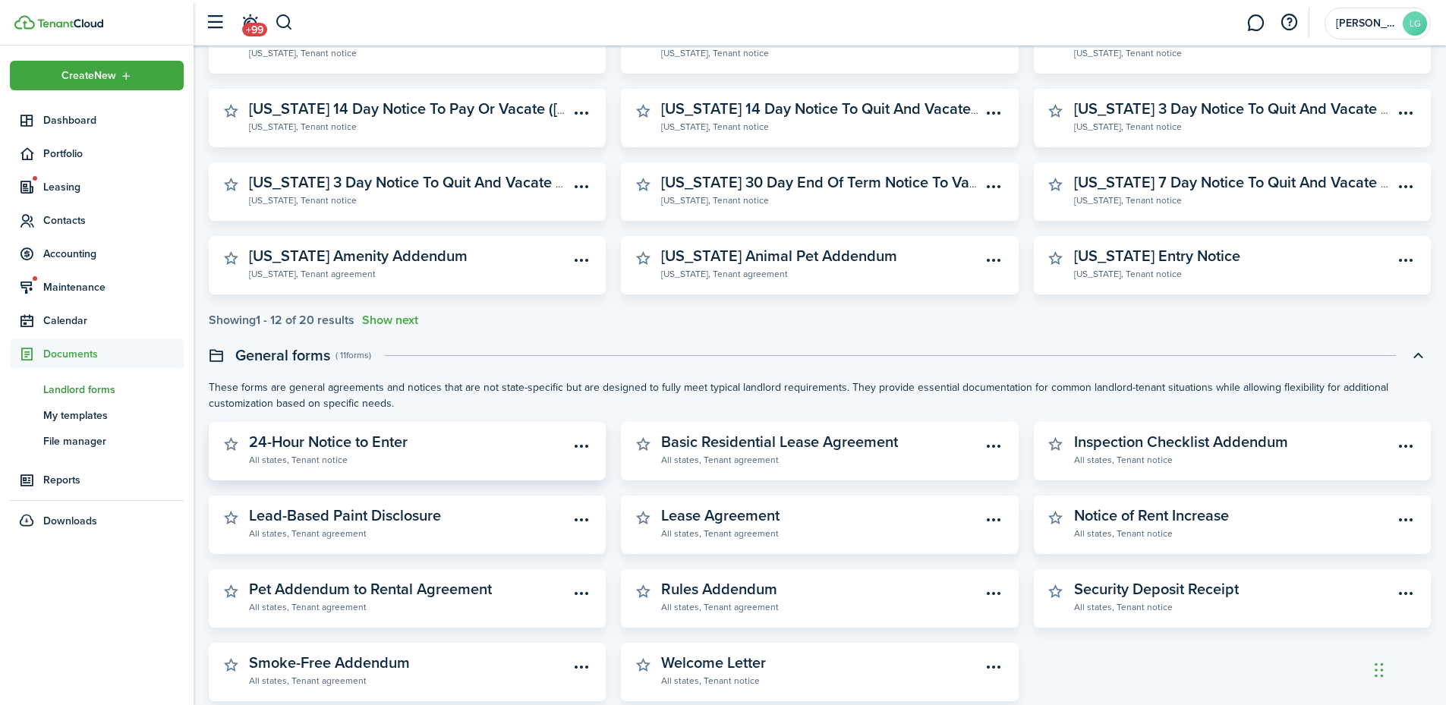
scroll to position [289, 0]
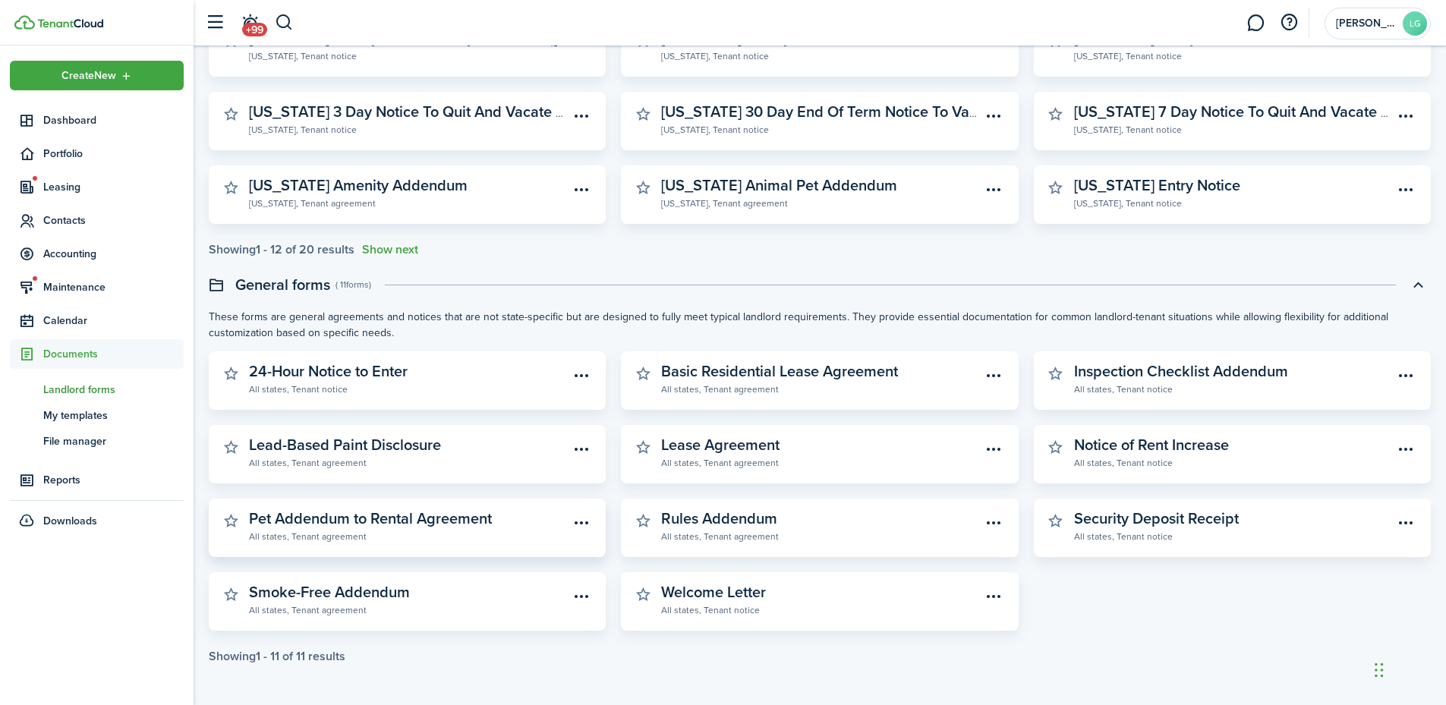
click at [373, 524] on widget-stats-description "Pet Addendum to Rental Agreement" at bounding box center [370, 518] width 243 height 23
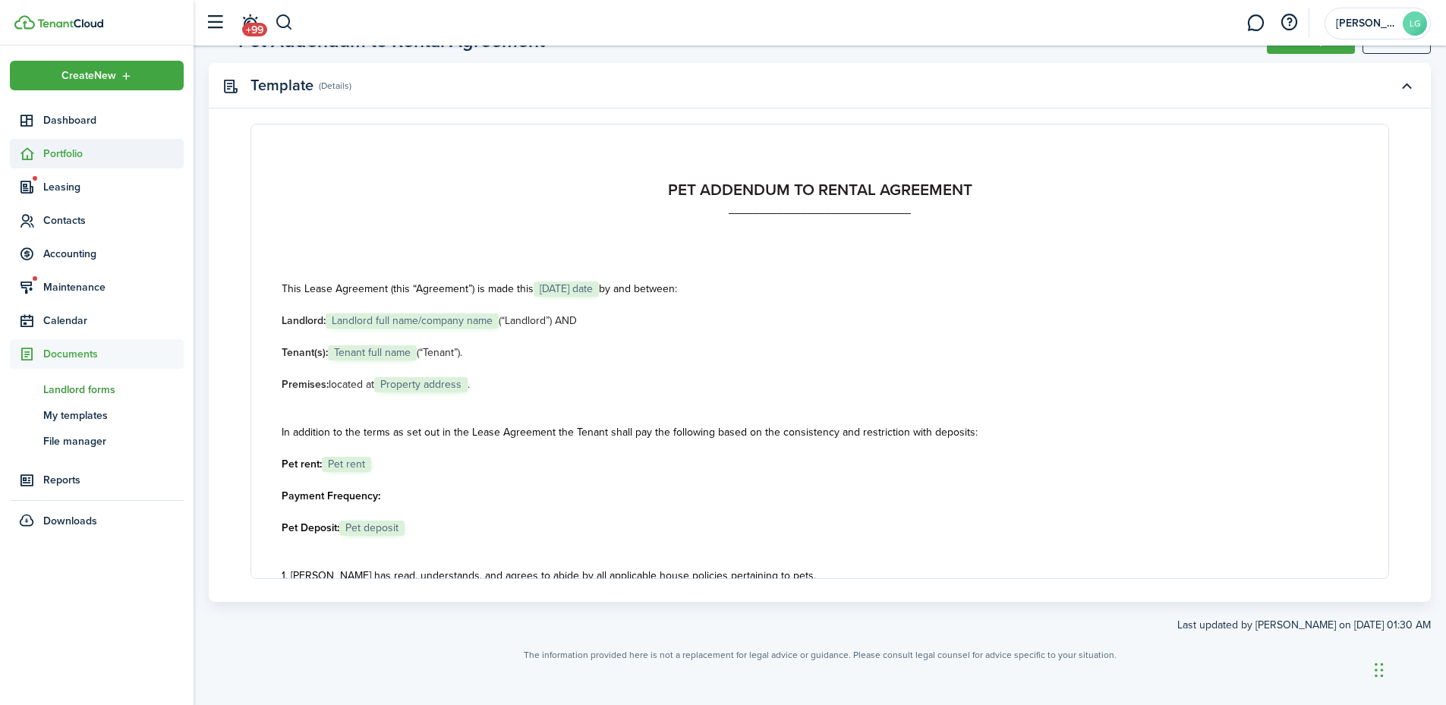
click at [69, 159] on span "Portfolio" at bounding box center [113, 154] width 140 height 16
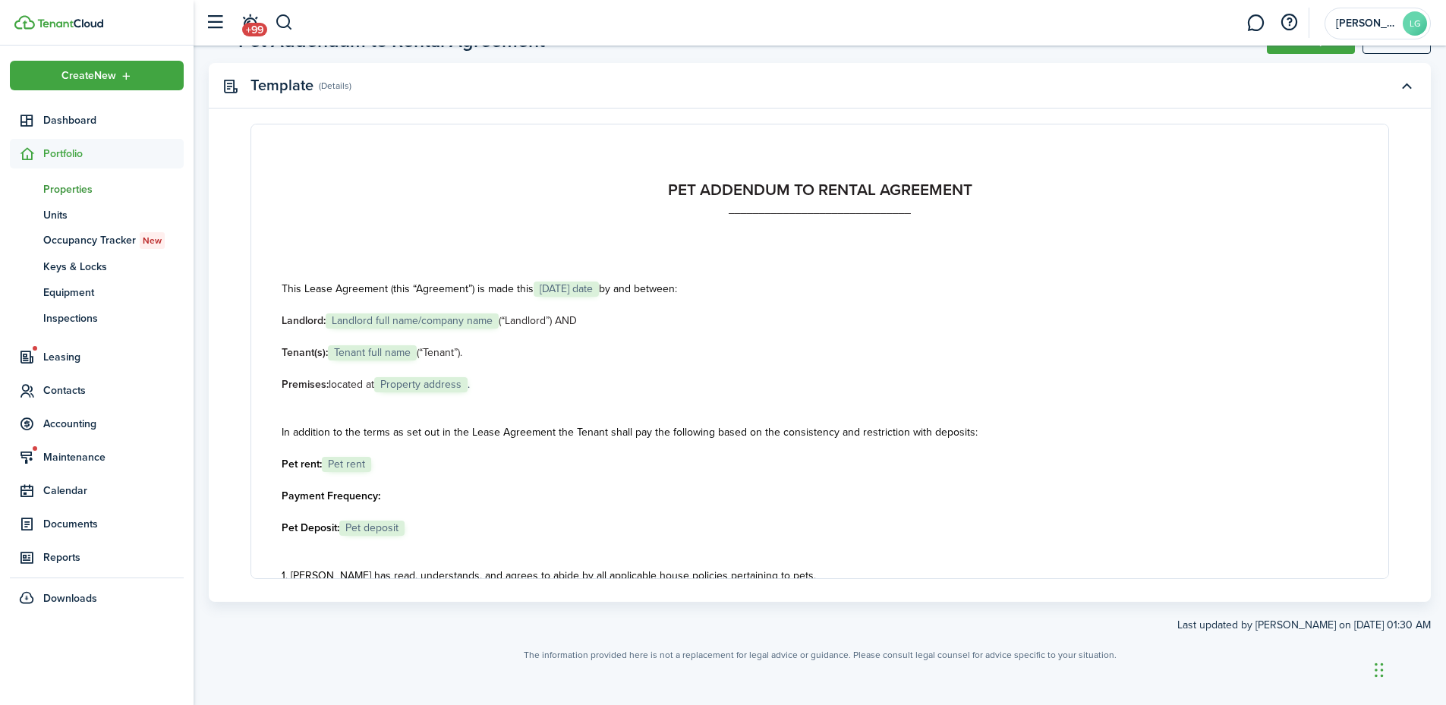
click at [71, 190] on span "Properties" at bounding box center [113, 189] width 140 height 16
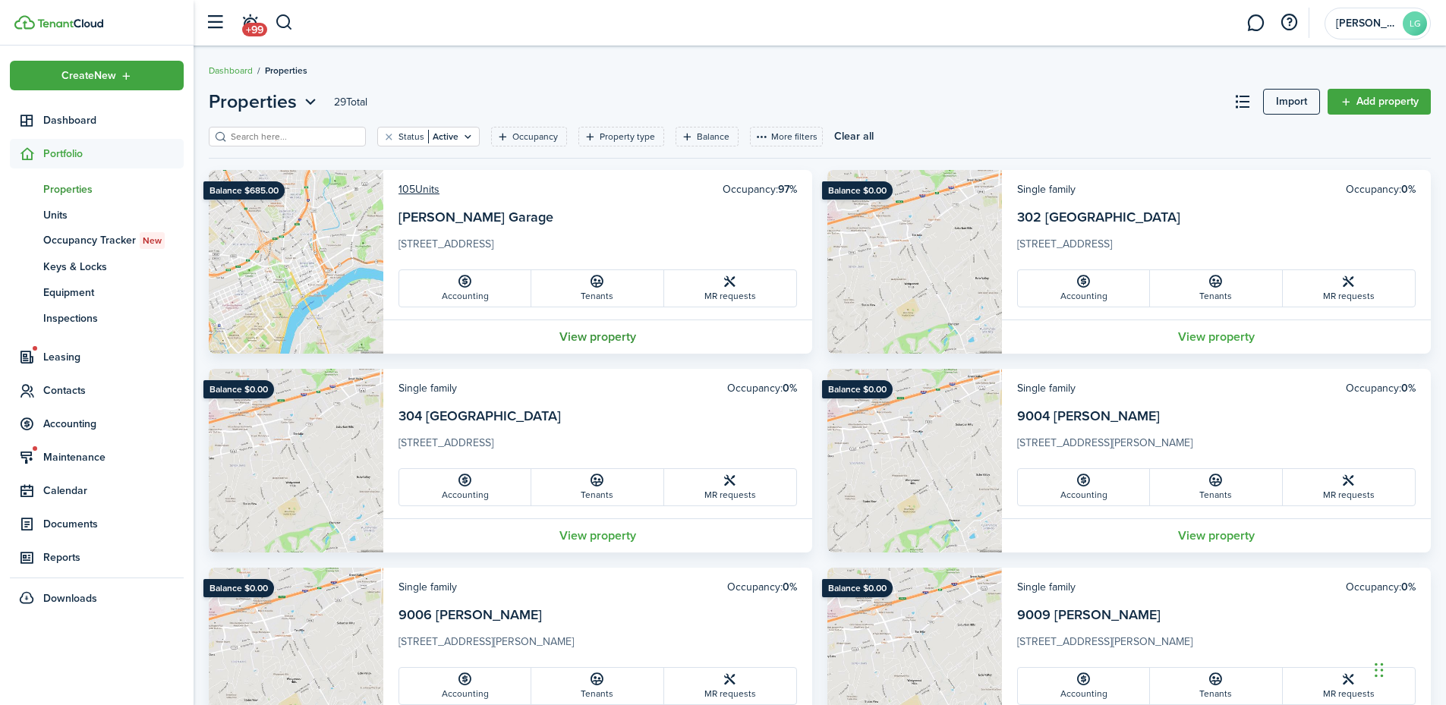
click at [644, 341] on link "View property" at bounding box center [597, 337] width 429 height 34
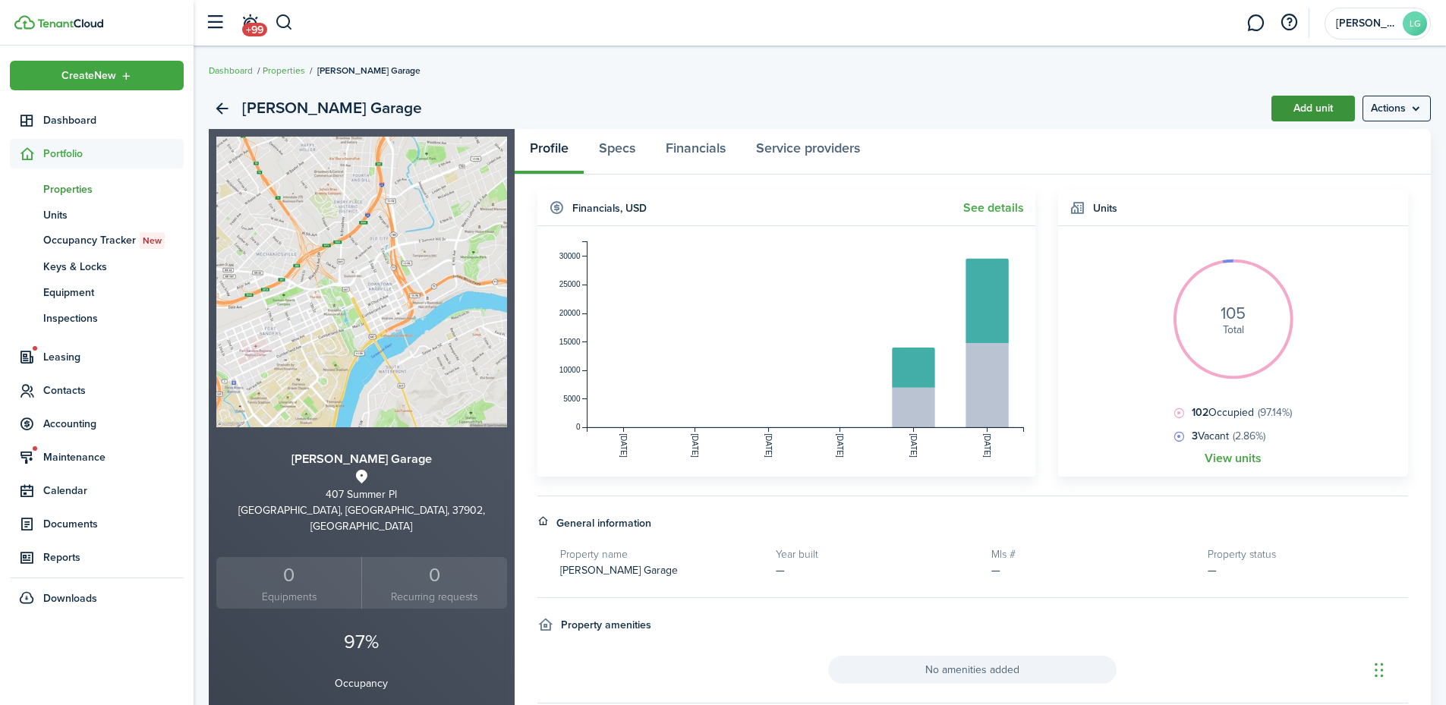
click at [1306, 108] on link "Add unit" at bounding box center [1312, 109] width 83 height 26
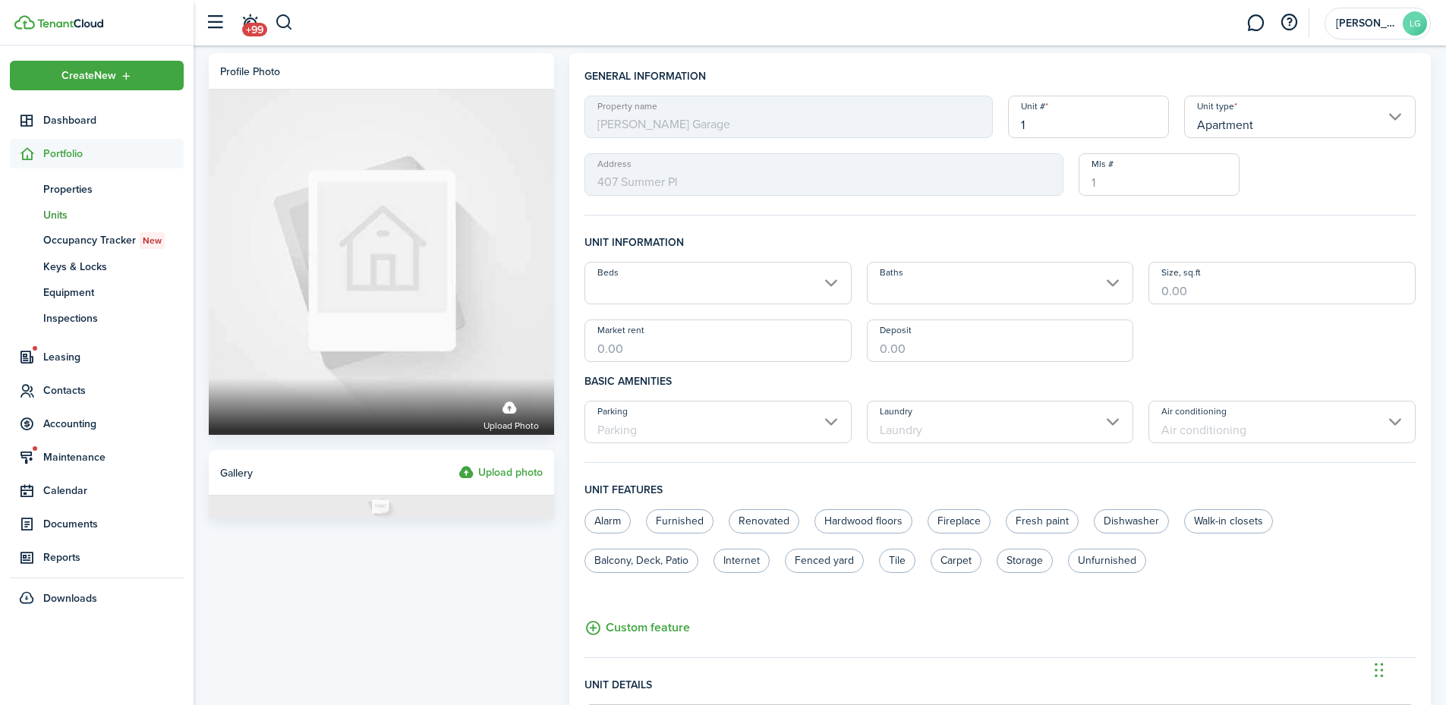
click at [1049, 125] on input "1" at bounding box center [1088, 117] width 161 height 43
click at [1261, 134] on input "Apartment" at bounding box center [1300, 117] width 232 height 43
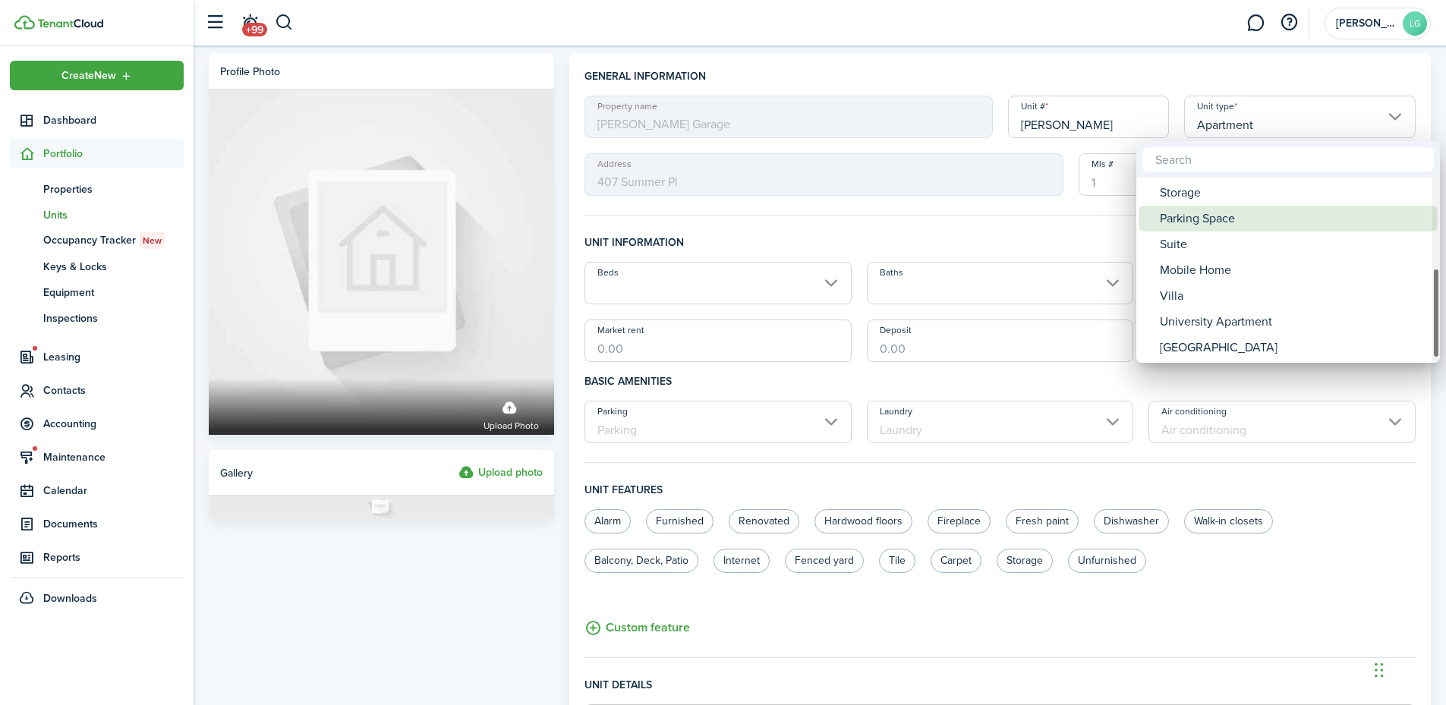
click at [1246, 221] on div "Parking Space" at bounding box center [1294, 219] width 269 height 26
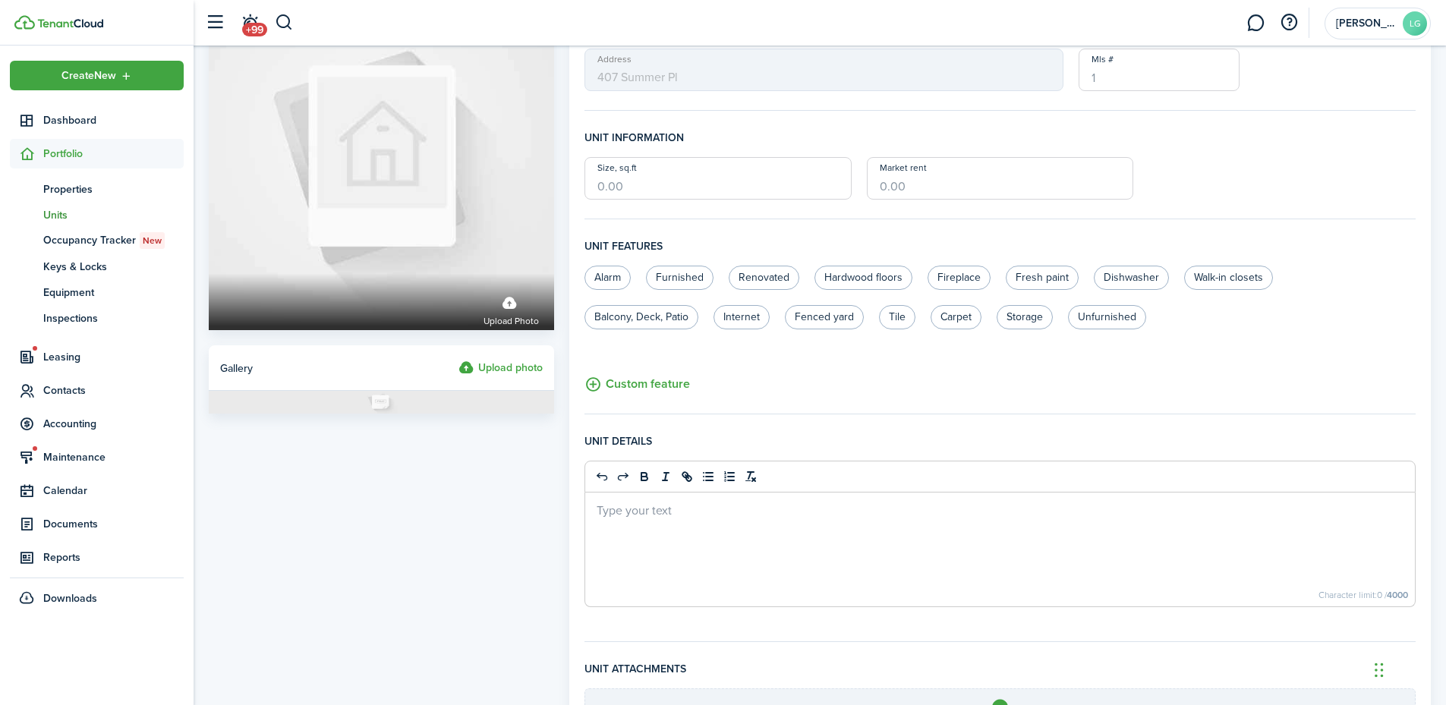
scroll to position [285, 0]
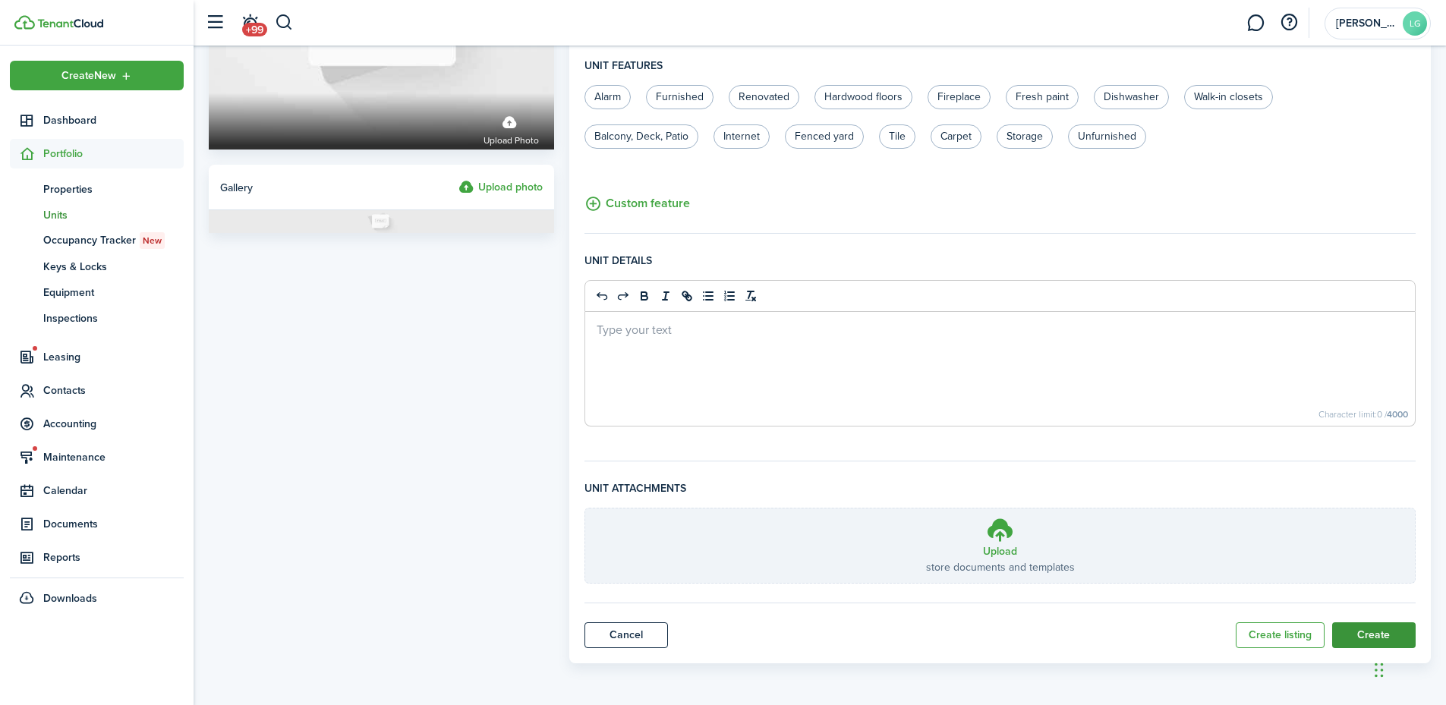
click at [1363, 631] on button "Create" at bounding box center [1373, 635] width 83 height 26
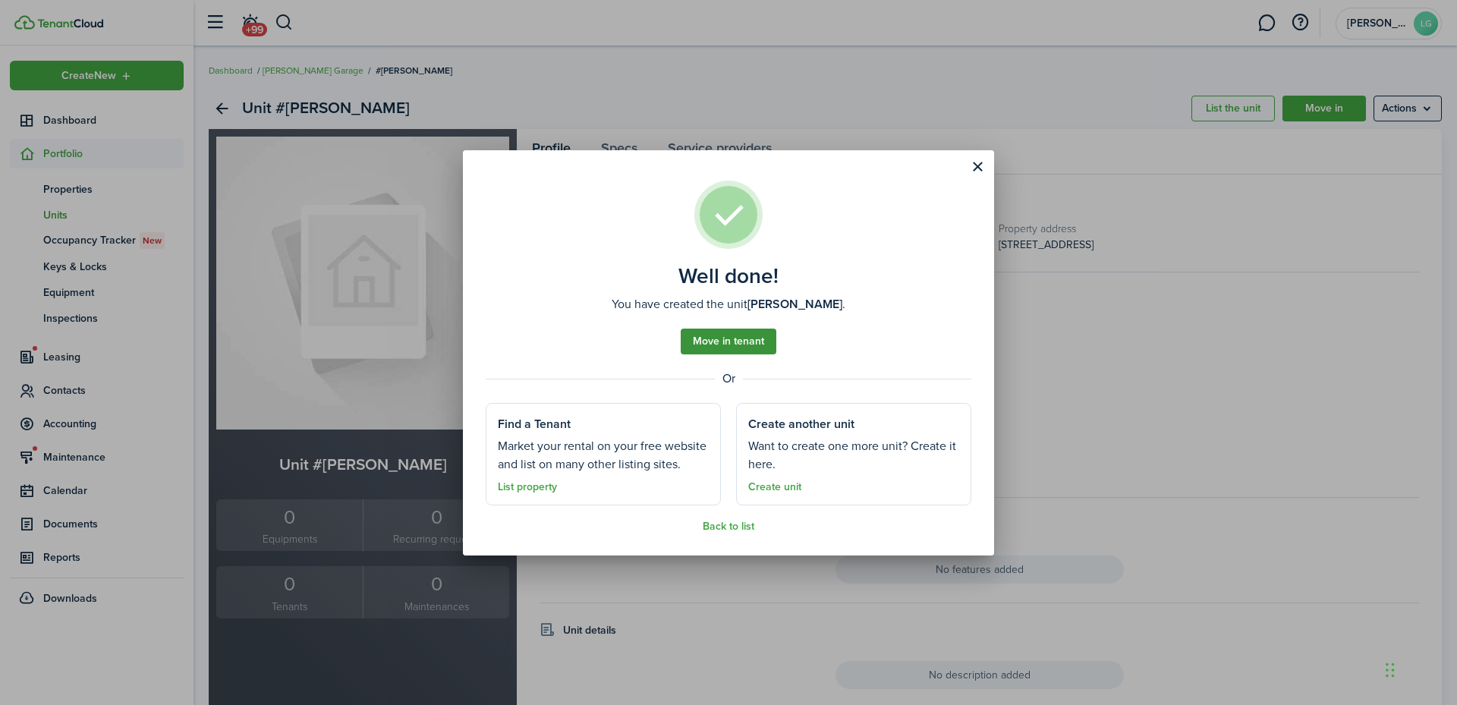
click at [705, 338] on link "Move in tenant" at bounding box center [729, 342] width 96 height 26
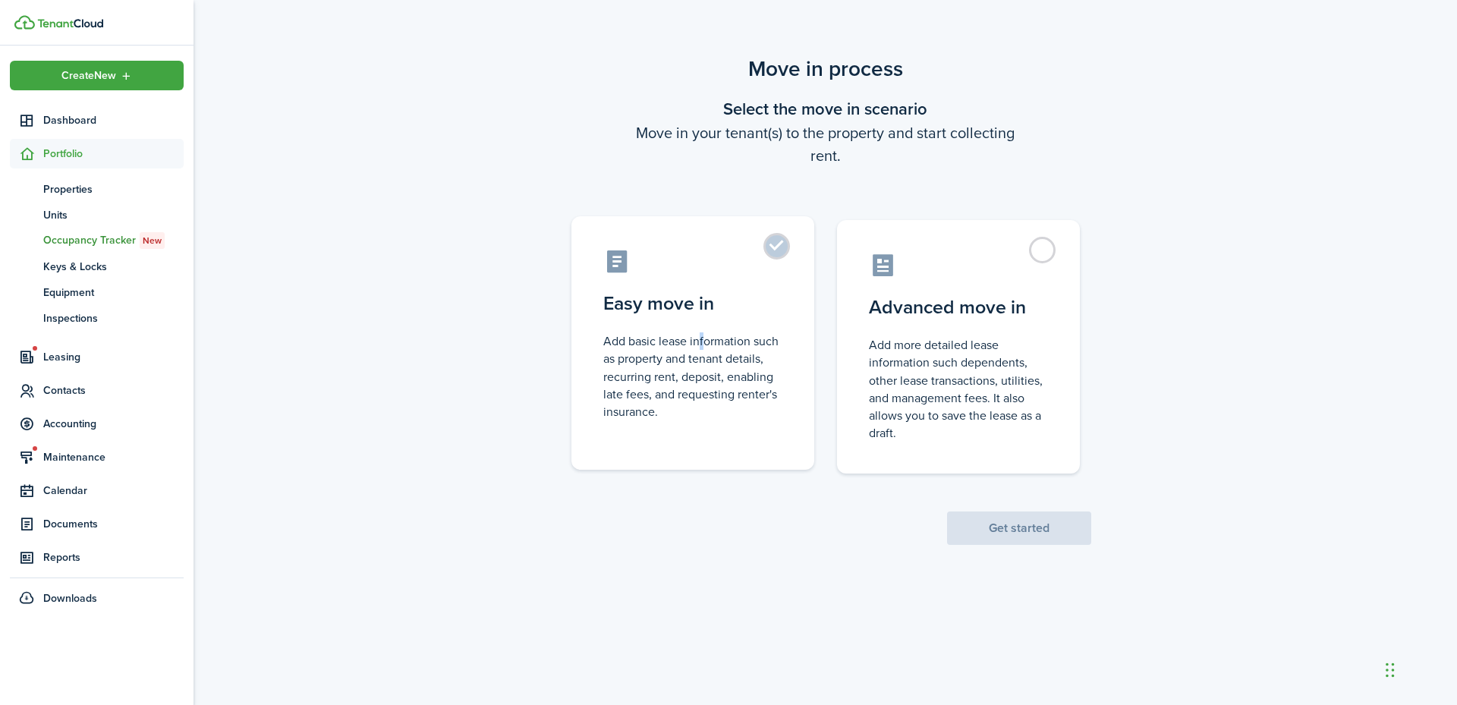
drag, startPoint x: 696, startPoint y: 344, endPoint x: 918, endPoint y: 417, distance: 233.5
click at [697, 344] on control-radio-card-description "Add basic lease information such as property and tenant details, recurring rent…" at bounding box center [692, 380] width 179 height 88
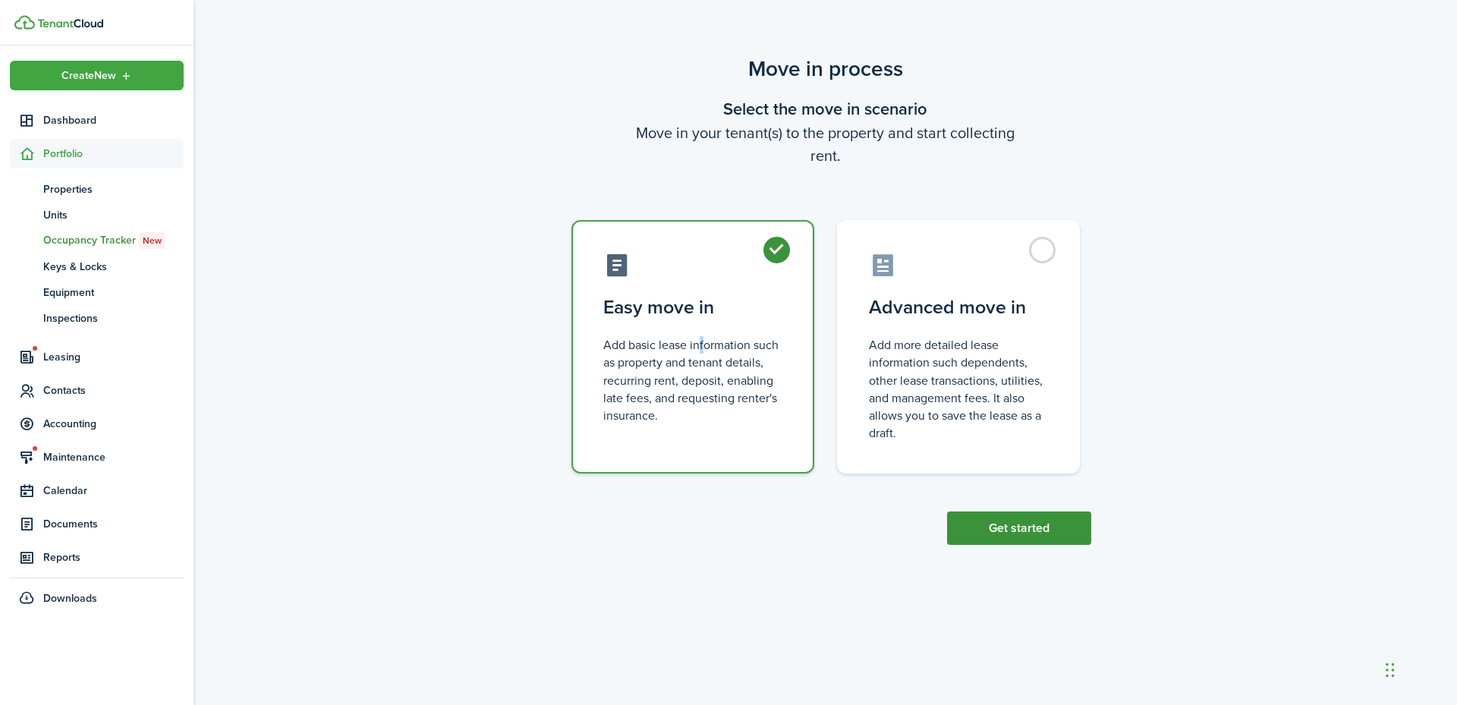
click at [1082, 532] on button "Get started" at bounding box center [1019, 528] width 144 height 33
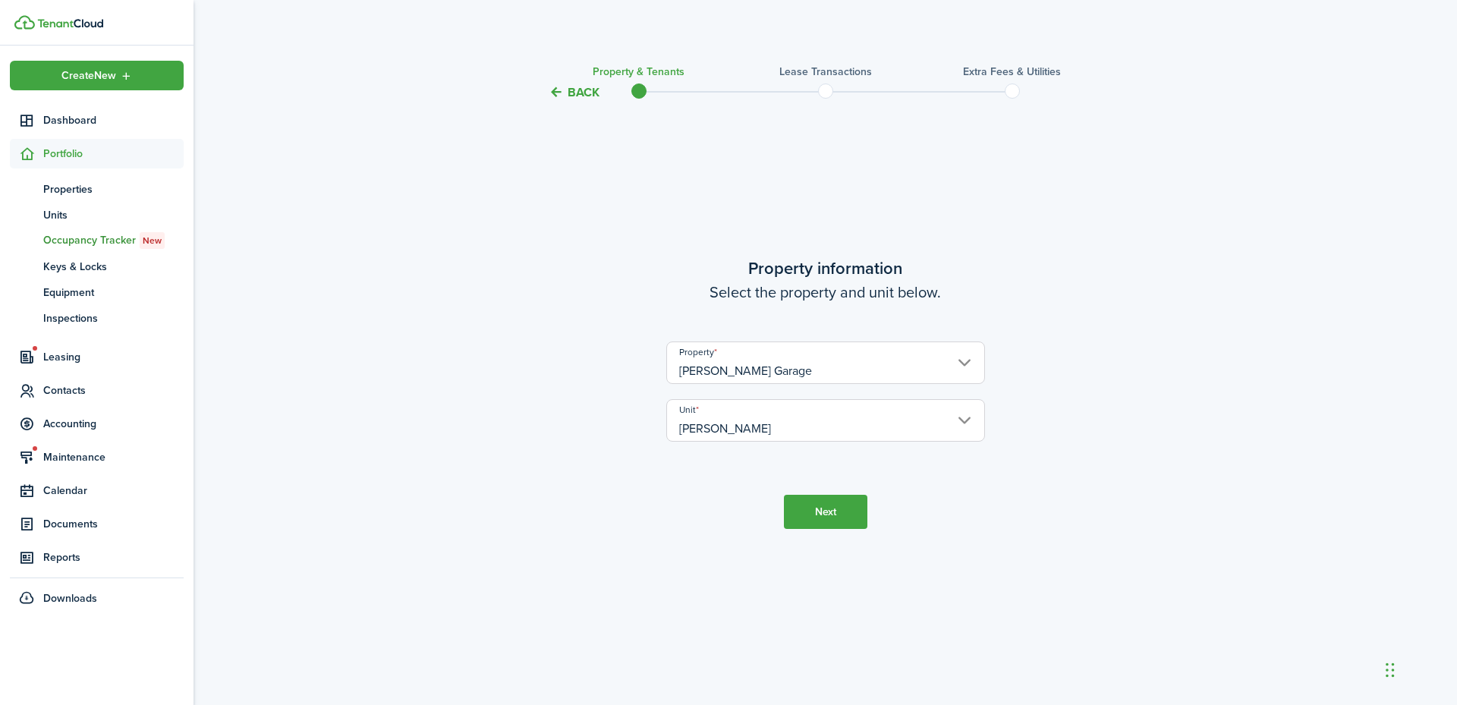
click at [844, 517] on button "Next" at bounding box center [825, 512] width 83 height 34
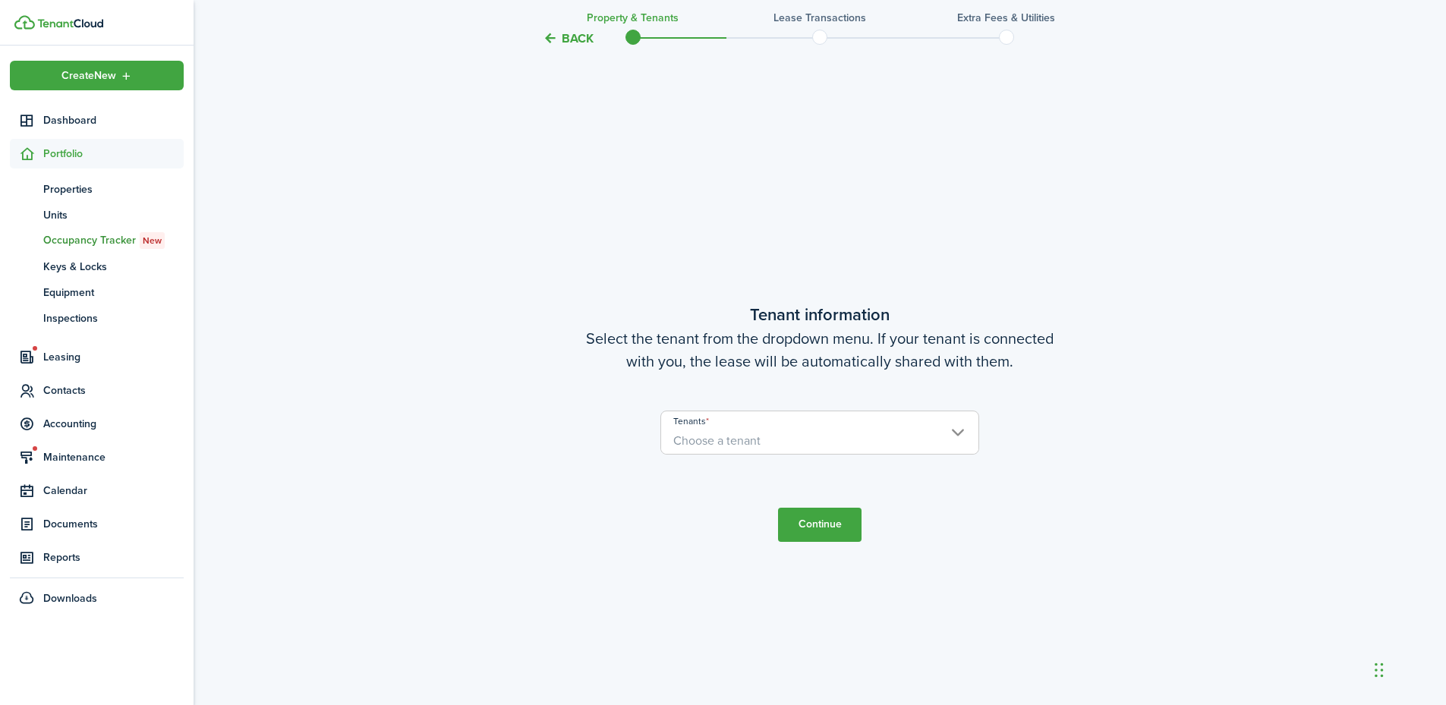
scroll to position [603, 0]
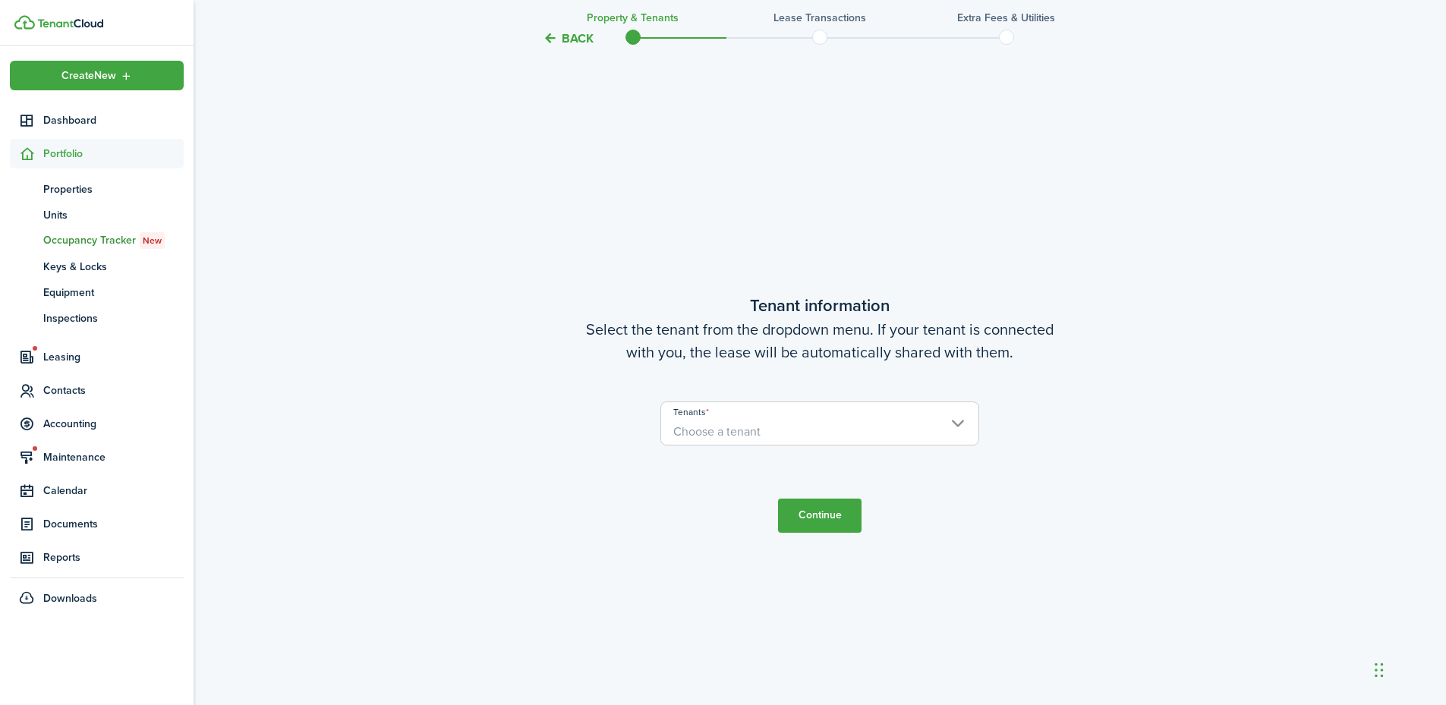
click at [776, 433] on span "Choose a tenant" at bounding box center [819, 432] width 317 height 26
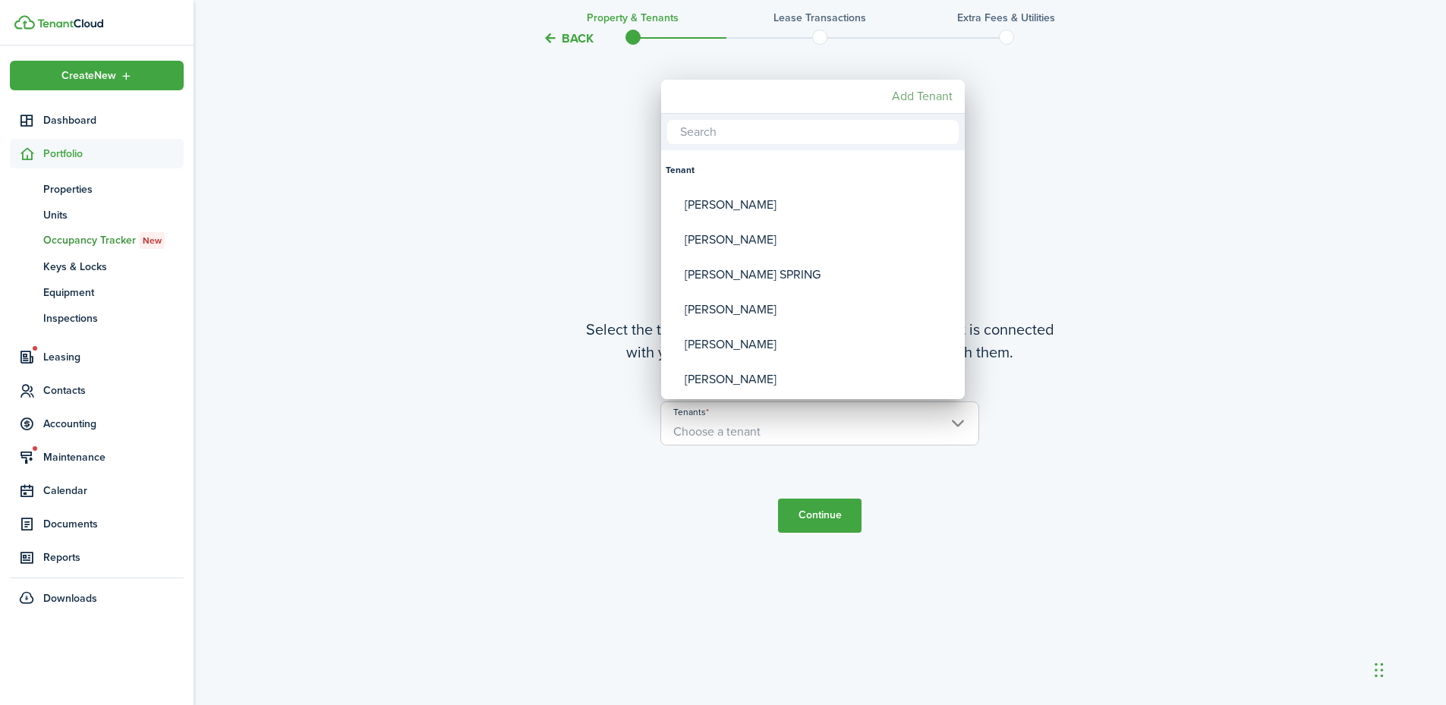
click at [921, 90] on mbsc-button "Add Tenant" at bounding box center [922, 96] width 73 height 27
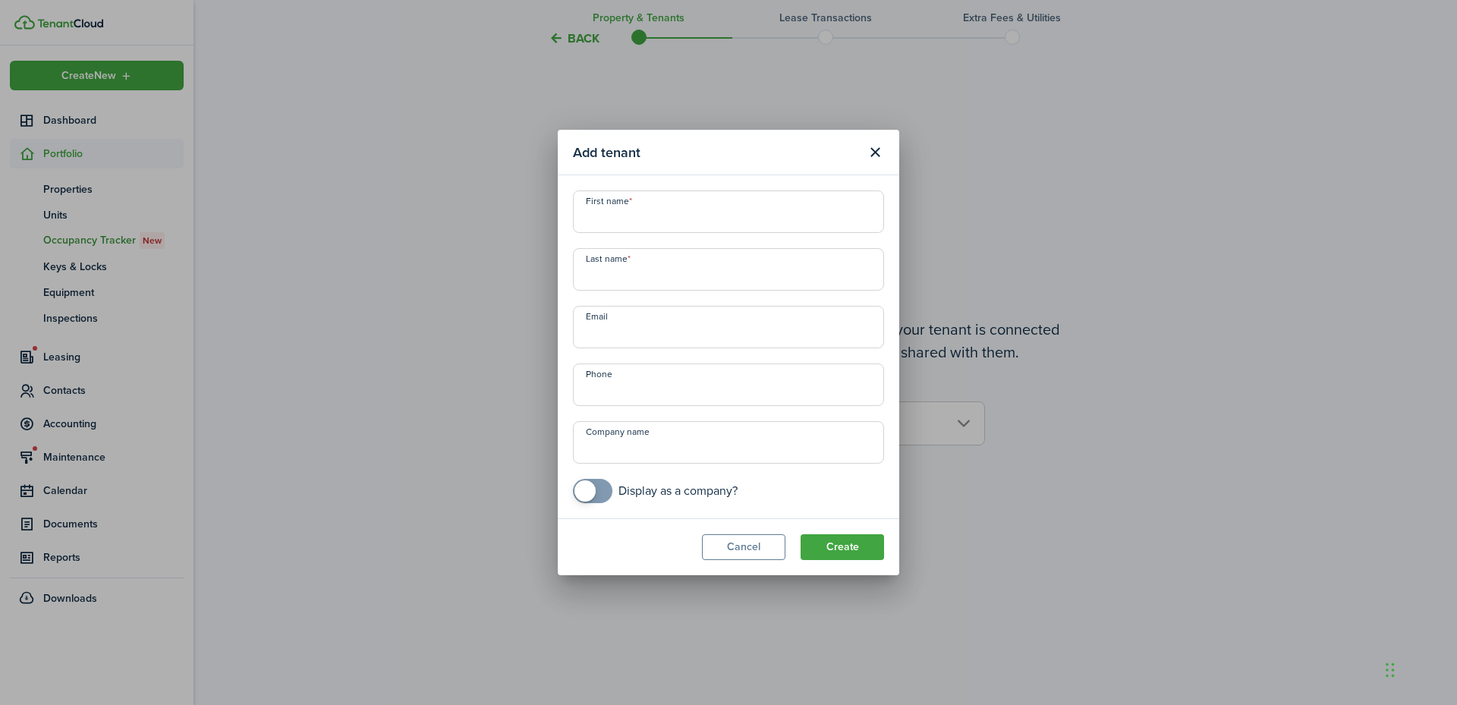
click at [667, 216] on input "First name" at bounding box center [728, 212] width 311 height 43
click at [685, 404] on input "+1" at bounding box center [728, 385] width 311 height 43
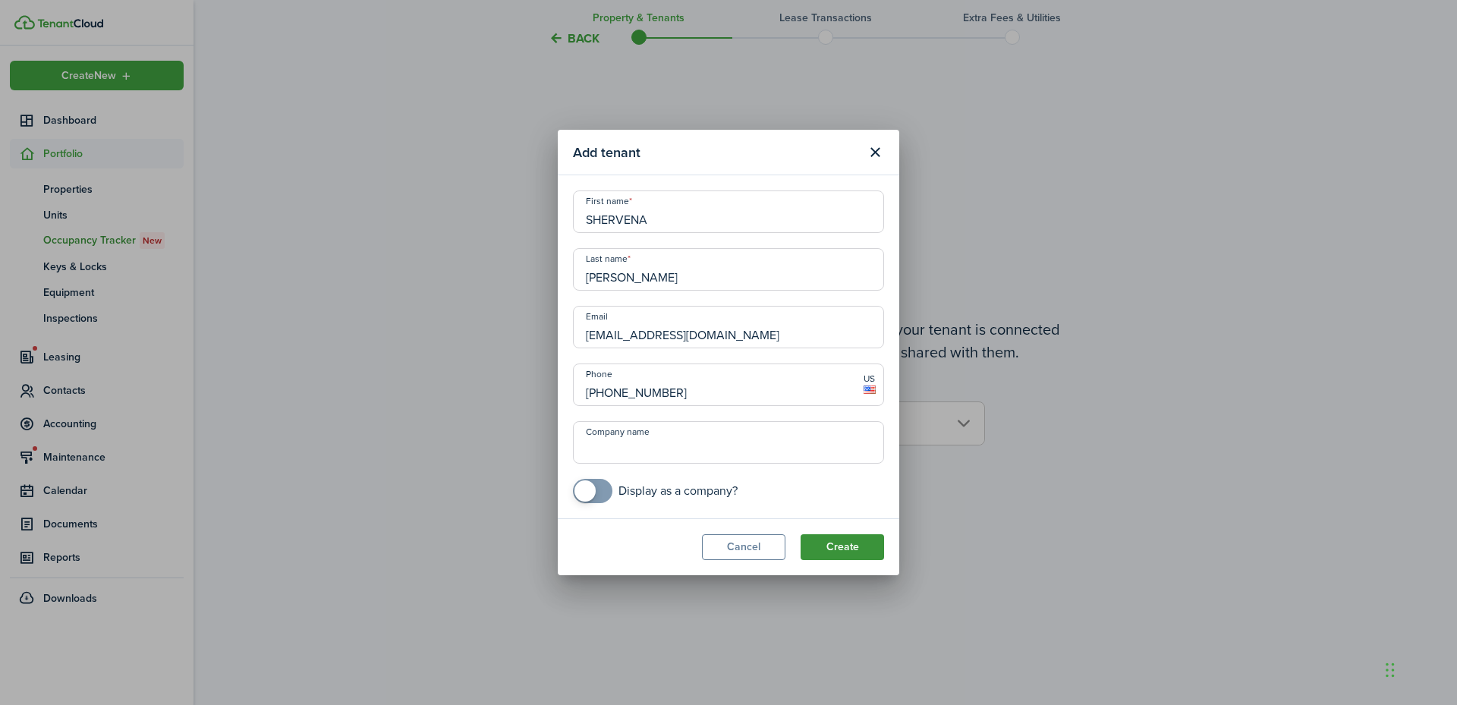
click at [839, 554] on button "Create" at bounding box center [842, 547] width 83 height 26
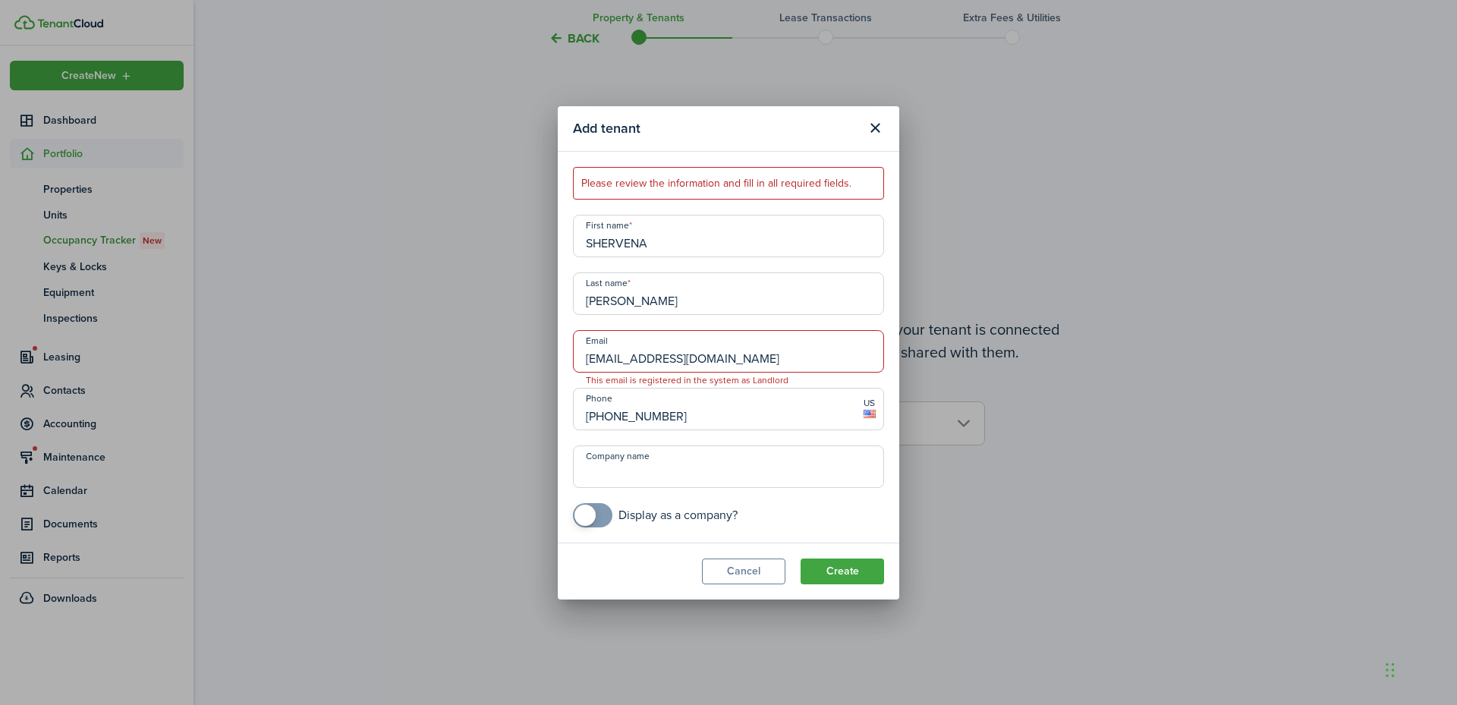
drag, startPoint x: 767, startPoint y: 361, endPoint x: 574, endPoint y: 351, distance: 193.0
click at [574, 351] on input "[EMAIL_ADDRESS][DOMAIN_NAME]" at bounding box center [728, 351] width 311 height 43
click at [851, 572] on button "Create" at bounding box center [842, 572] width 83 height 26
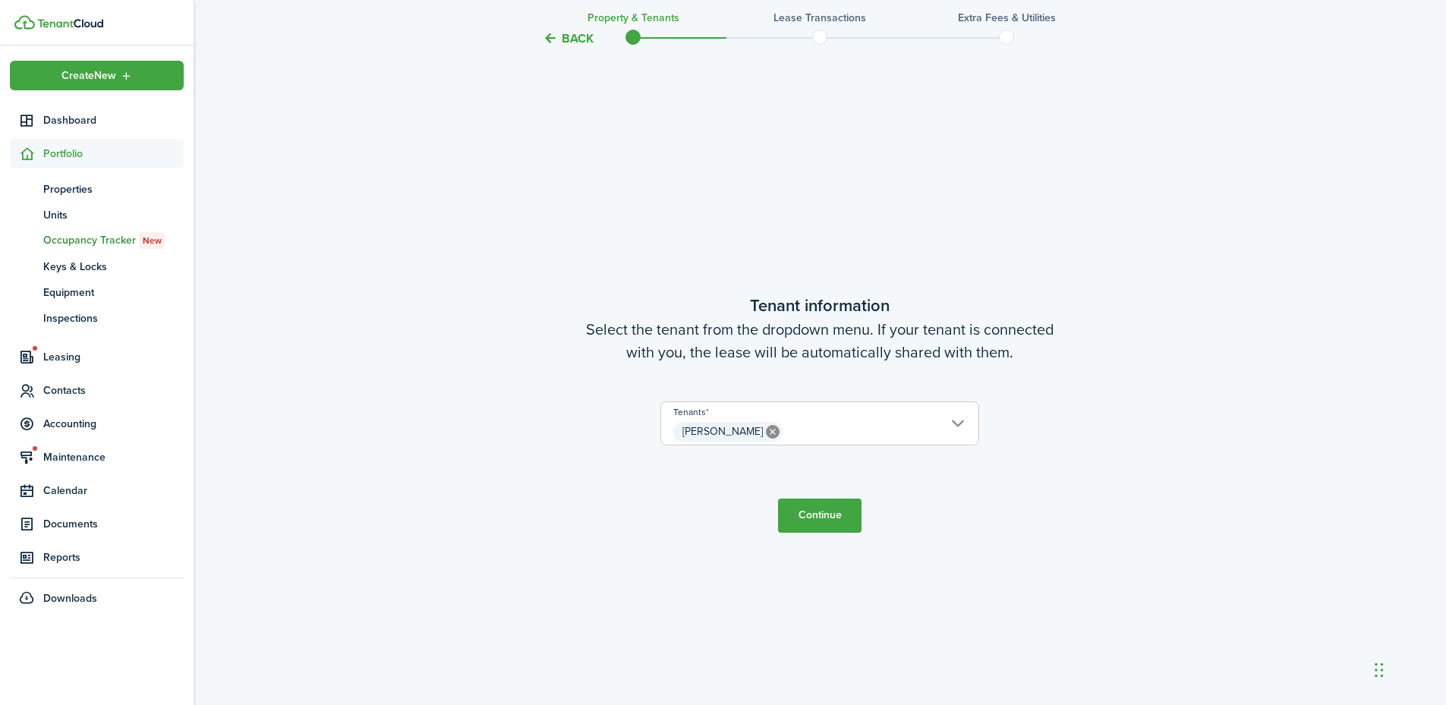
click at [825, 509] on button "Continue" at bounding box center [819, 516] width 83 height 34
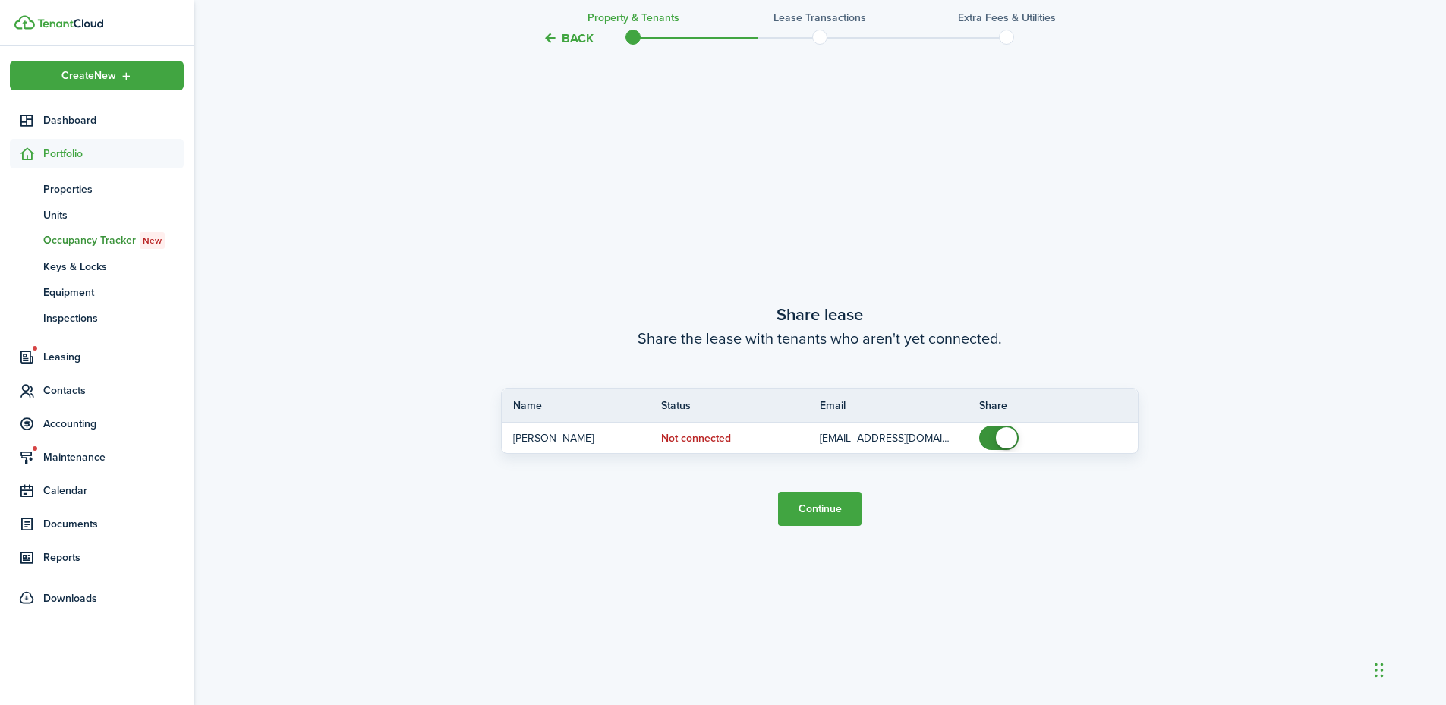
scroll to position [1309, 0]
click at [827, 509] on button "Continue" at bounding box center [819, 507] width 83 height 34
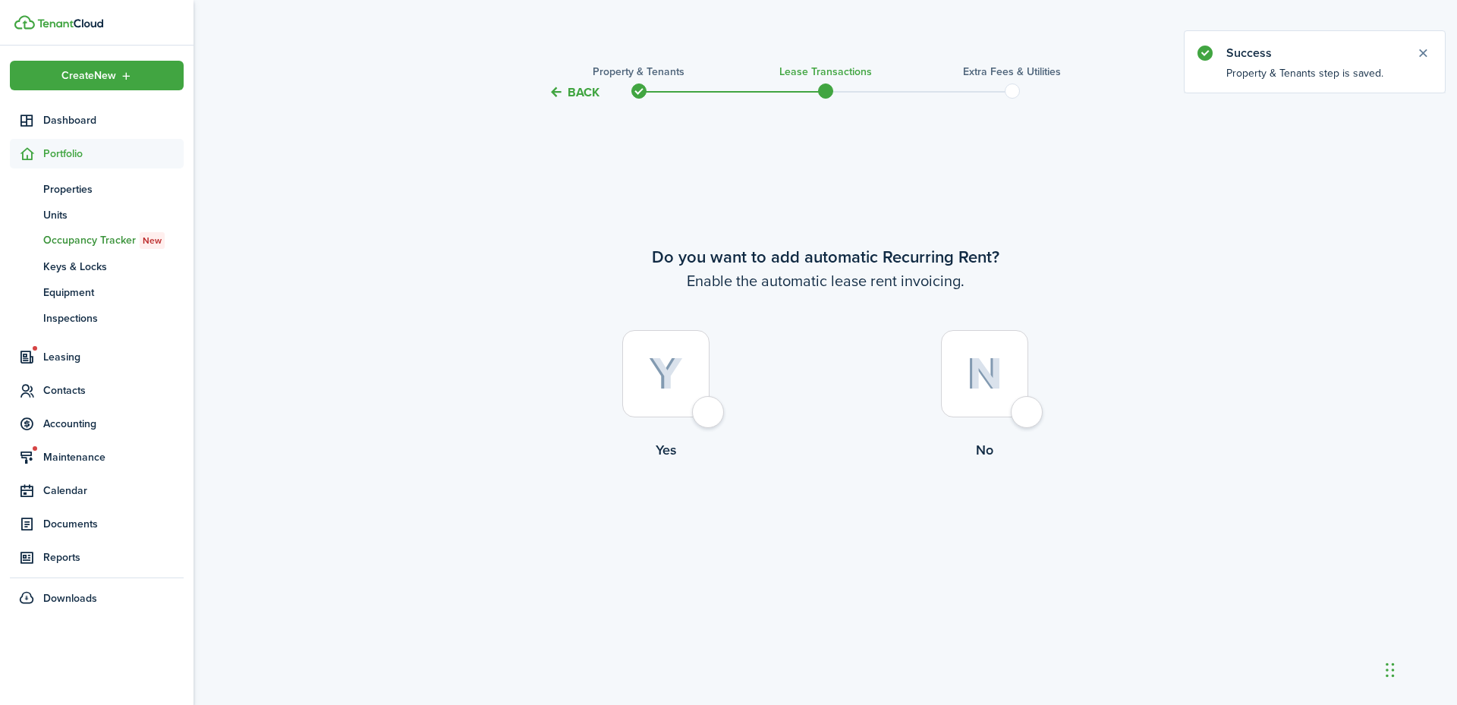
click at [710, 417] on div at bounding box center [665, 373] width 87 height 87
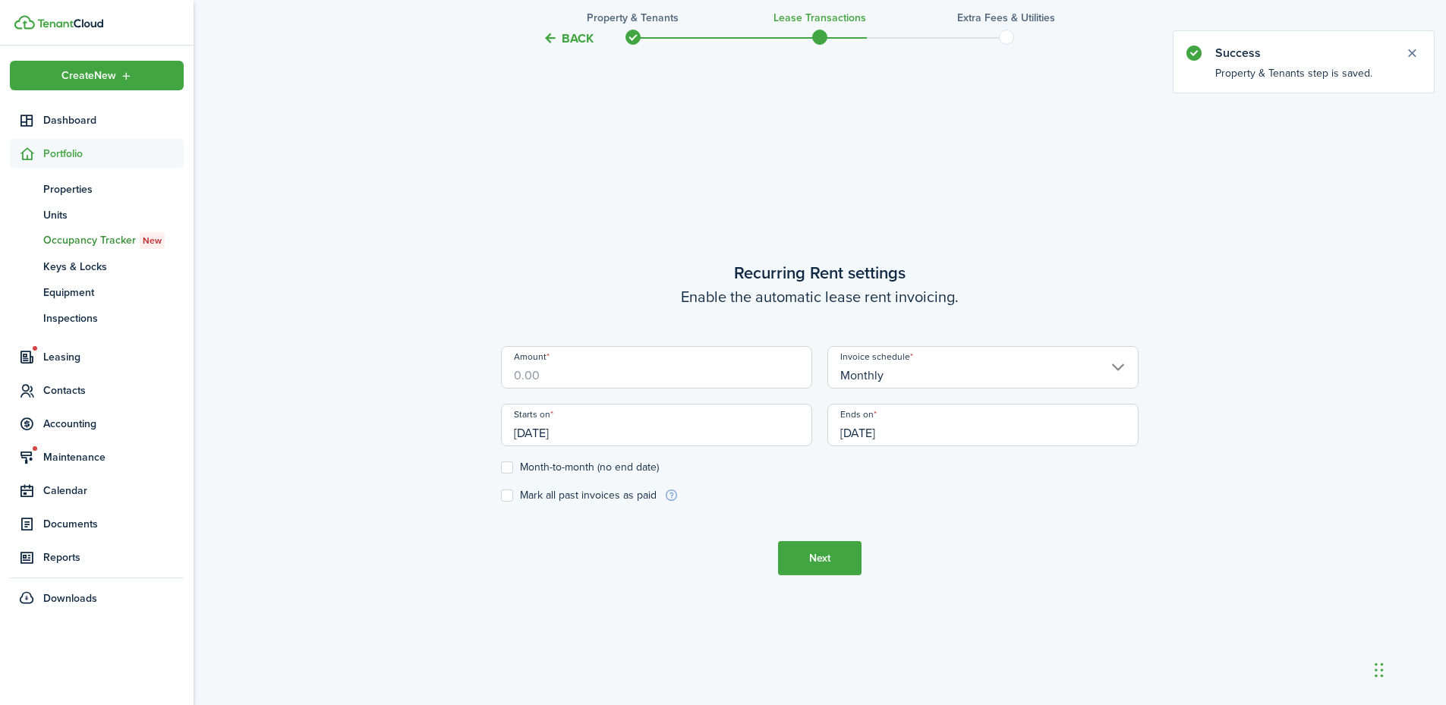
scroll to position [603, 0]
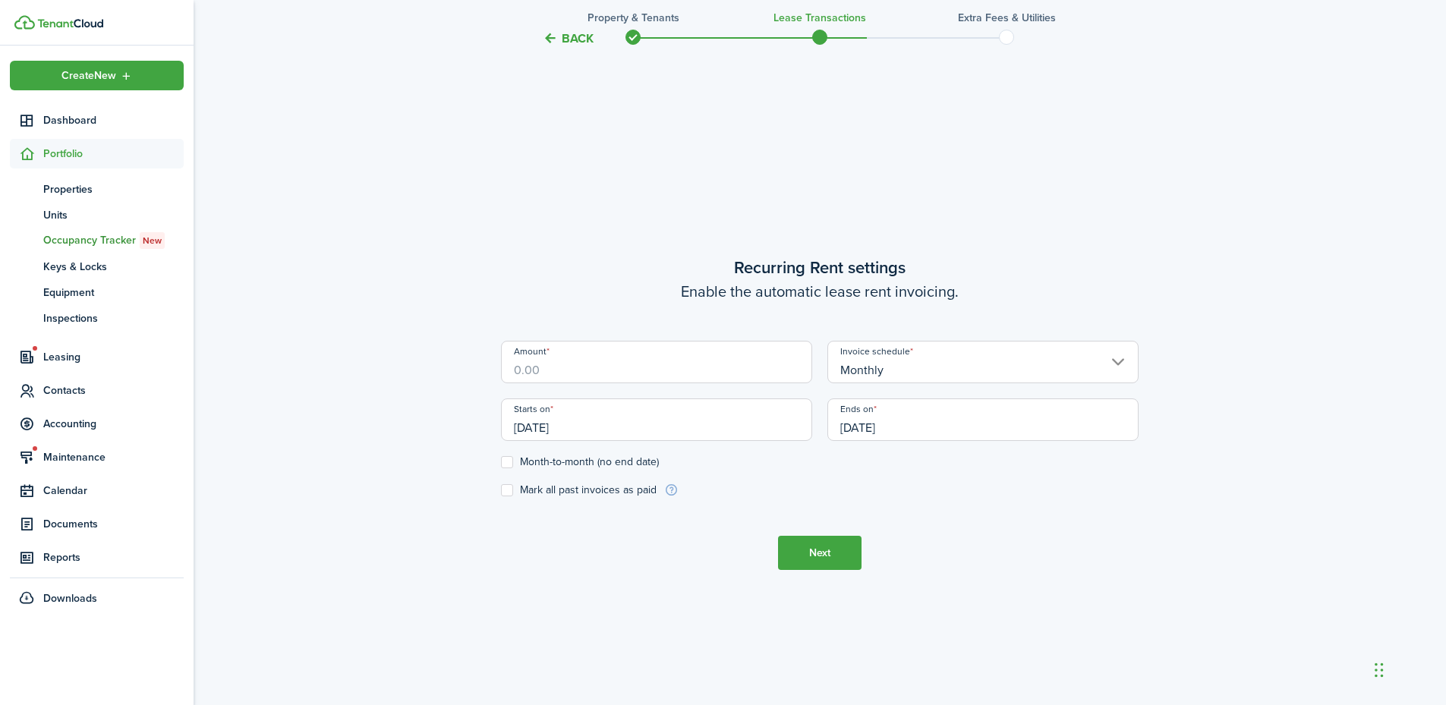
click at [572, 366] on input "Amount" at bounding box center [656, 362] width 311 height 43
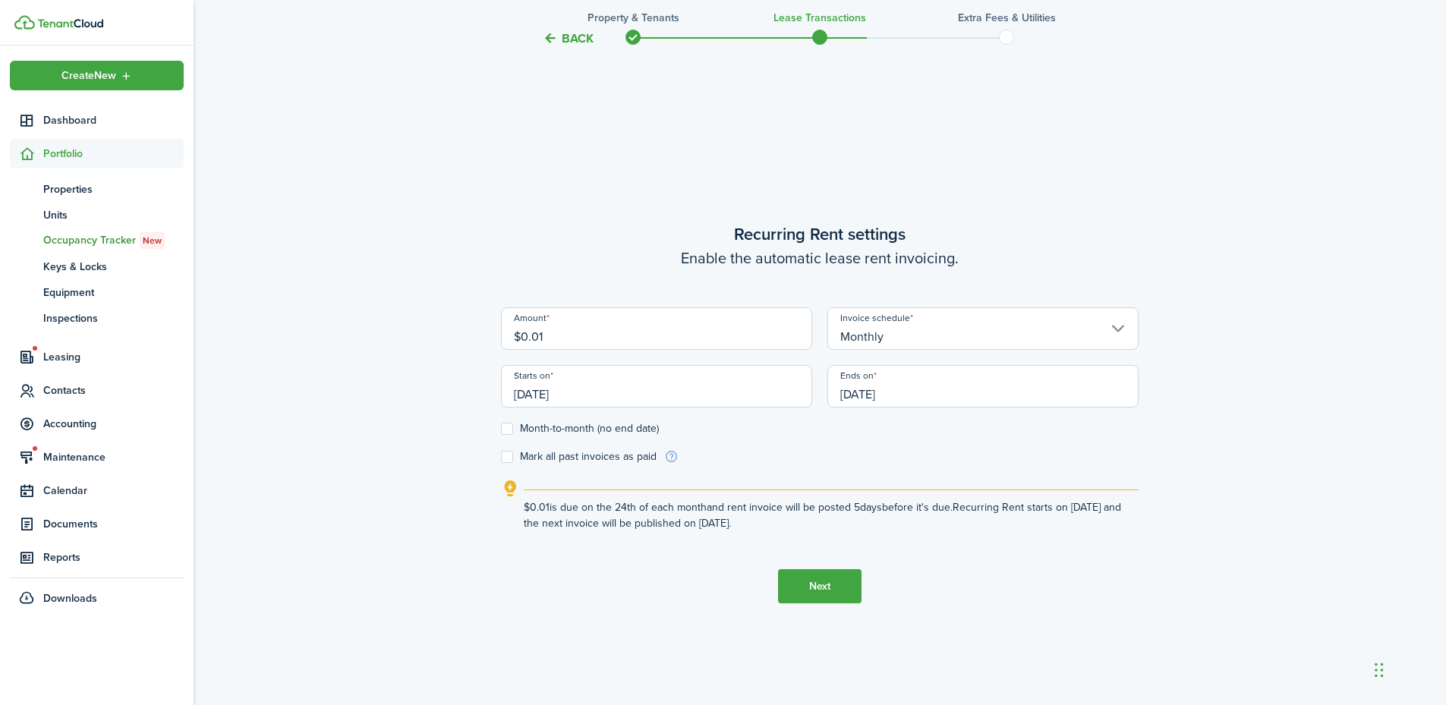
click at [597, 427] on label "Month-to-month (no end date)" at bounding box center [580, 429] width 158 height 12
click at [501, 429] on input "Month-to-month (no end date)" at bounding box center [500, 429] width 1 height 1
click at [826, 587] on button "Next" at bounding box center [819, 586] width 83 height 34
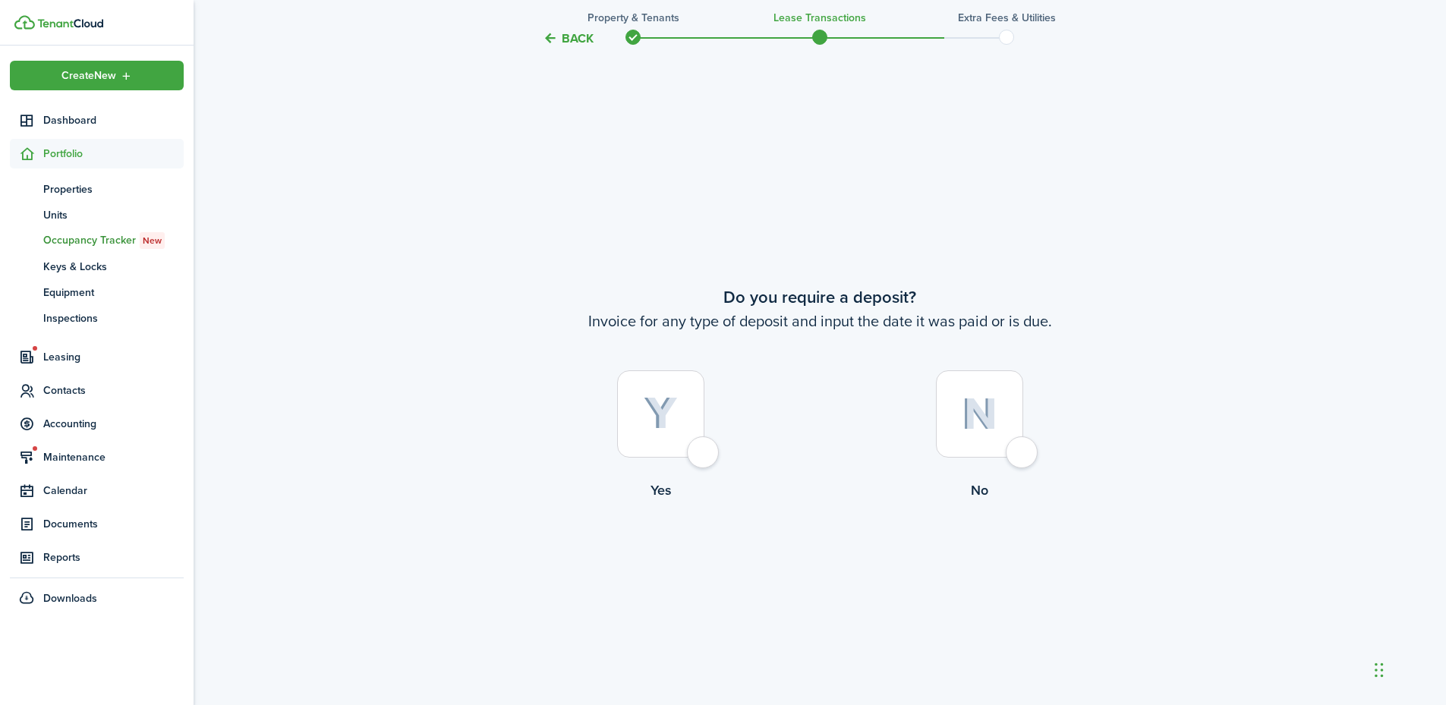
scroll to position [1309, 0]
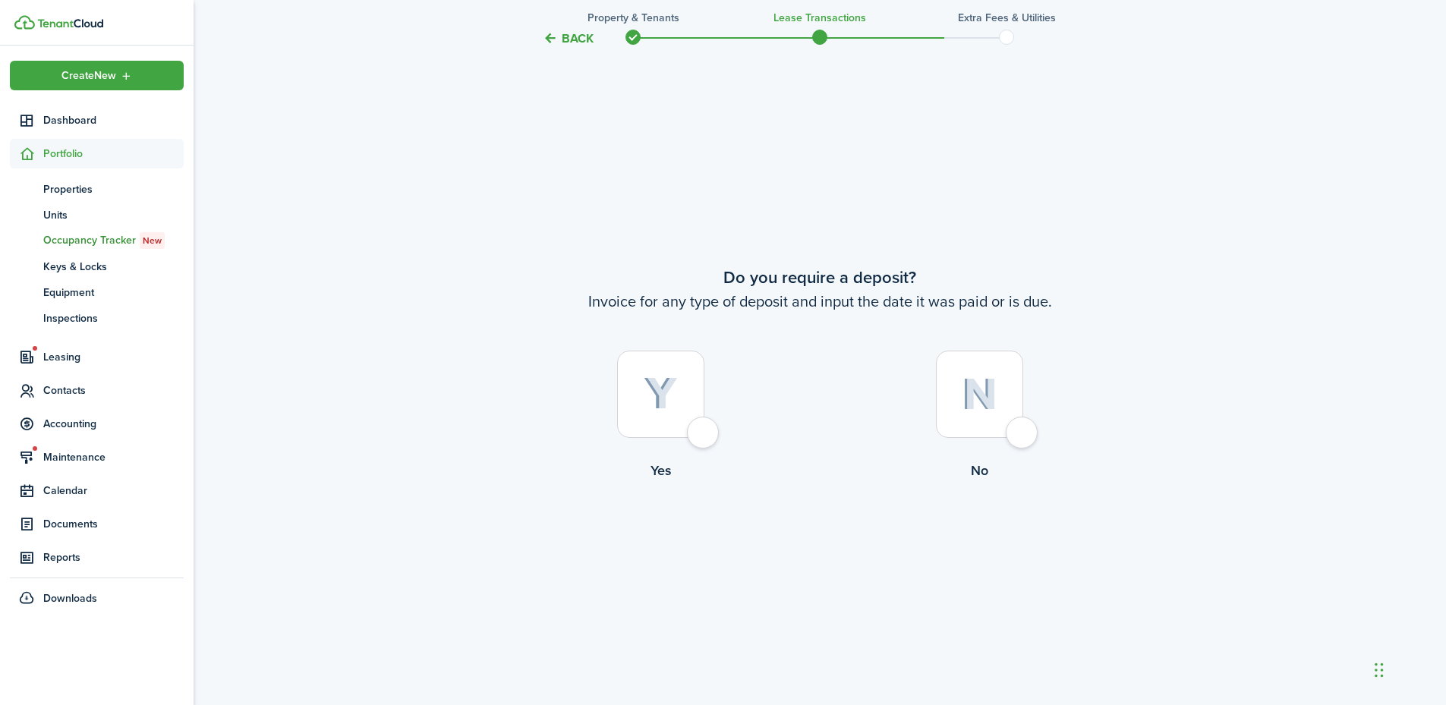
click at [1019, 427] on div at bounding box center [979, 394] width 87 height 87
click at [833, 543] on button "Continue" at bounding box center [819, 543] width 83 height 34
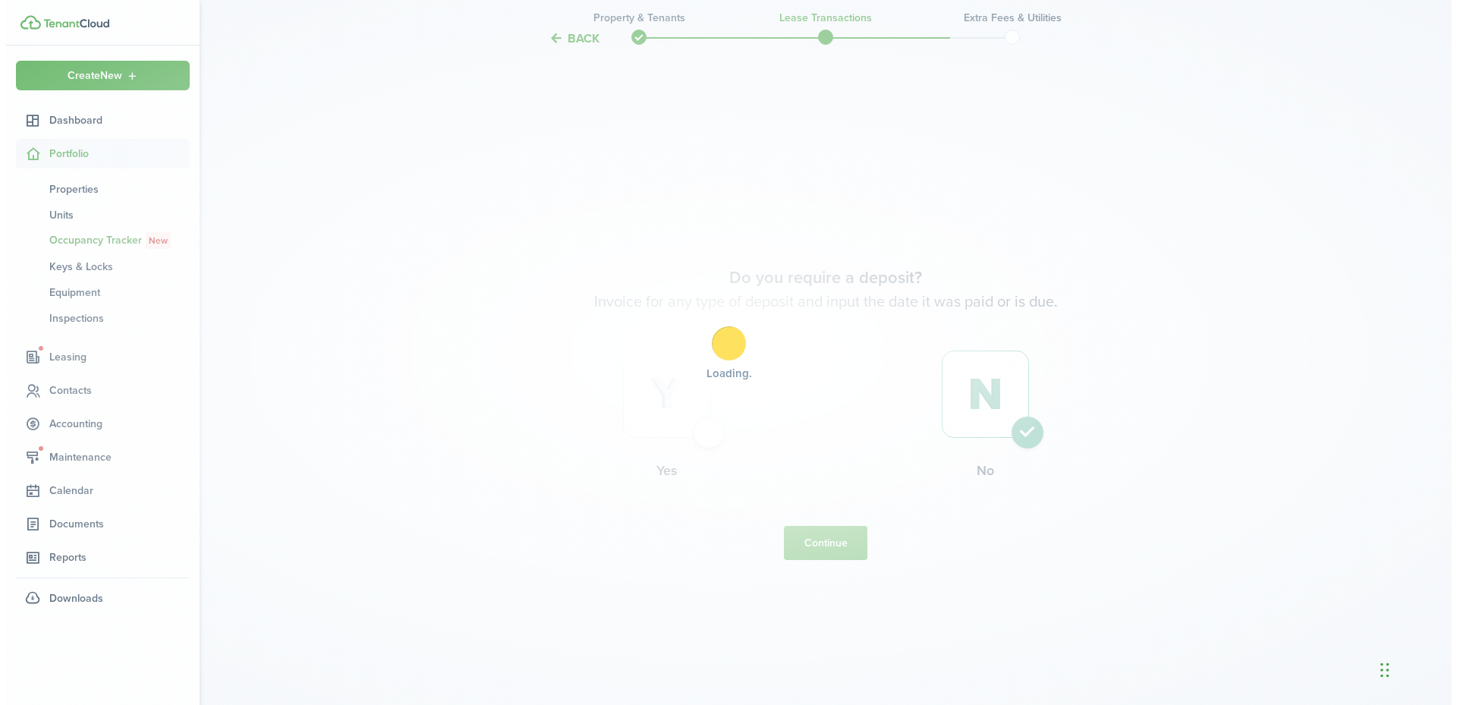
scroll to position [0, 0]
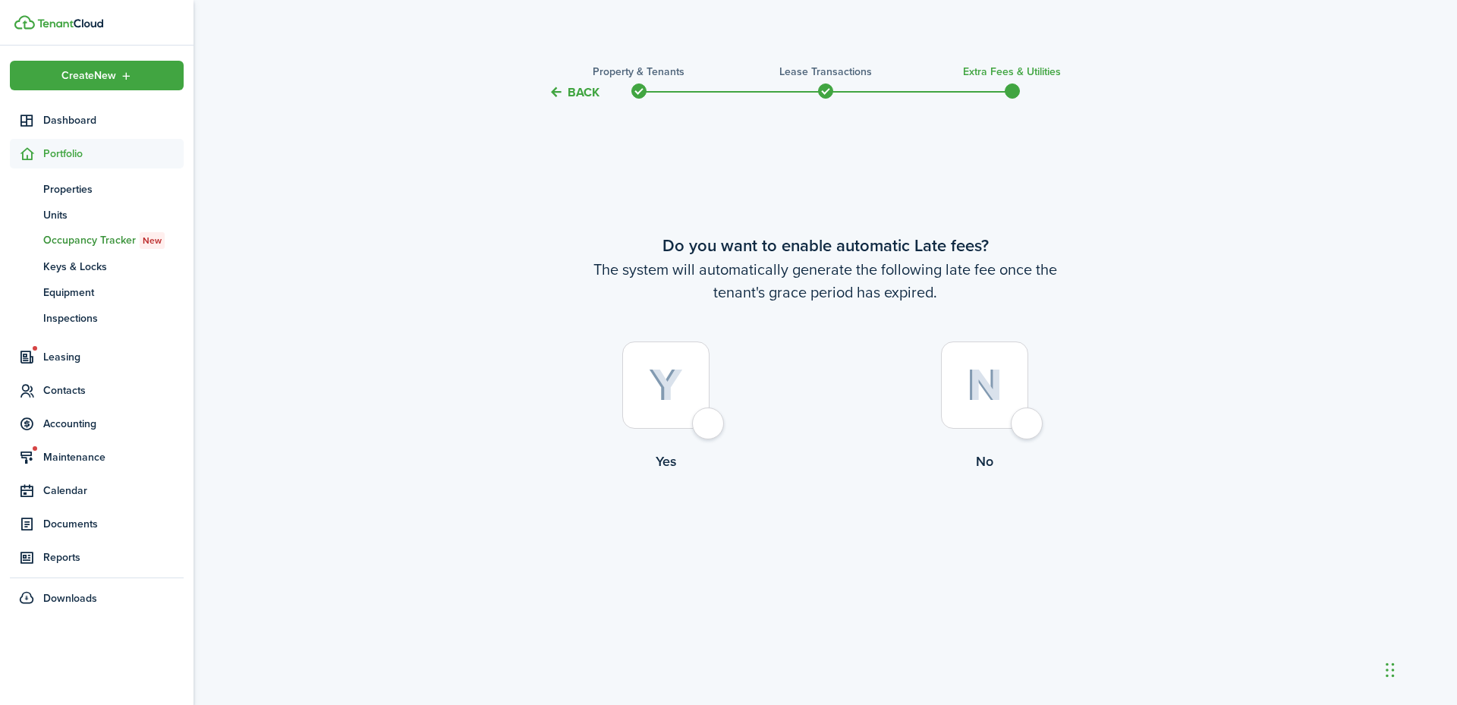
click at [697, 427] on div at bounding box center [665, 385] width 87 height 87
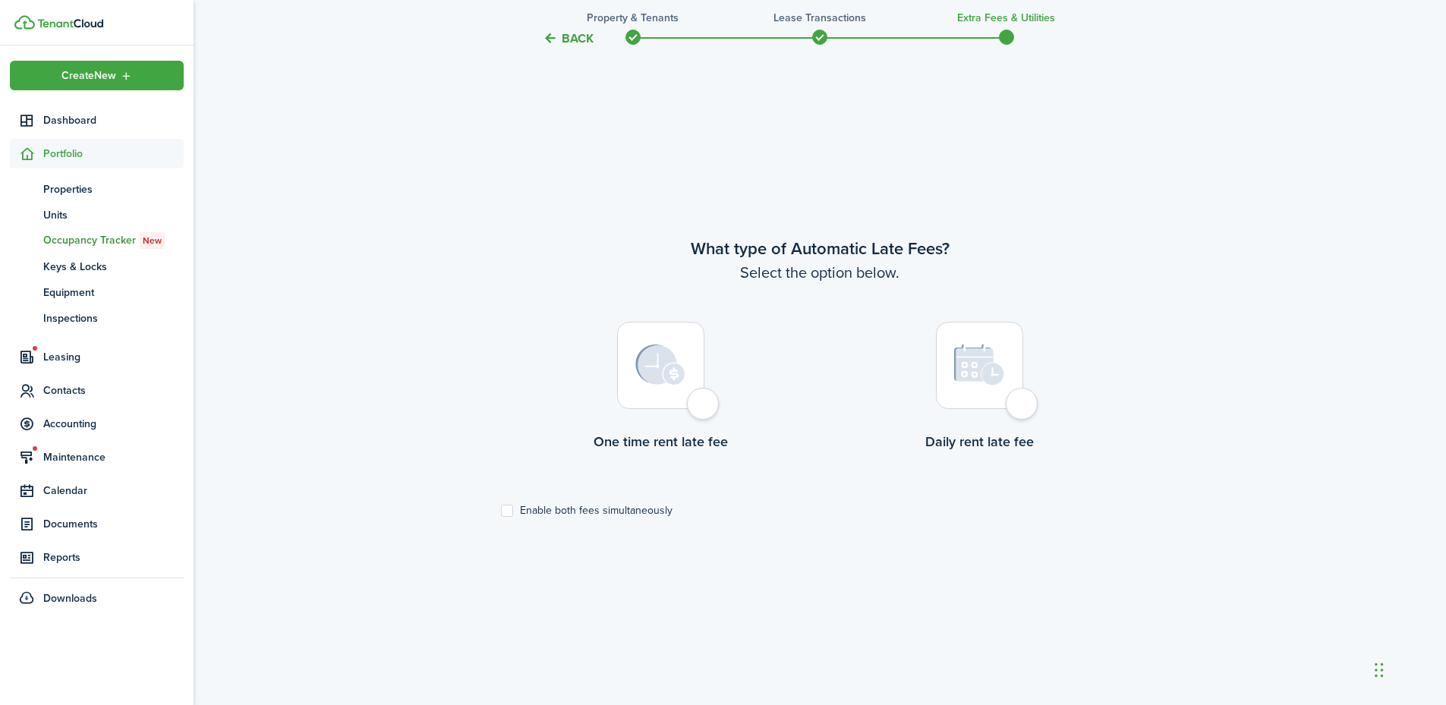
click at [701, 398] on div at bounding box center [660, 365] width 87 height 87
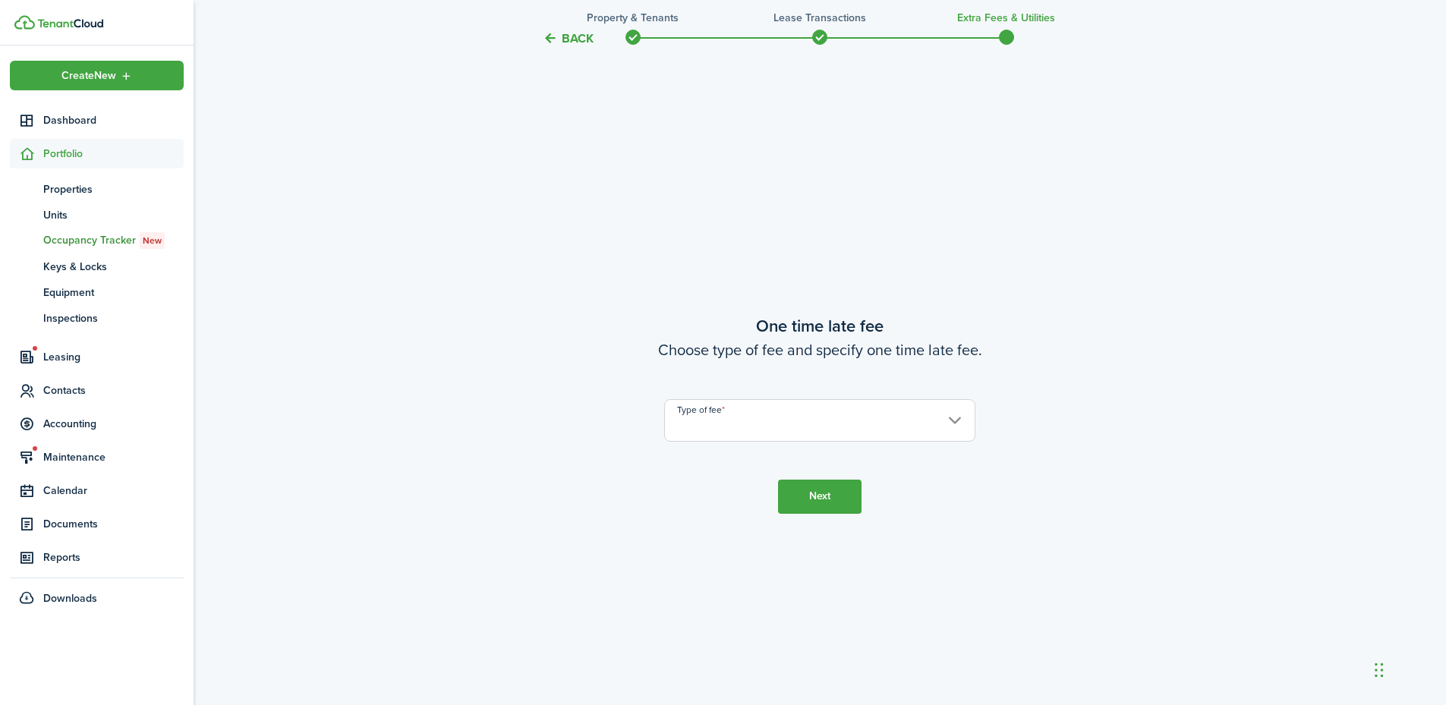
scroll to position [1309, 0]
click at [728, 430] on input "Type of fee" at bounding box center [819, 419] width 311 height 43
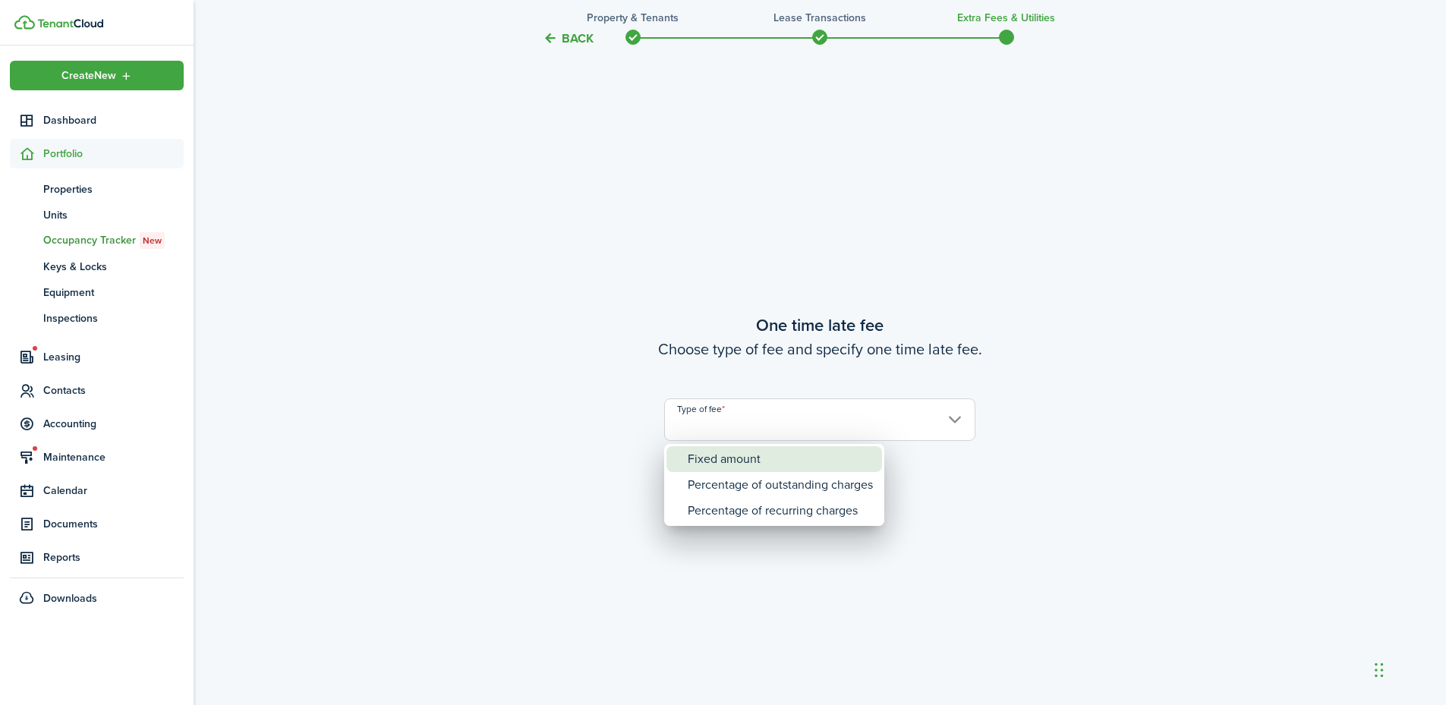
click at [734, 463] on div "Fixed amount" at bounding box center [780, 459] width 185 height 26
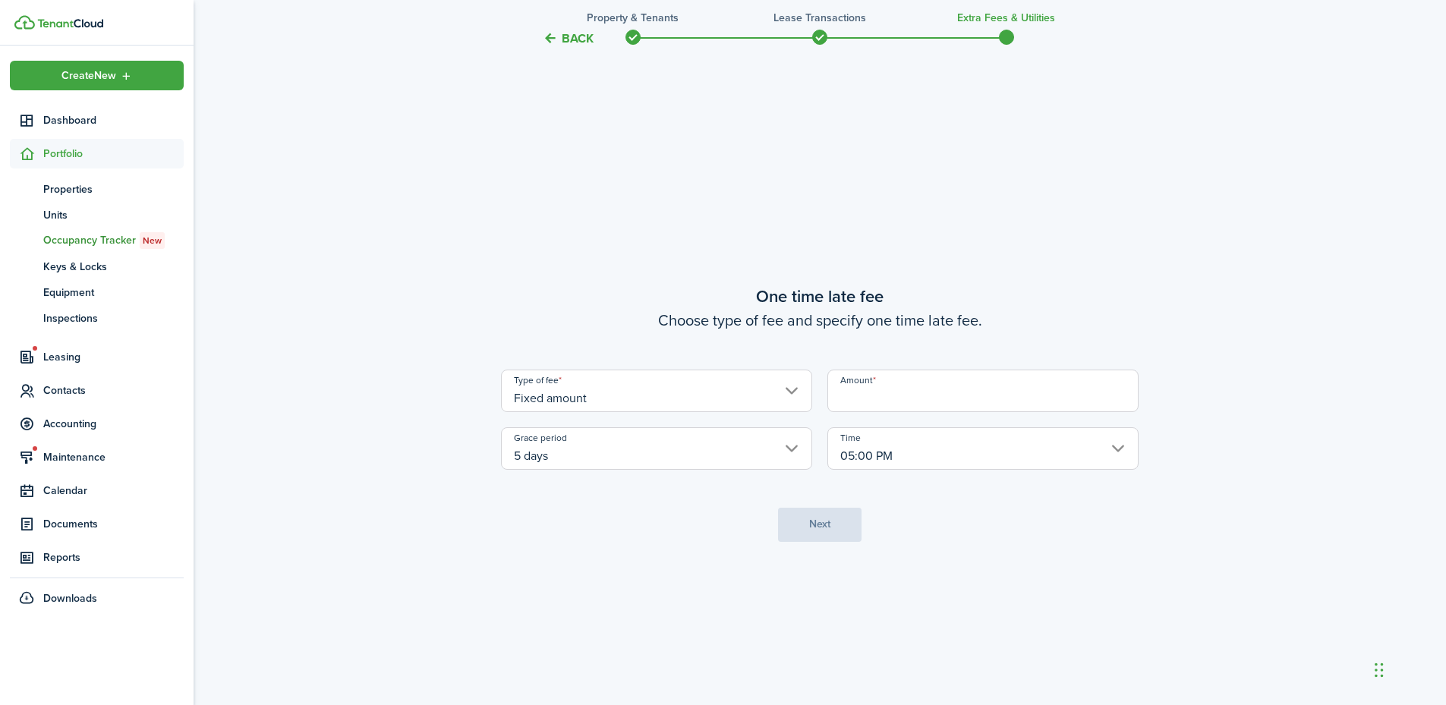
click at [870, 395] on input "Amount" at bounding box center [982, 391] width 311 height 43
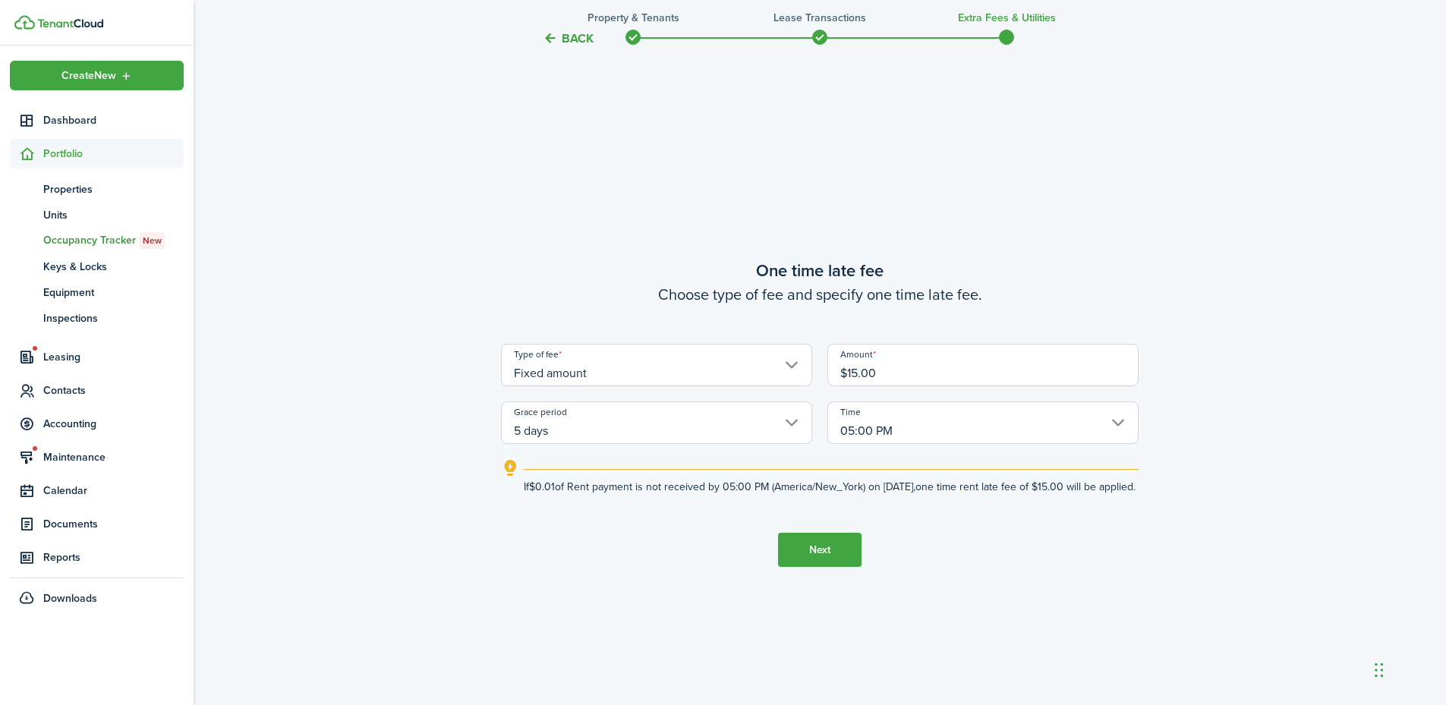
click at [814, 558] on button "Next" at bounding box center [819, 550] width 83 height 34
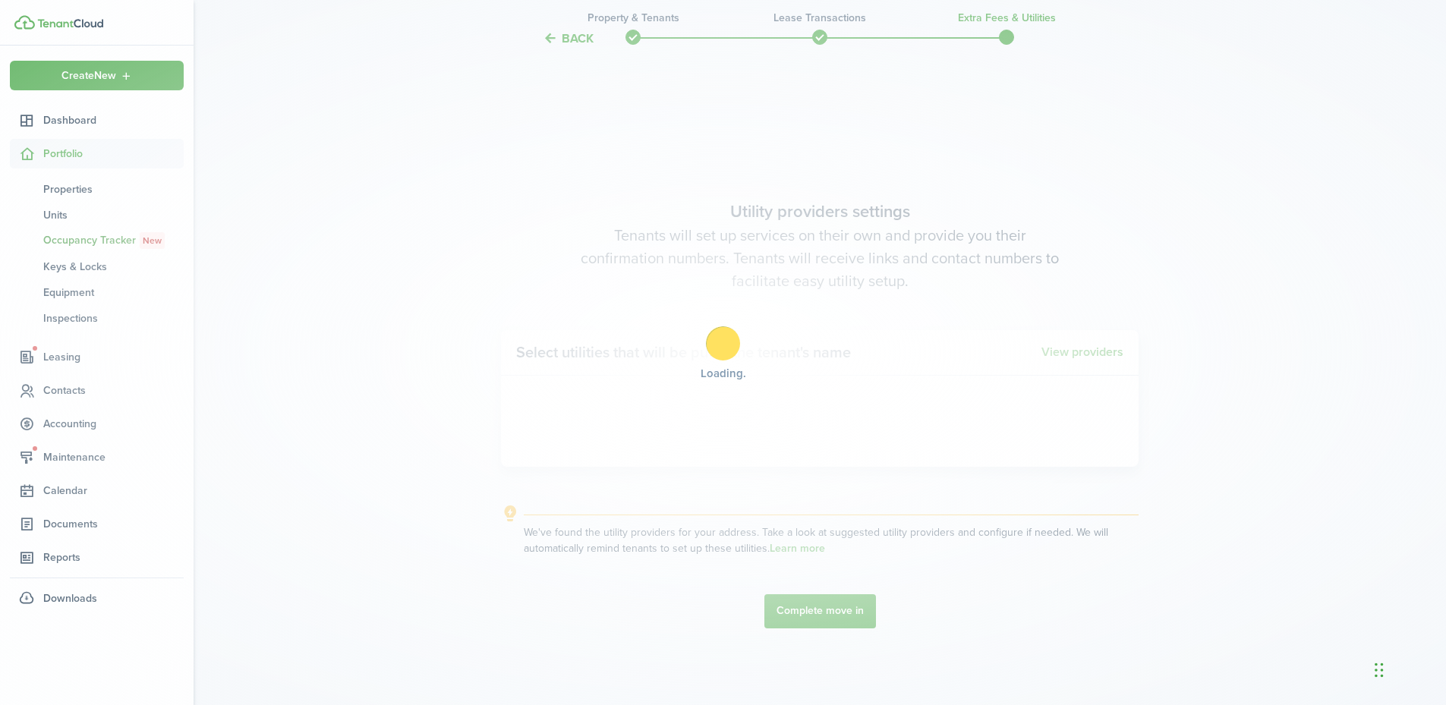
scroll to position [2014, 0]
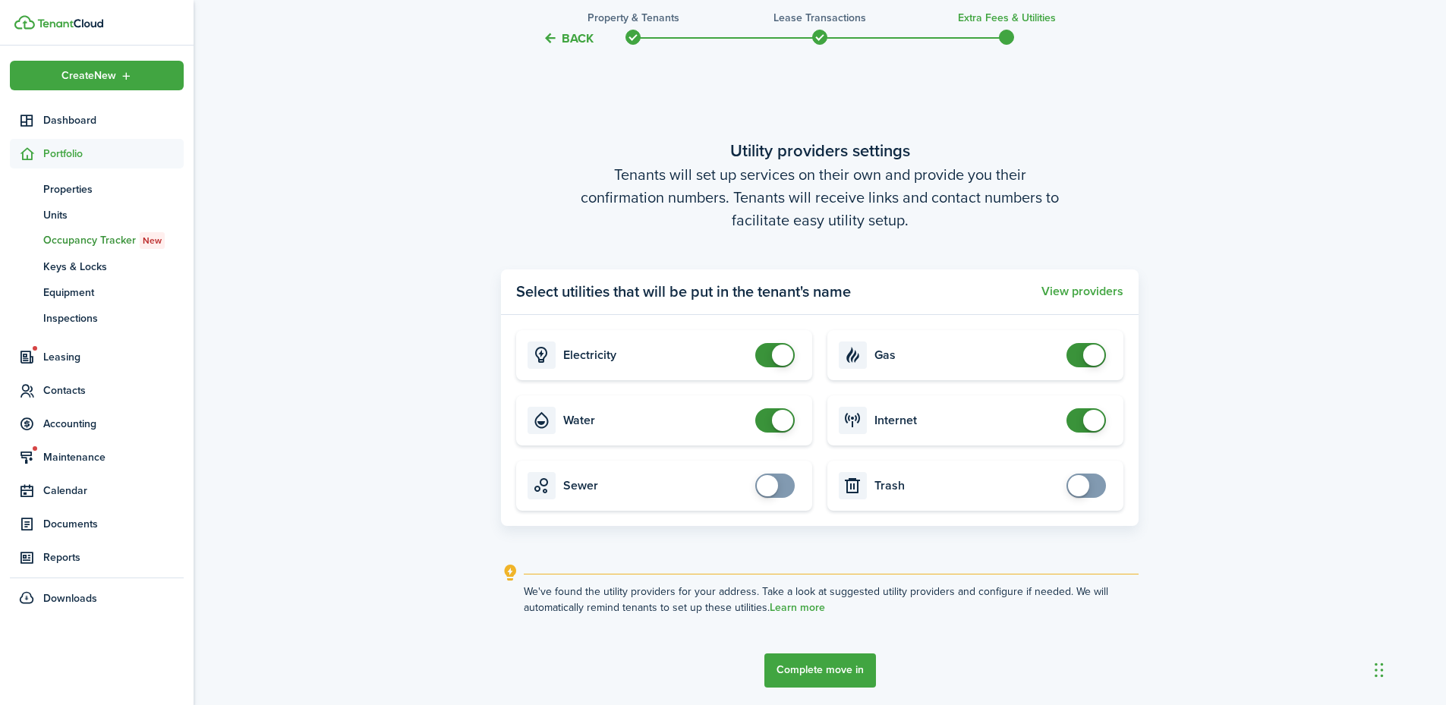
click at [785, 348] on span at bounding box center [782, 355] width 21 height 21
click at [785, 422] on span at bounding box center [782, 420] width 21 height 21
click at [1094, 357] on span at bounding box center [1093, 355] width 21 height 21
click at [1097, 417] on span at bounding box center [1093, 420] width 21 height 21
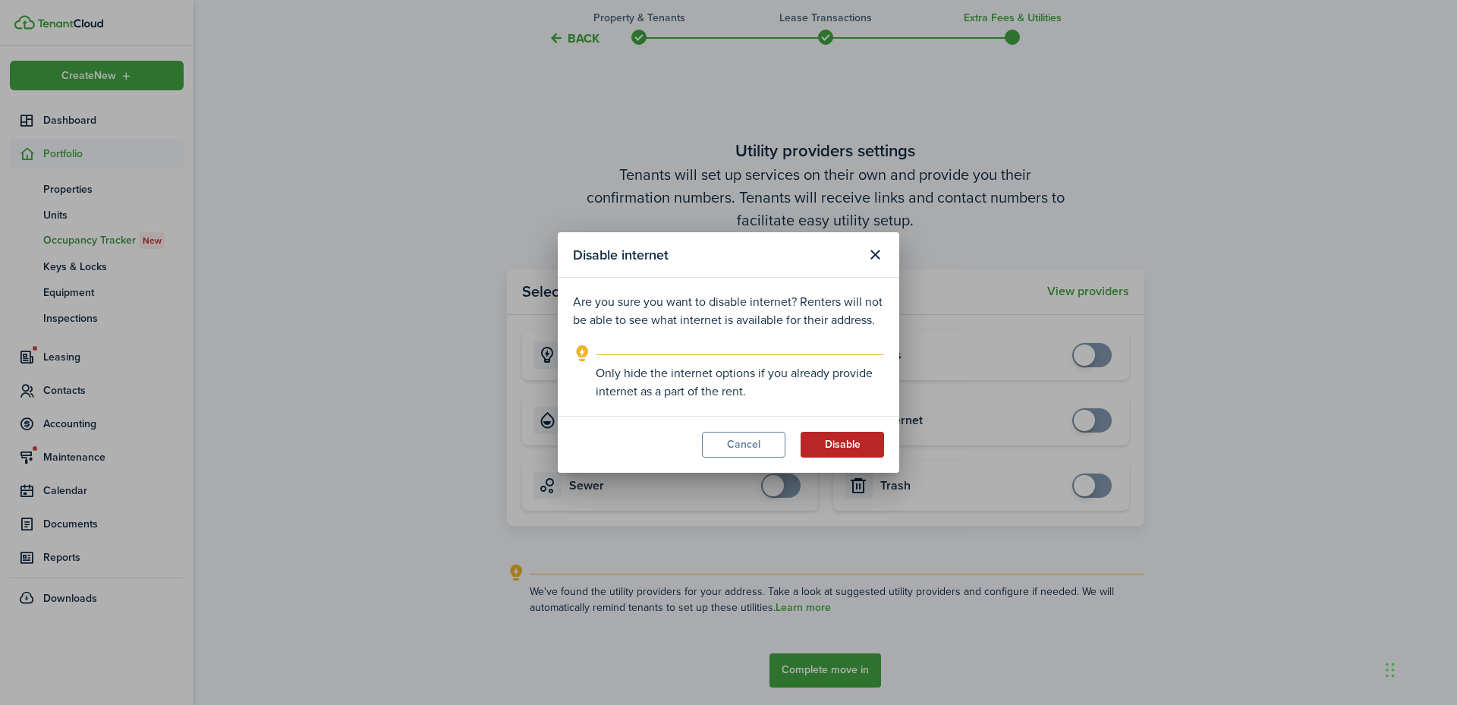
click at [846, 441] on button "Disable" at bounding box center [842, 445] width 83 height 26
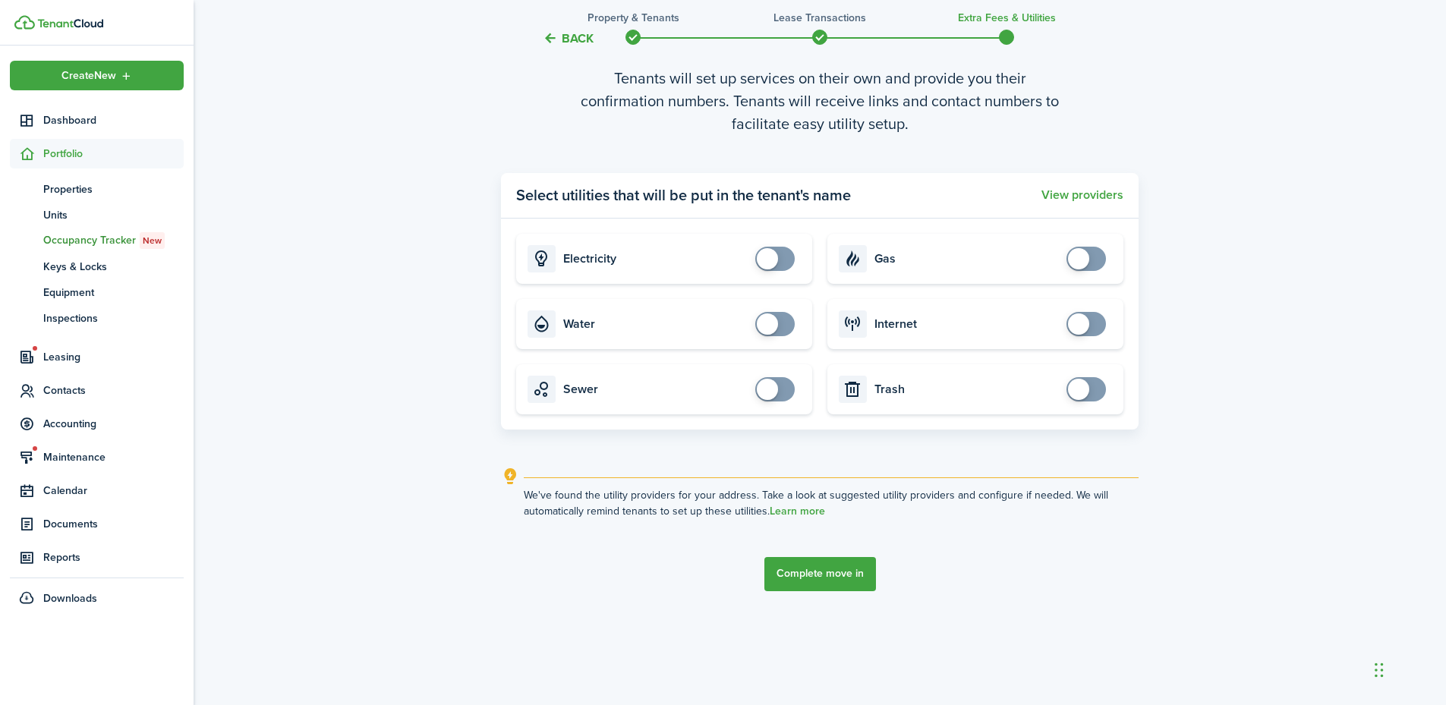
scroll to position [2115, 0]
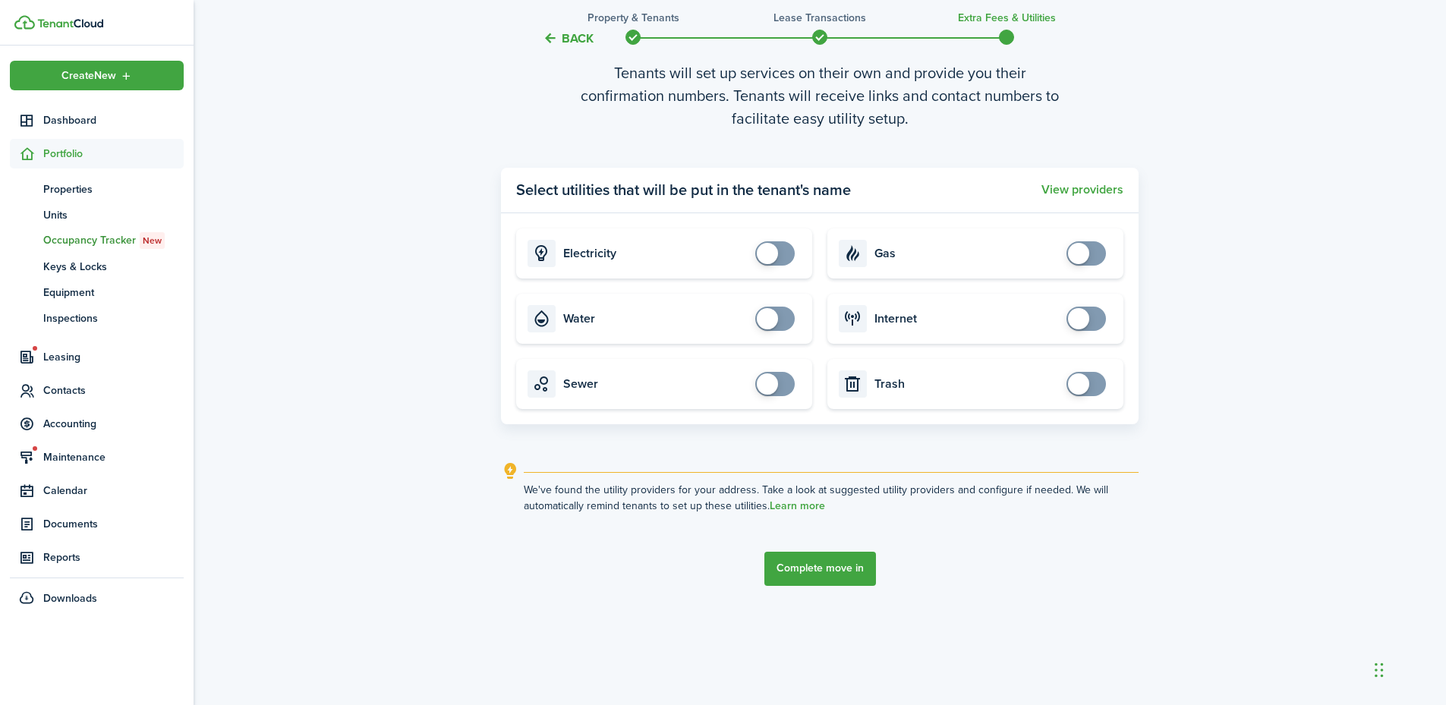
click at [817, 565] on button "Complete move in" at bounding box center [820, 569] width 112 height 34
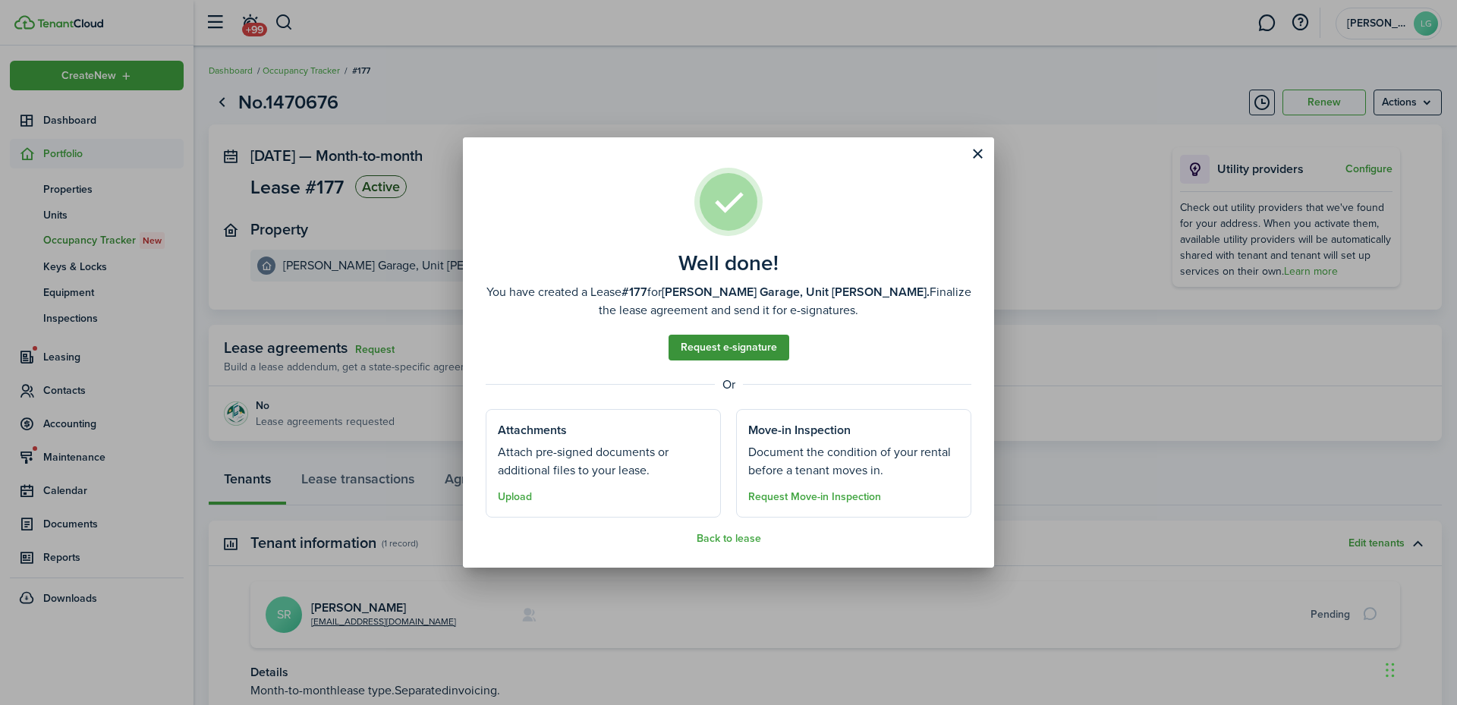
click at [746, 343] on link "Request e-signature" at bounding box center [729, 348] width 121 height 26
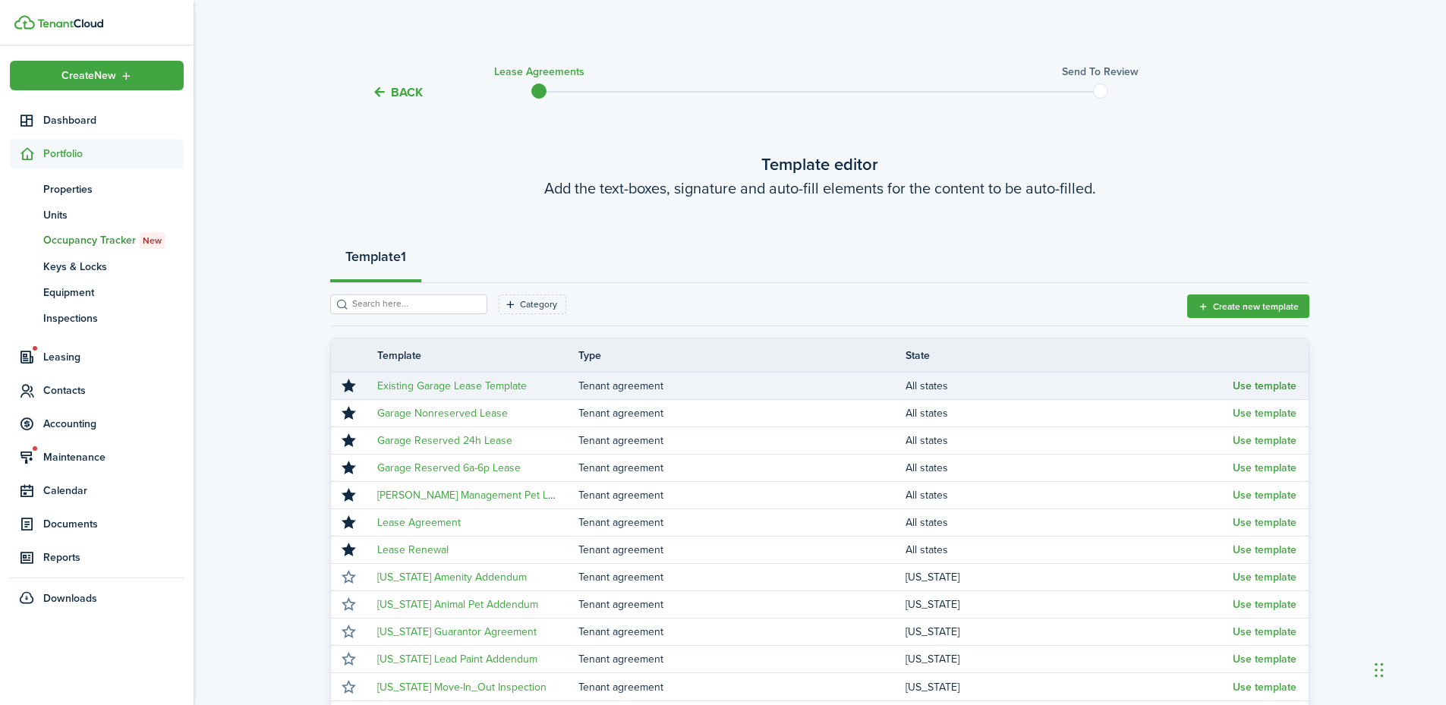
click at [1247, 386] on button "Use template" at bounding box center [1265, 386] width 64 height 12
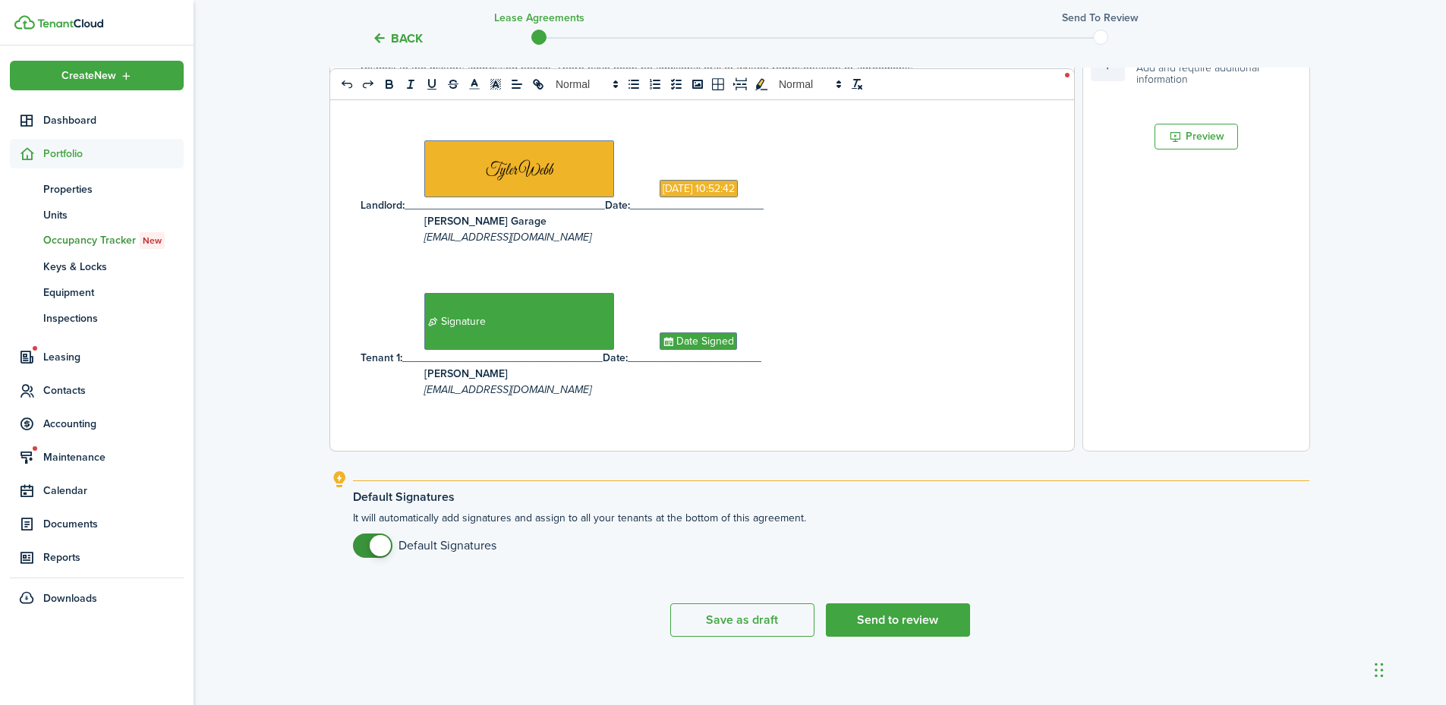
scroll to position [475, 0]
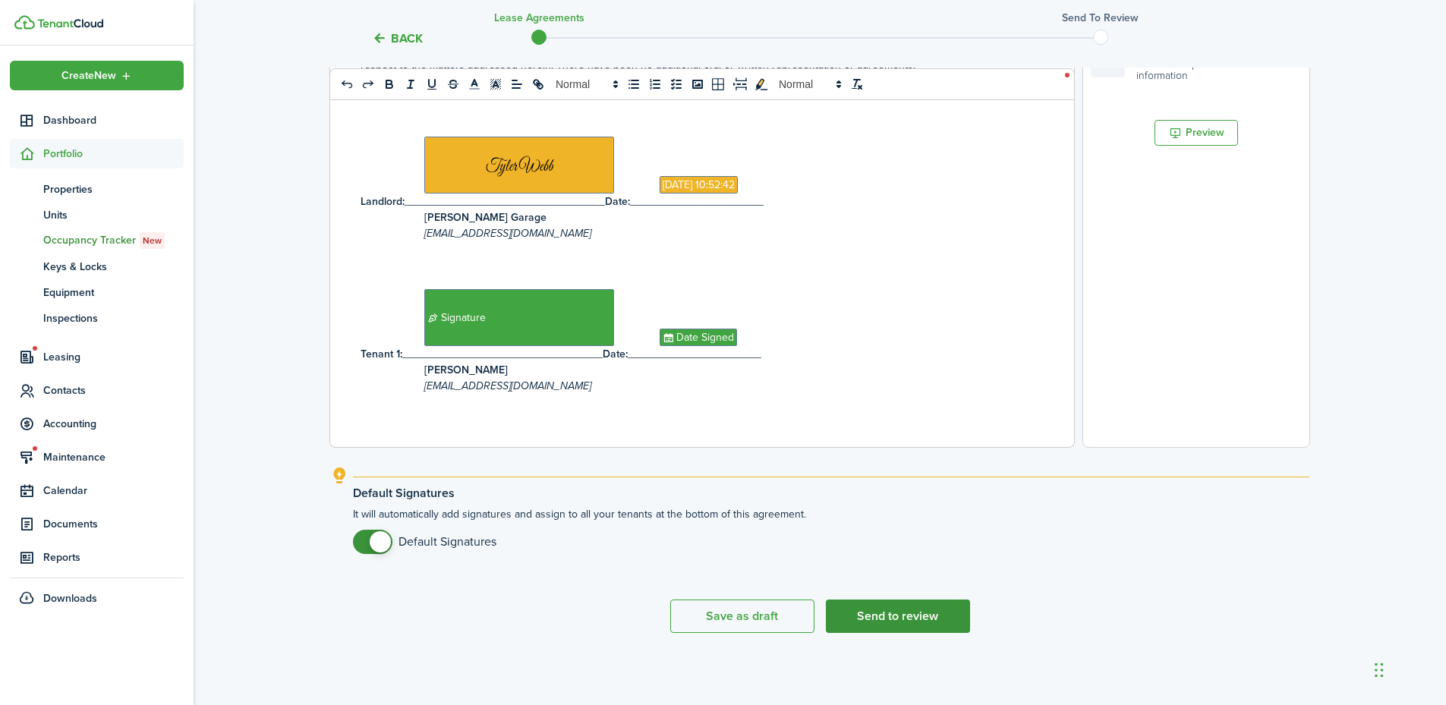
click at [894, 617] on button "Send to review" at bounding box center [898, 616] width 144 height 33
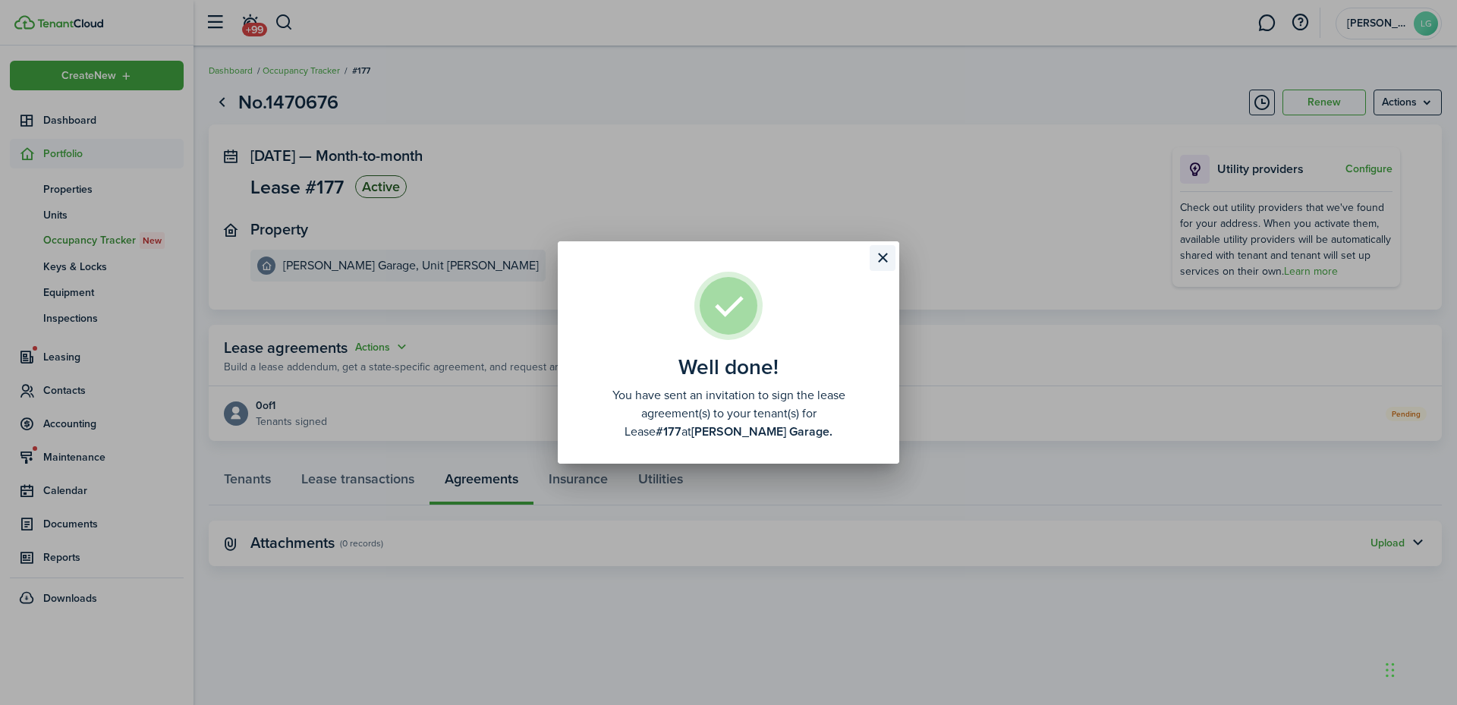
click at [879, 254] on button "Close modal" at bounding box center [883, 258] width 26 height 26
